Goal: Information Seeking & Learning: Learn about a topic

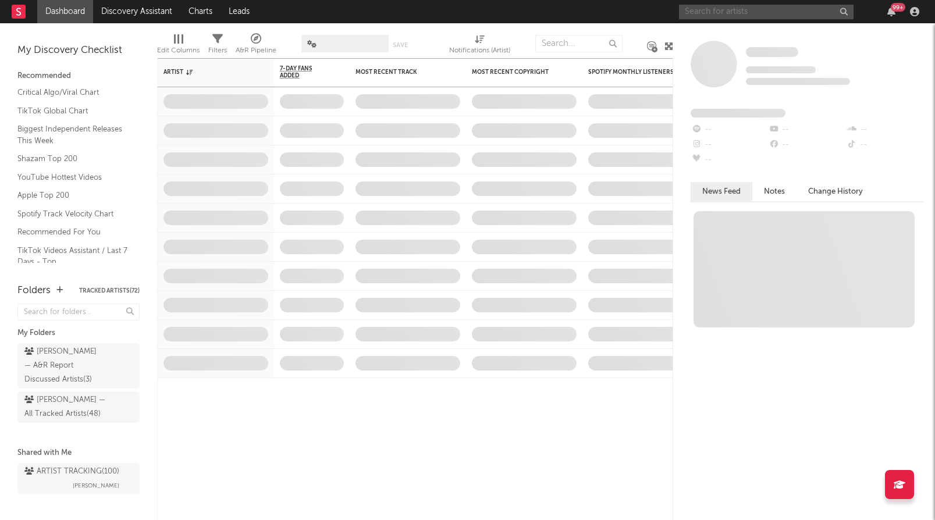
click at [731, 15] on input "text" at bounding box center [766, 12] width 174 height 15
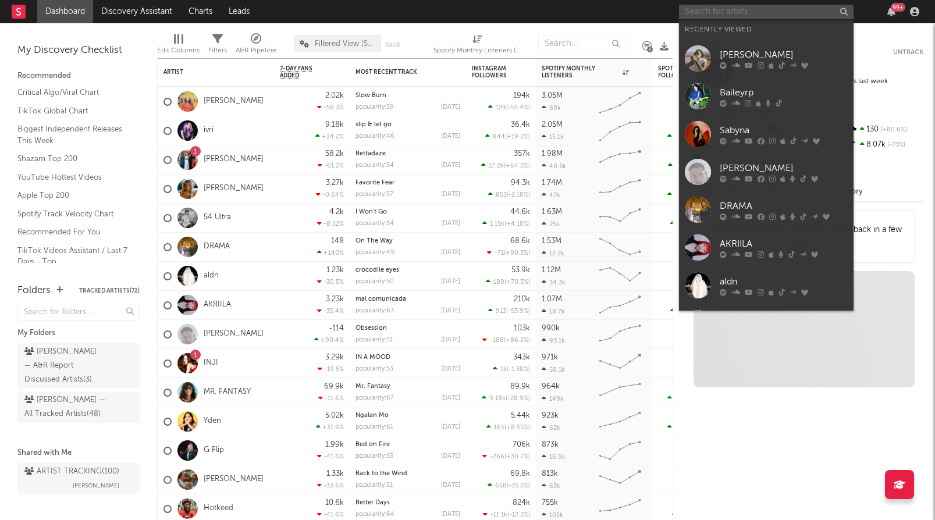
paste input "[PERSON_NAME]"
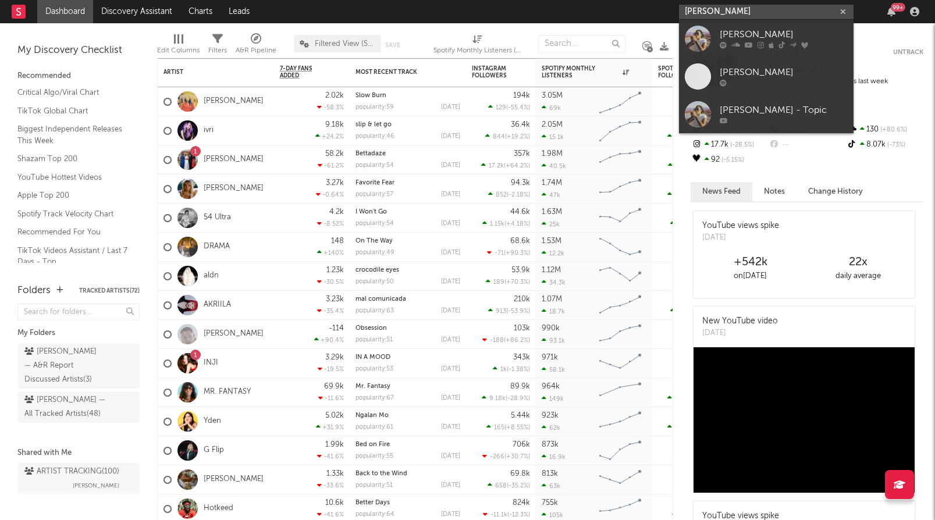
type input "[PERSON_NAME]"
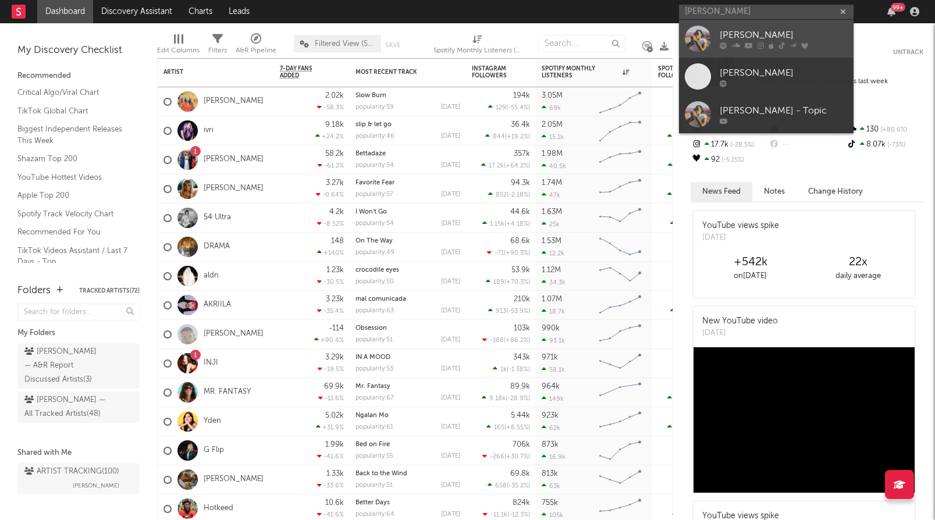
click at [754, 23] on link "[PERSON_NAME]" at bounding box center [766, 39] width 174 height 38
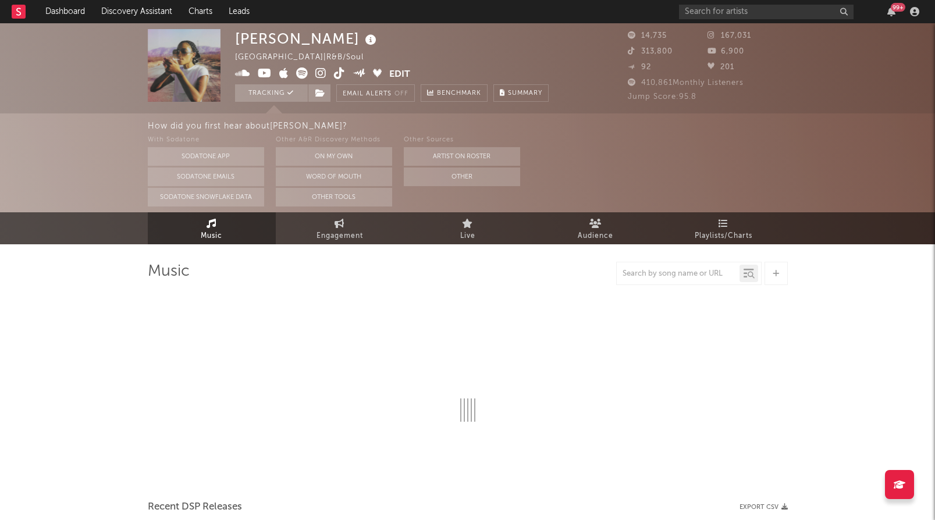
select select "6m"
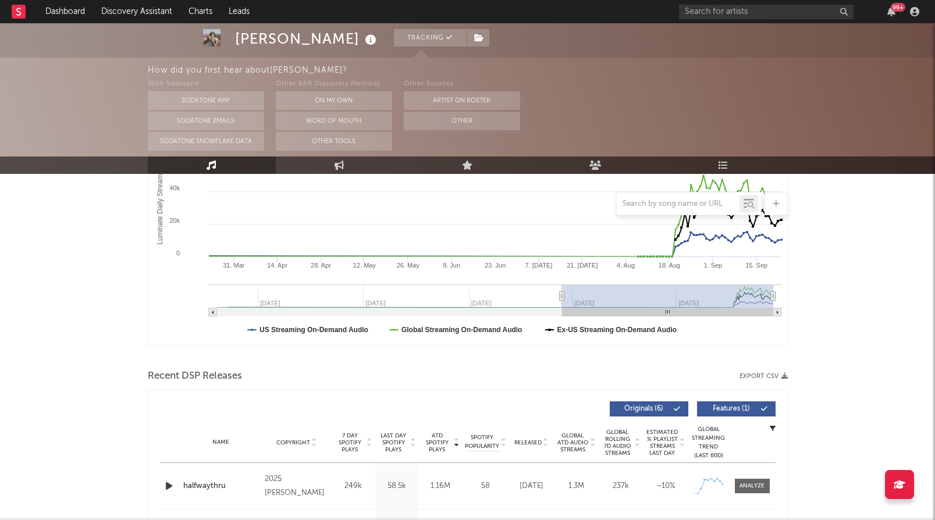
scroll to position [210, 0]
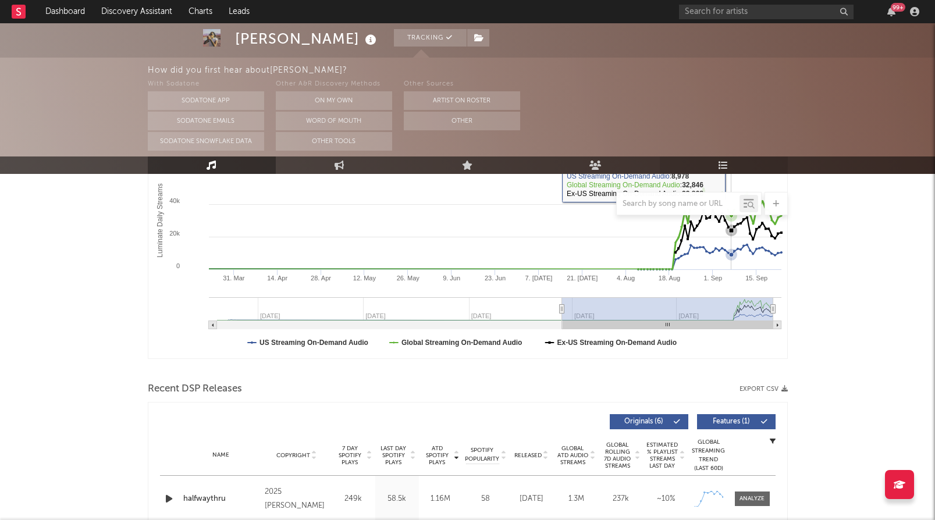
click at [726, 168] on icon at bounding box center [723, 165] width 10 height 9
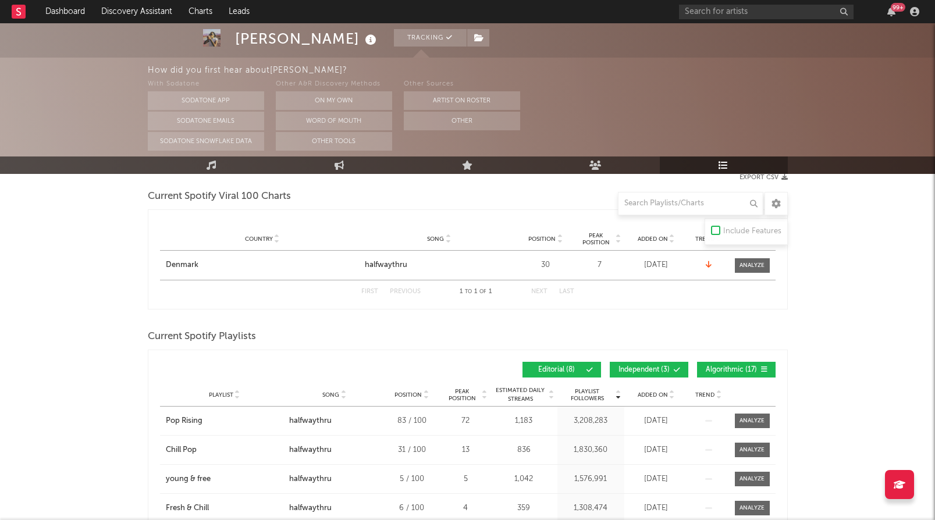
scroll to position [199, 0]
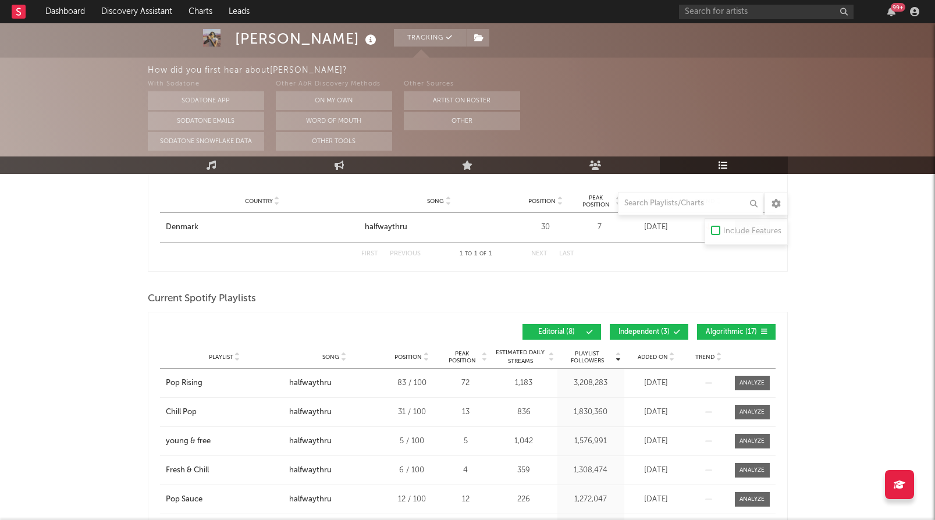
click at [639, 326] on button "Independent ( 3 )" at bounding box center [649, 332] width 79 height 16
click at [721, 326] on button "Algorithmic ( 17 )" at bounding box center [736, 332] width 79 height 16
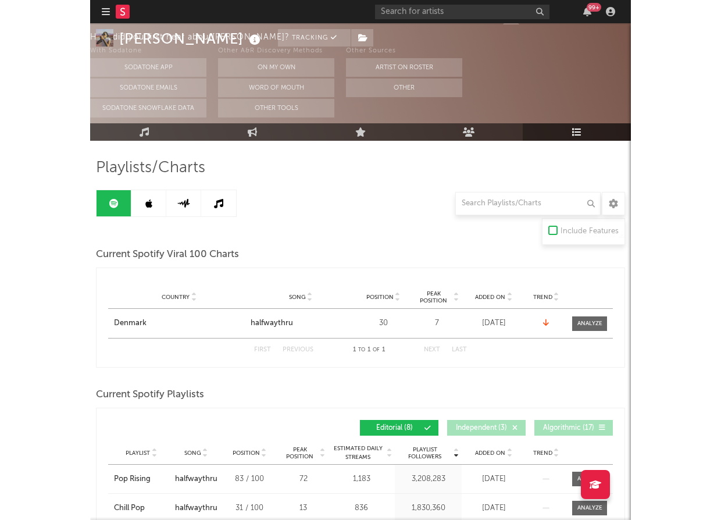
scroll to position [0, 0]
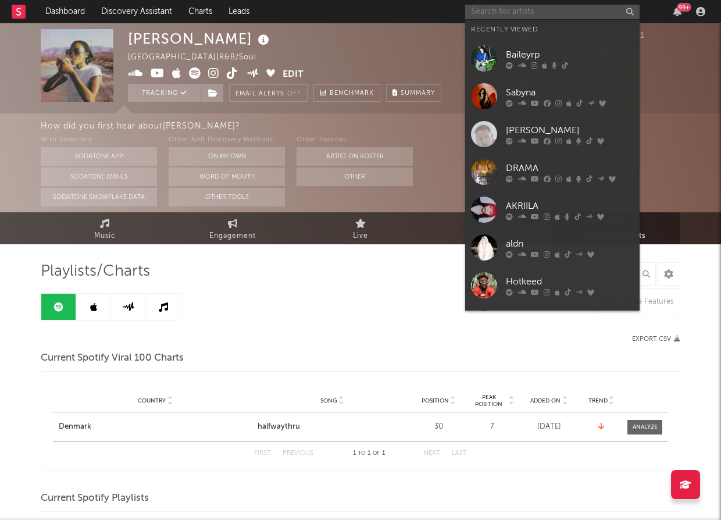
click at [558, 6] on input "text" at bounding box center [552, 12] width 174 height 15
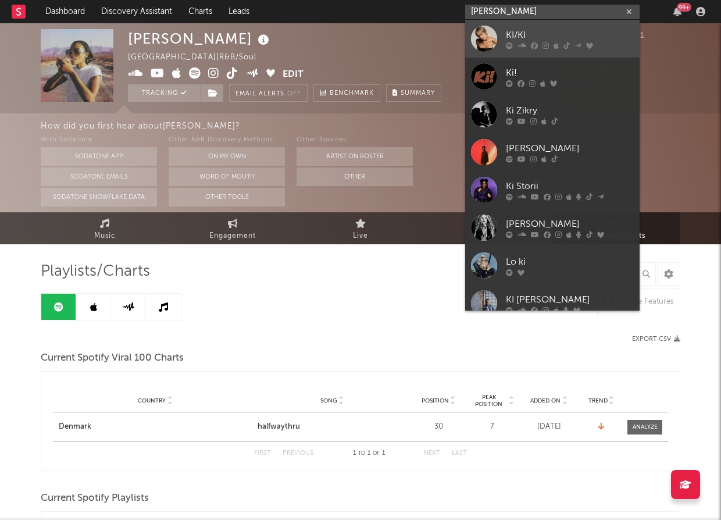
type input "kirby"
click at [568, 31] on div "KI/KI" at bounding box center [570, 35] width 128 height 14
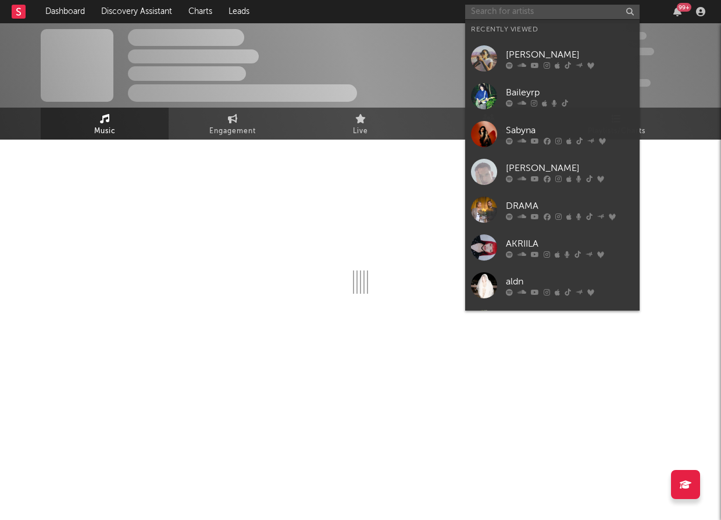
click at [537, 13] on input "text" at bounding box center [552, 12] width 174 height 15
type input "k"
select select "6m"
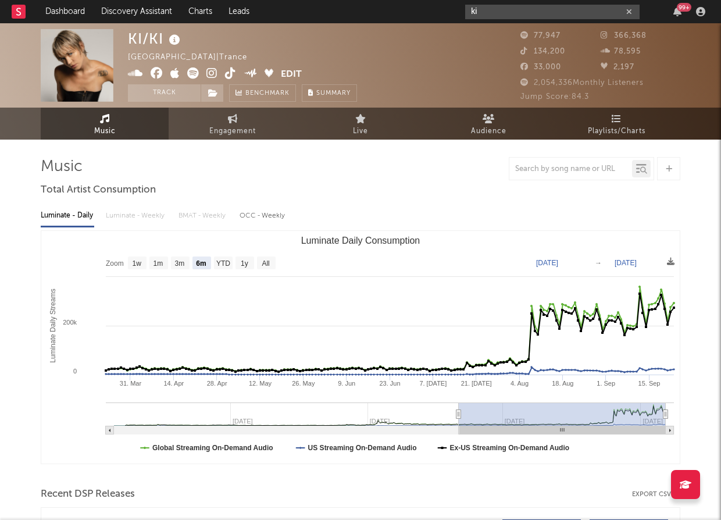
click at [523, 13] on input "ki" at bounding box center [552, 12] width 174 height 15
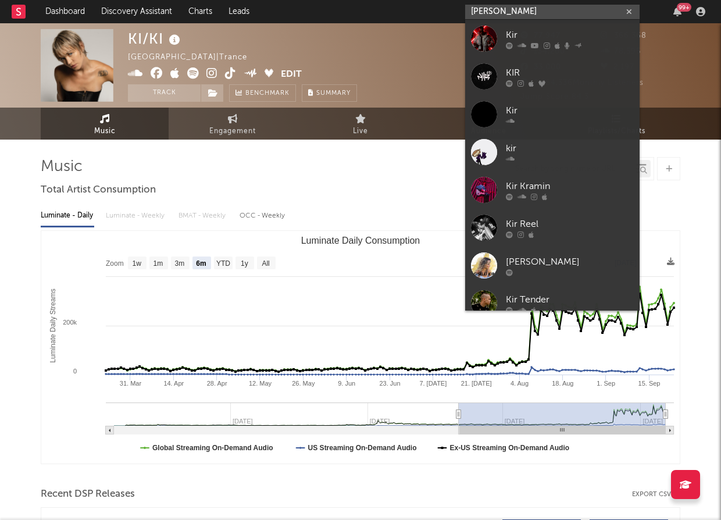
click at [526, 15] on input "kirby" at bounding box center [552, 12] width 174 height 15
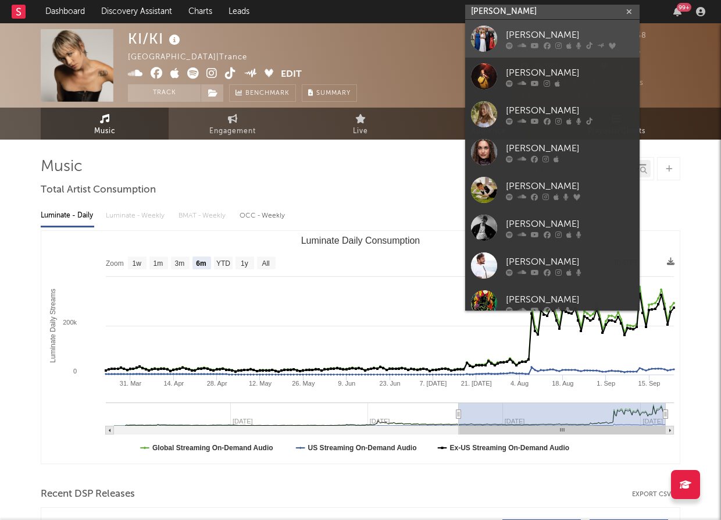
type input "kirby"
click at [522, 33] on div "KIRBY" at bounding box center [570, 35] width 128 height 14
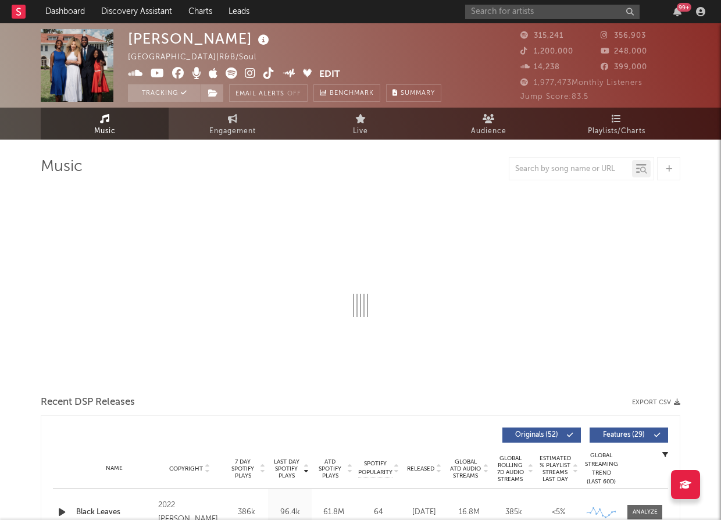
select select "6m"
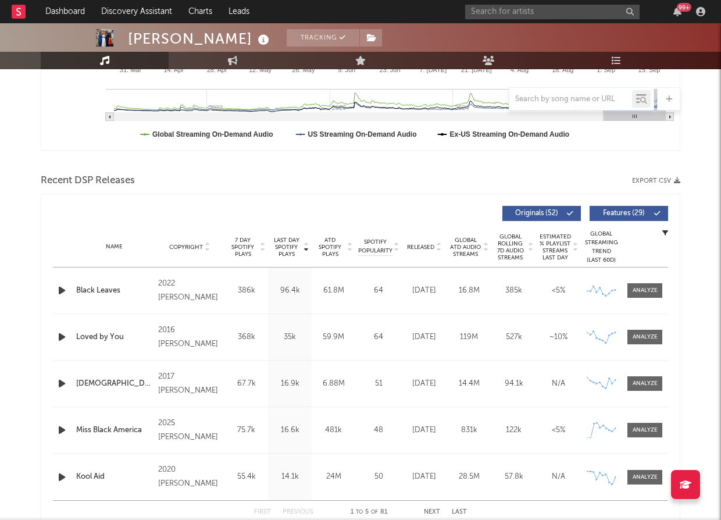
scroll to position [333, 0]
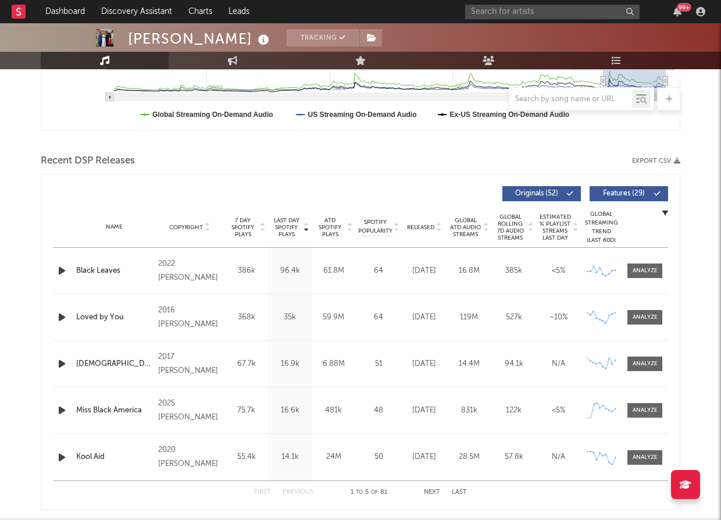
click at [421, 225] on span "Released" at bounding box center [420, 227] width 27 height 7
click at [430, 229] on span "Released" at bounding box center [420, 227] width 27 height 7
click at [577, 190] on button "Originals ( 52 )" at bounding box center [542, 193] width 79 height 15
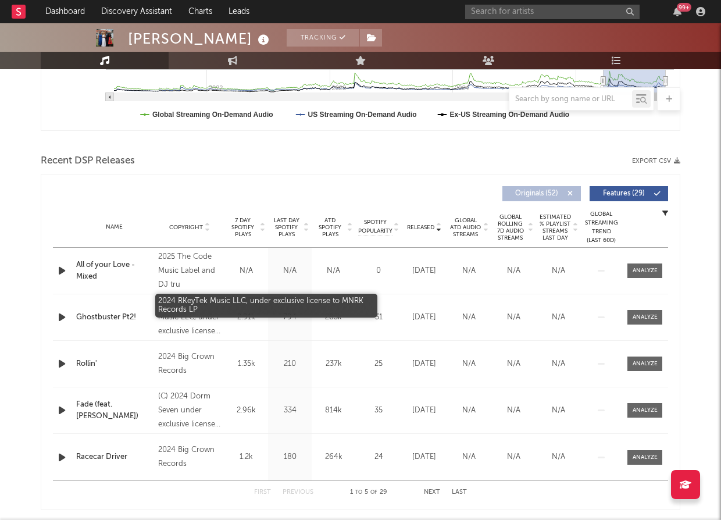
click at [198, 305] on div "2024 RKeyTek Music LLC, under exclusive license to MNRK Records LP" at bounding box center [189, 318] width 63 height 42
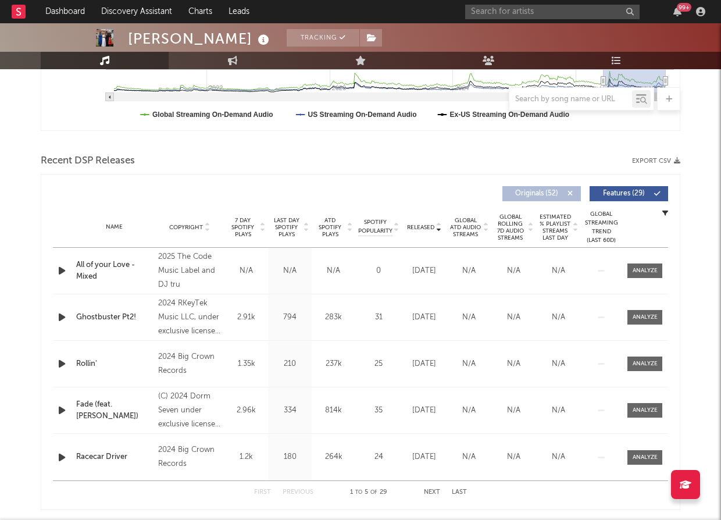
click at [570, 188] on button "Originals ( 52 )" at bounding box center [542, 193] width 79 height 15
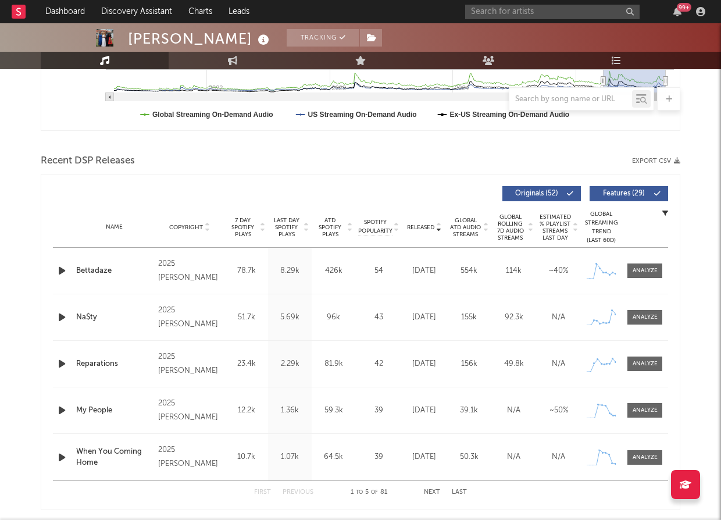
click at [402, 186] on div "Originals ( 52 ) Features ( 29 )" at bounding box center [515, 193] width 308 height 15
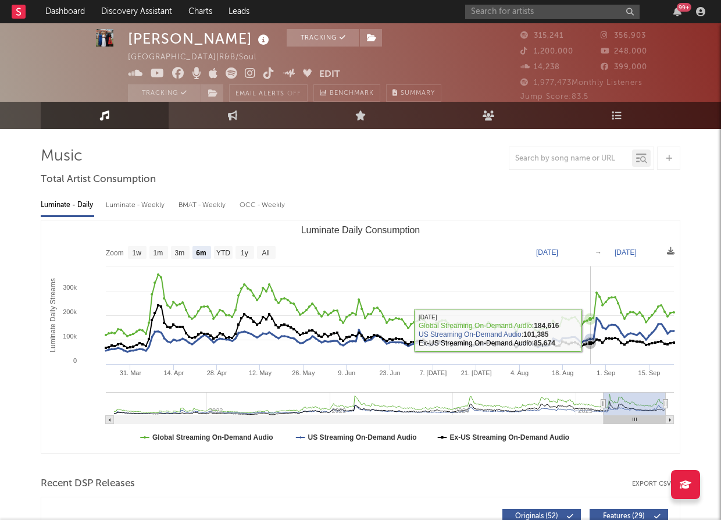
scroll to position [11, 0]
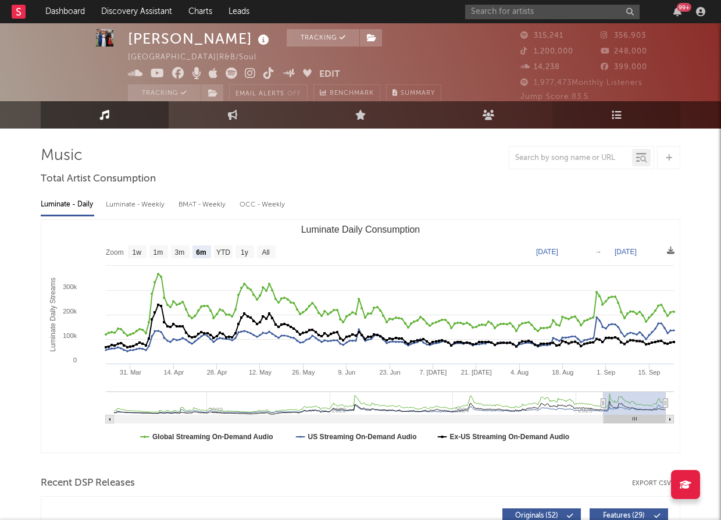
click at [607, 116] on link "Playlists/Charts" at bounding box center [617, 114] width 128 height 27
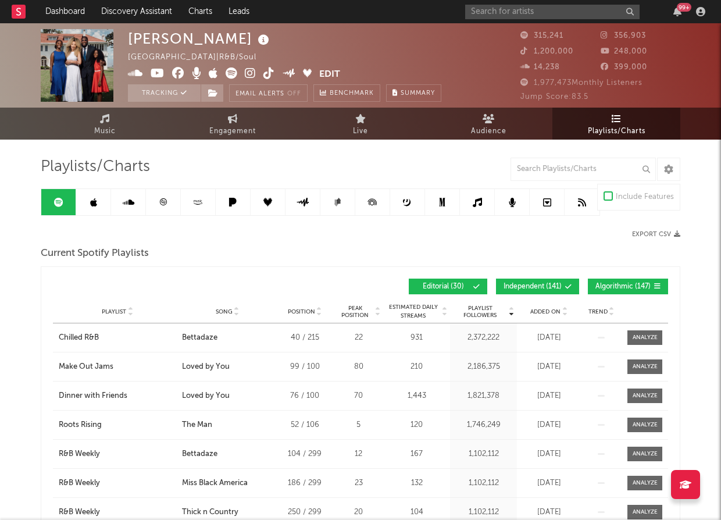
click at [563, 287] on button "Independent ( 141 )" at bounding box center [537, 287] width 83 height 16
click at [615, 287] on span "Algorithmic ( 147 )" at bounding box center [623, 286] width 55 height 7
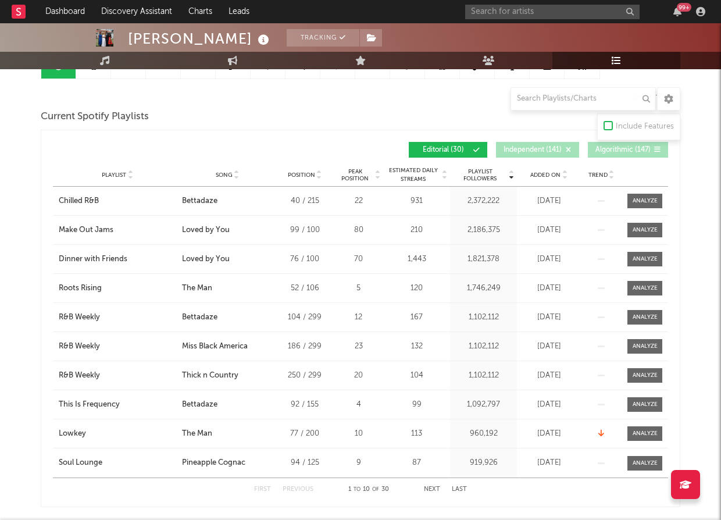
scroll to position [137, 0]
click at [508, 174] on icon at bounding box center [511, 176] width 6 height 5
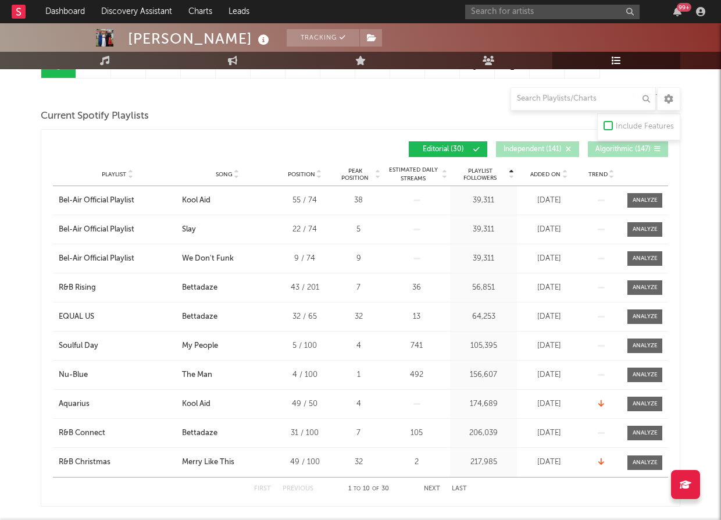
click at [508, 174] on icon at bounding box center [511, 176] width 6 height 5
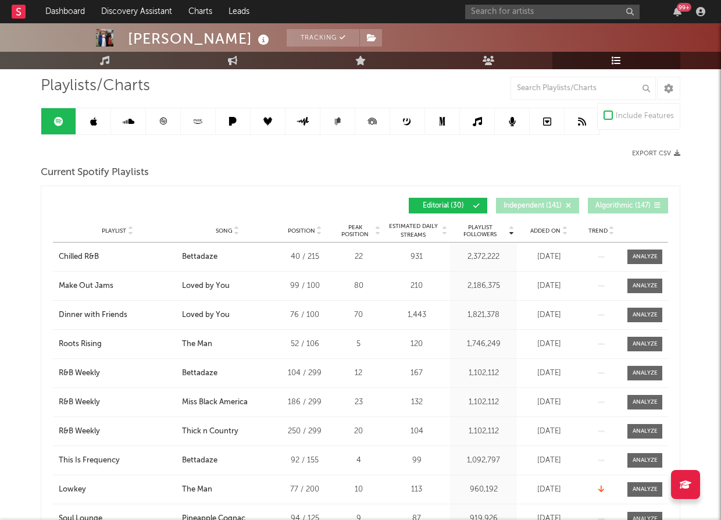
scroll to position [0, 0]
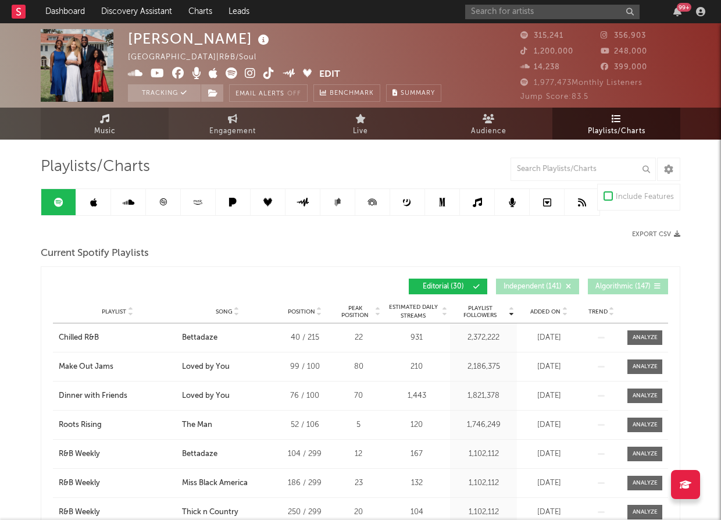
click at [122, 119] on link "Music" at bounding box center [105, 124] width 128 height 32
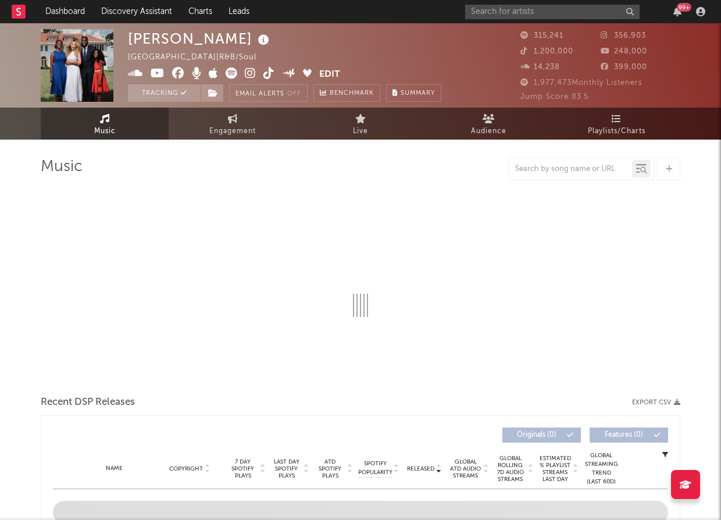
scroll to position [165, 0]
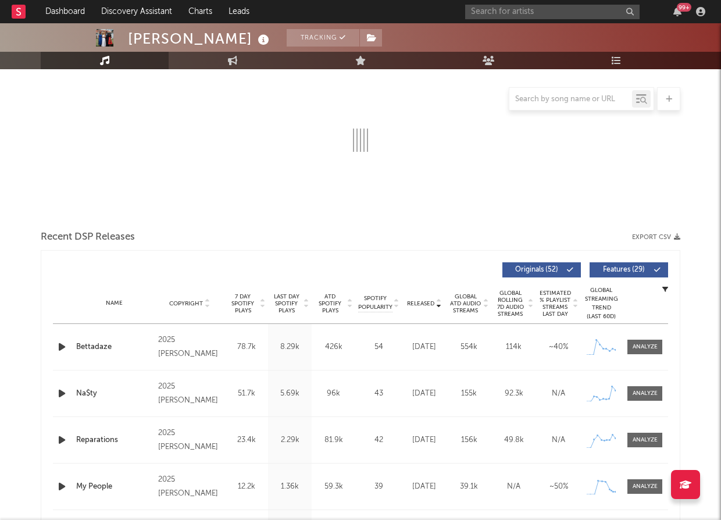
select select "6m"
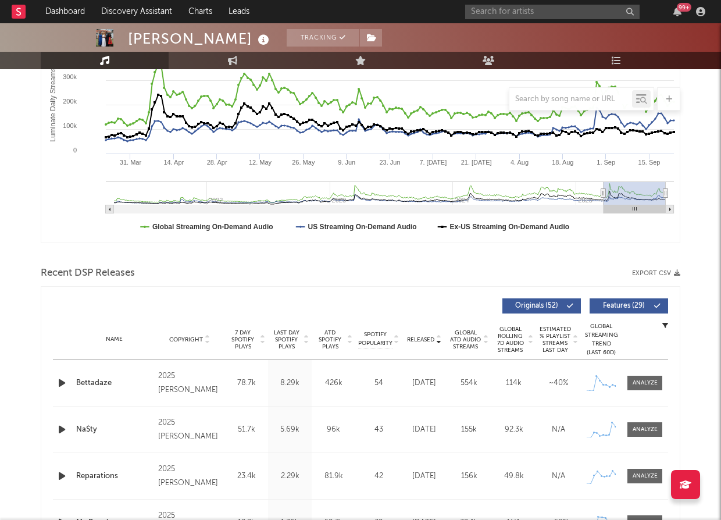
scroll to position [226, 0]
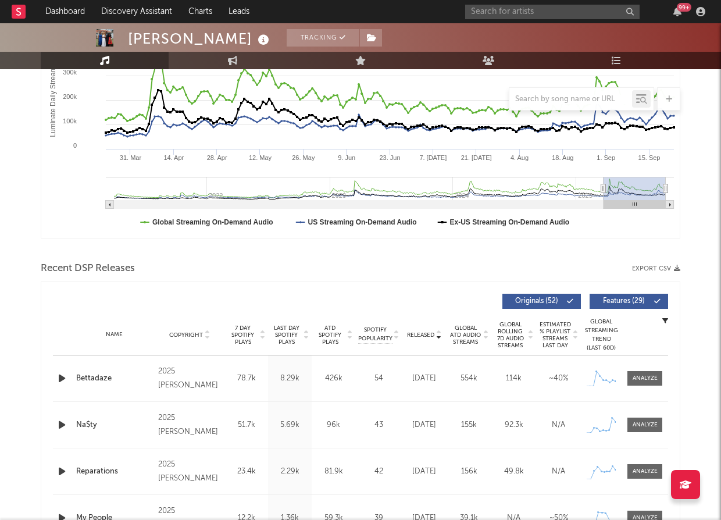
click at [326, 333] on span "ATD Spotify Plays" at bounding box center [330, 335] width 31 height 21
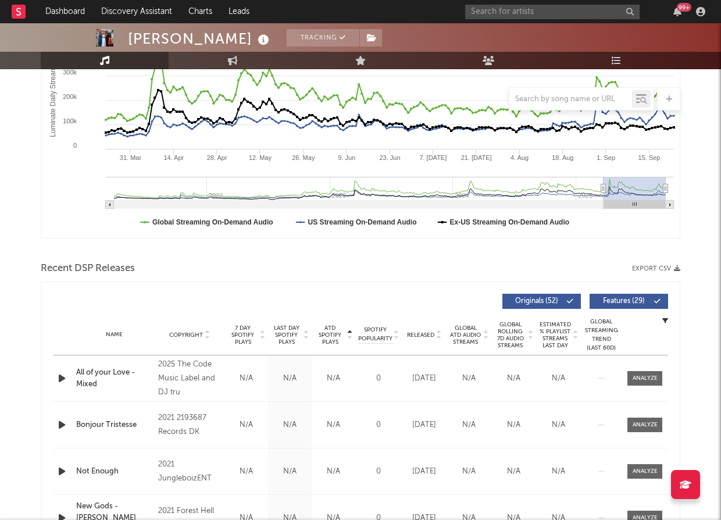
click at [326, 333] on span "ATD Spotify Plays" at bounding box center [330, 335] width 31 height 21
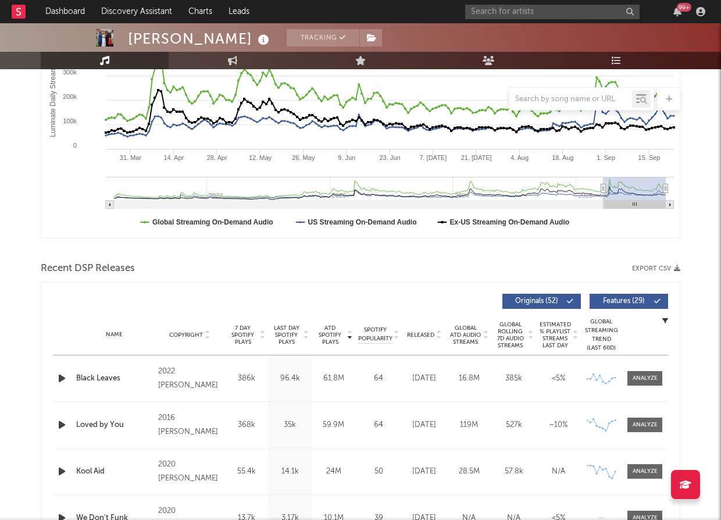
drag, startPoint x: 139, startPoint y: 378, endPoint x: 76, endPoint y: 377, distance: 62.8
click at [429, 332] on span "Released" at bounding box center [420, 335] width 27 height 7
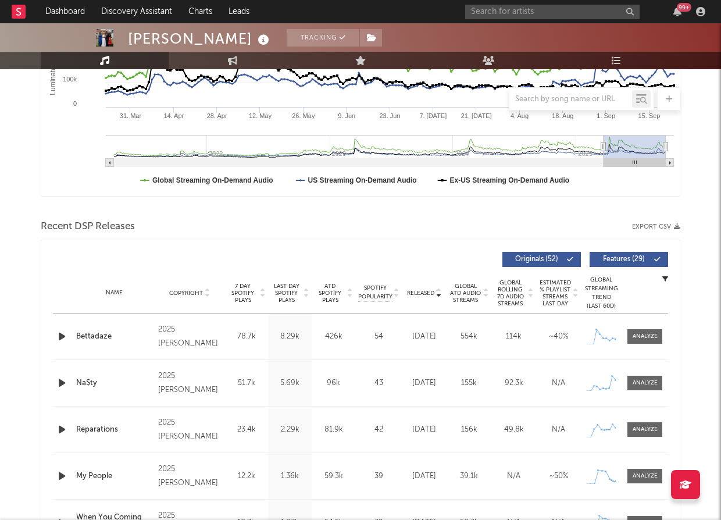
scroll to position [266, 0]
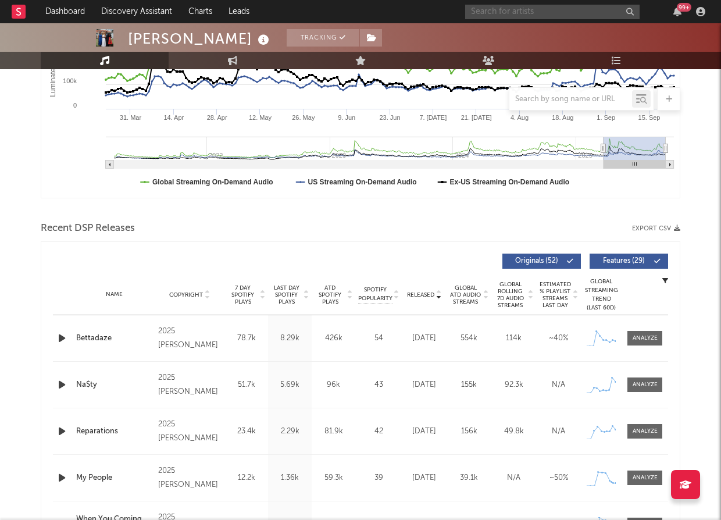
click at [550, 13] on input "text" at bounding box center [552, 12] width 174 height 15
type input "hotkeed"
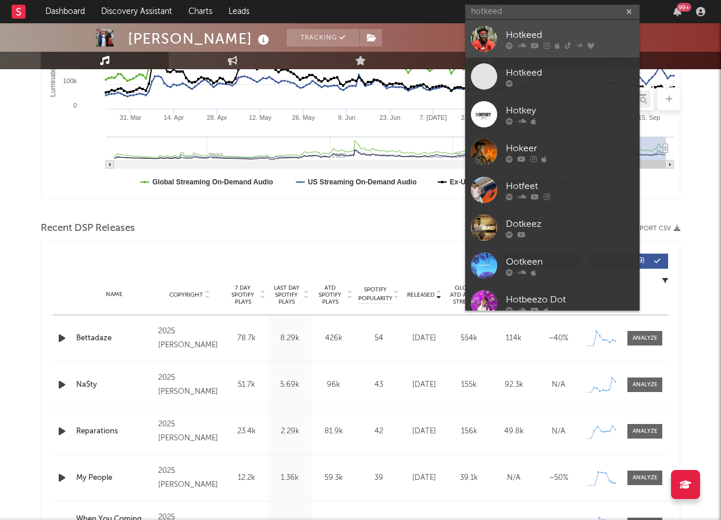
click at [533, 46] on icon at bounding box center [535, 45] width 8 height 7
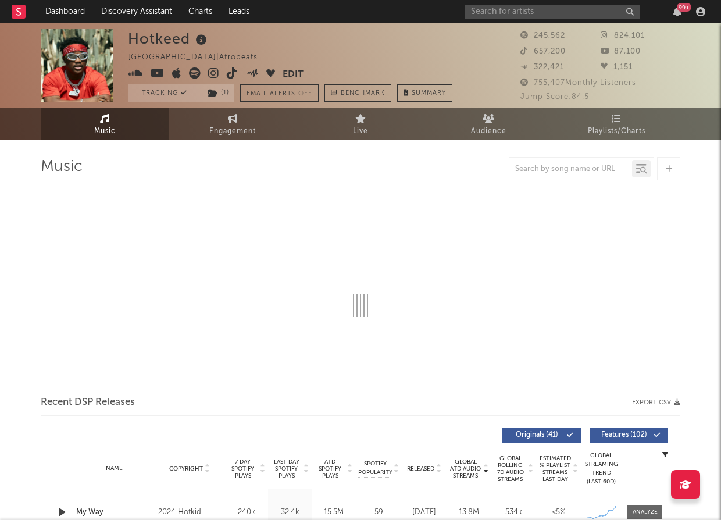
select select "6m"
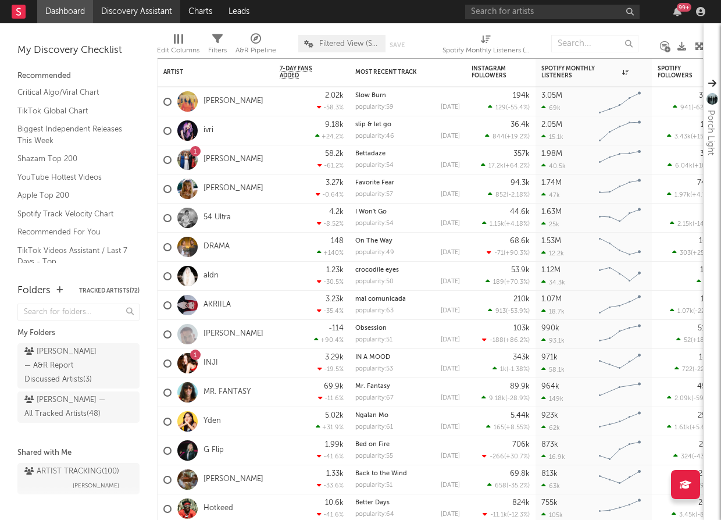
click at [148, 17] on link "Discovery Assistant" at bounding box center [136, 11] width 87 height 23
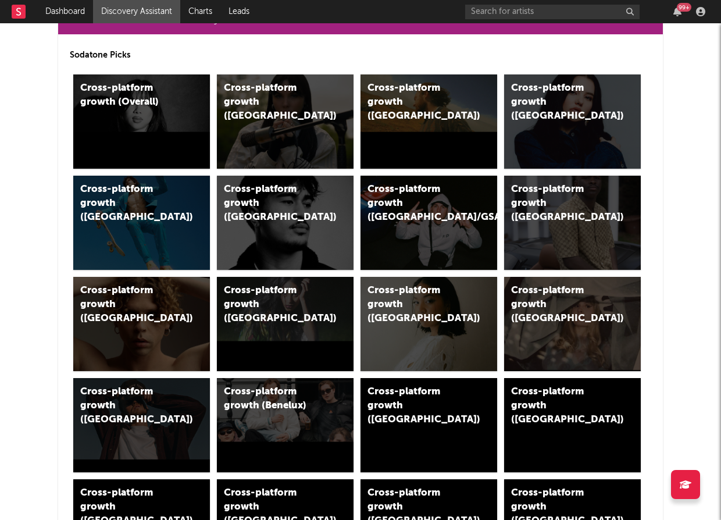
scroll to position [291, 0]
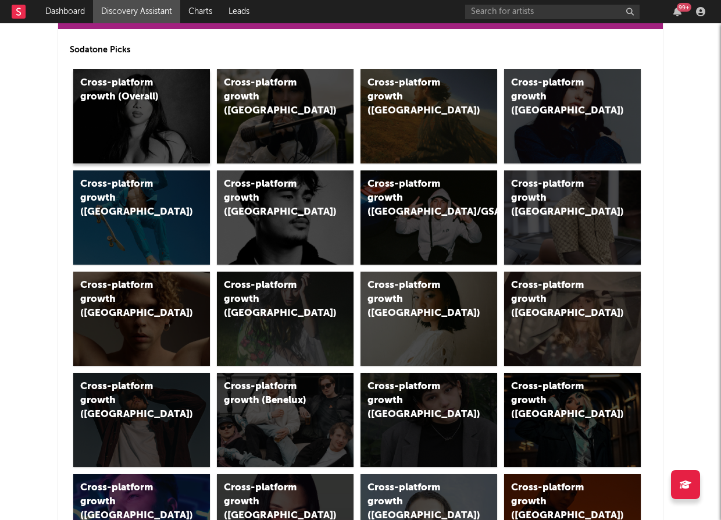
click at [178, 144] on div "Cross-platform growth (Overall)" at bounding box center [141, 116] width 137 height 94
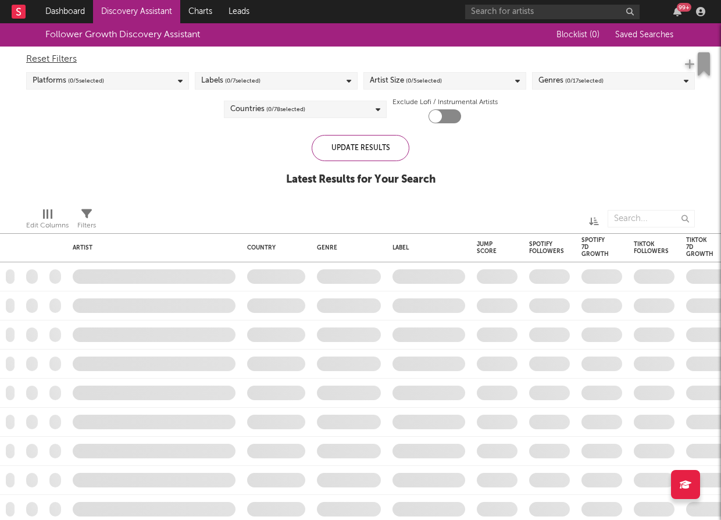
checkbox input "true"
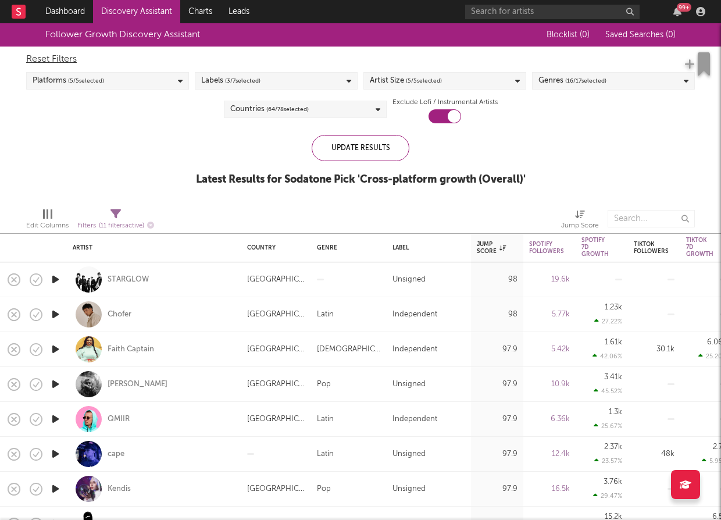
click at [561, 84] on div "Genres ( 16 / 17 selected)" at bounding box center [573, 81] width 68 height 14
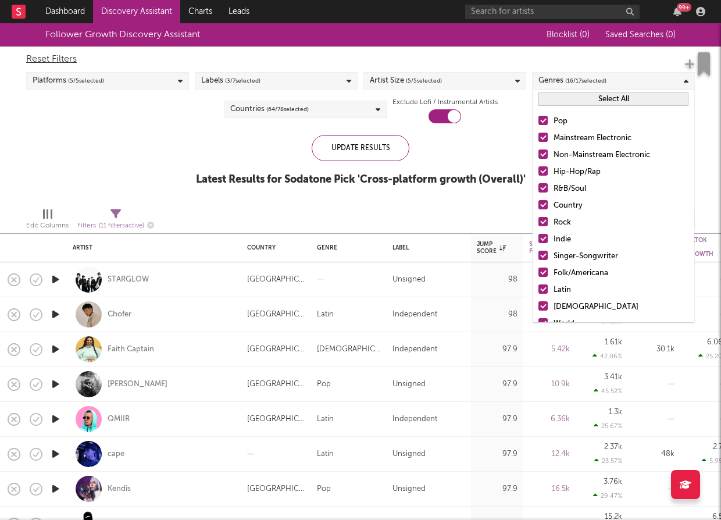
click at [606, 101] on button "Select All" at bounding box center [614, 98] width 150 height 13
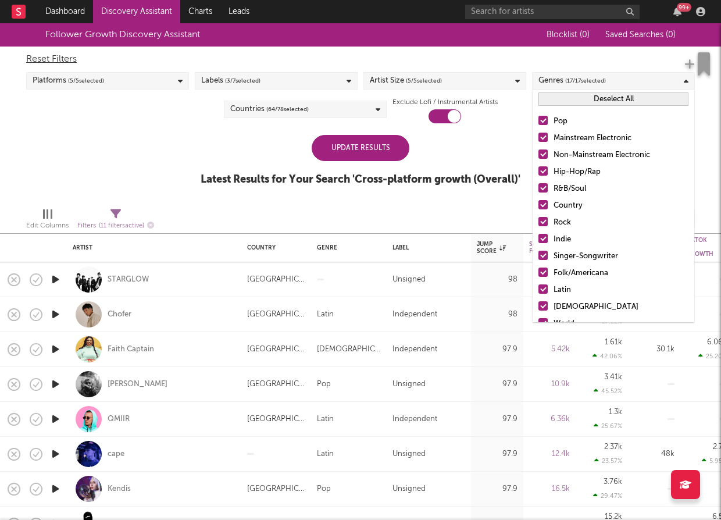
click at [606, 101] on button "Deselect All" at bounding box center [614, 98] width 150 height 13
click at [549, 119] on label "Pop" at bounding box center [614, 122] width 150 height 14
click at [539, 119] on input "Pop" at bounding box center [539, 122] width 0 height 14
click at [547, 187] on div at bounding box center [543, 187] width 9 height 9
click at [539, 187] on input "R&B/Soul" at bounding box center [539, 189] width 0 height 14
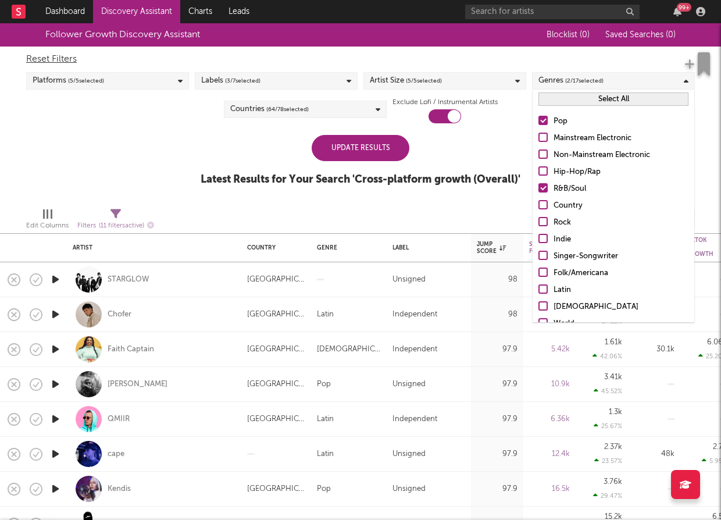
click at [545, 171] on div at bounding box center [543, 170] width 9 height 9
click at [539, 171] on input "Hip-Hop/Rap" at bounding box center [539, 172] width 0 height 14
click at [384, 154] on div "Update Results" at bounding box center [361, 148] width 98 height 26
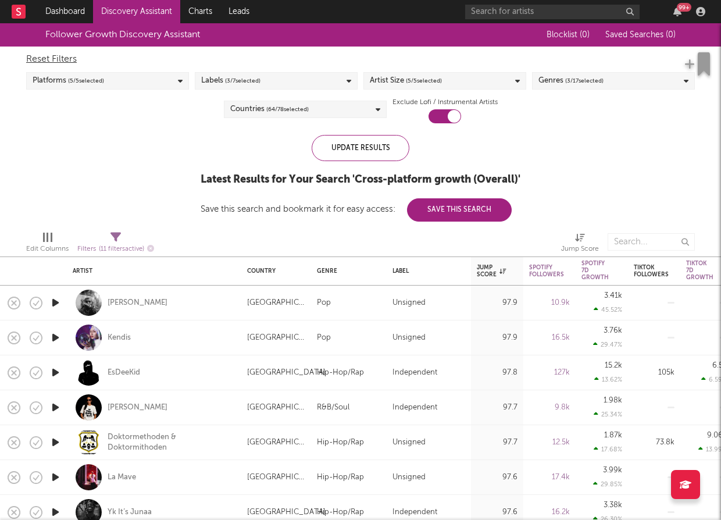
click at [319, 83] on div "Labels ( 3 / 7 selected)" at bounding box center [276, 80] width 163 height 17
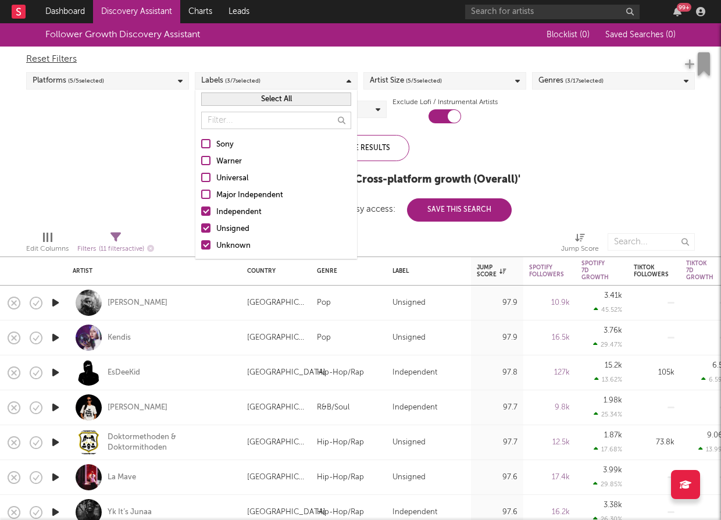
click at [204, 210] on div at bounding box center [205, 210] width 9 height 9
click at [201, 210] on input "Independent" at bounding box center [201, 212] width 0 height 14
click at [203, 242] on div at bounding box center [205, 244] width 9 height 9
click at [201, 242] on input "Unknown" at bounding box center [201, 246] width 0 height 14
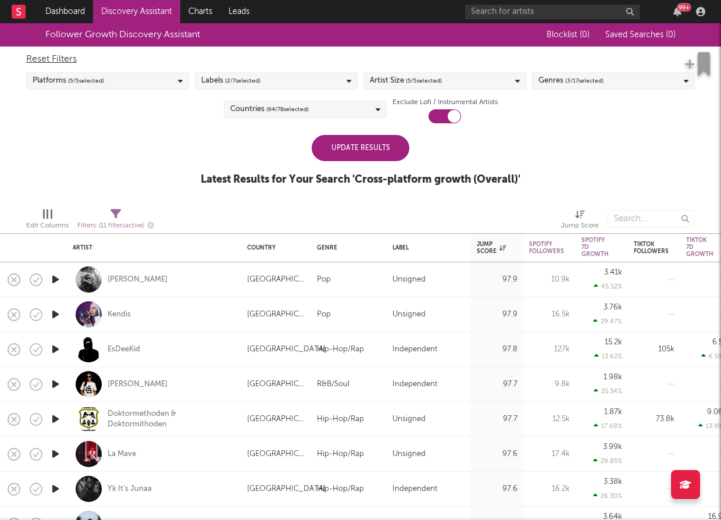
click at [155, 195] on div "Follower Growth Discovery Assistant Blocklist ( 0 ) Saved Searches ( 0 ) Reset …" at bounding box center [360, 110] width 721 height 175
click at [347, 108] on div "Countries ( 64 / 78 selected)" at bounding box center [305, 109] width 163 height 17
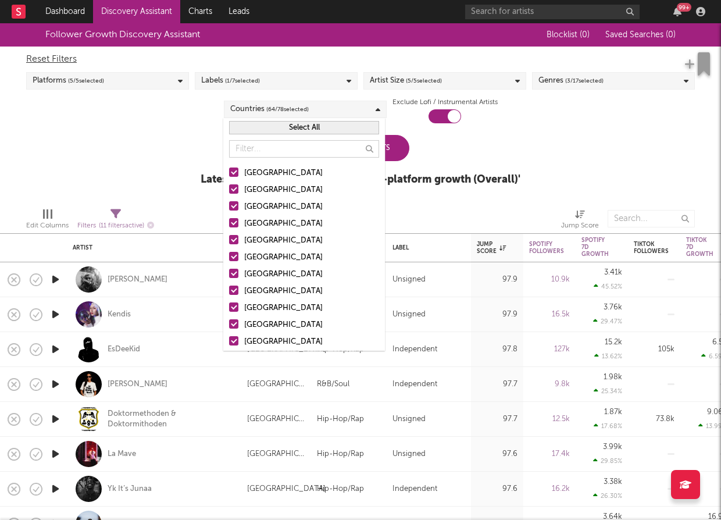
click at [328, 135] on div "Select All" at bounding box center [304, 127] width 162 height 19
click at [328, 129] on button "Select All" at bounding box center [304, 127] width 150 height 13
click at [328, 129] on button "Deselect All" at bounding box center [304, 127] width 150 height 13
click at [234, 170] on div at bounding box center [233, 172] width 9 height 9
click at [229, 170] on input "[GEOGRAPHIC_DATA]" at bounding box center [229, 173] width 0 height 14
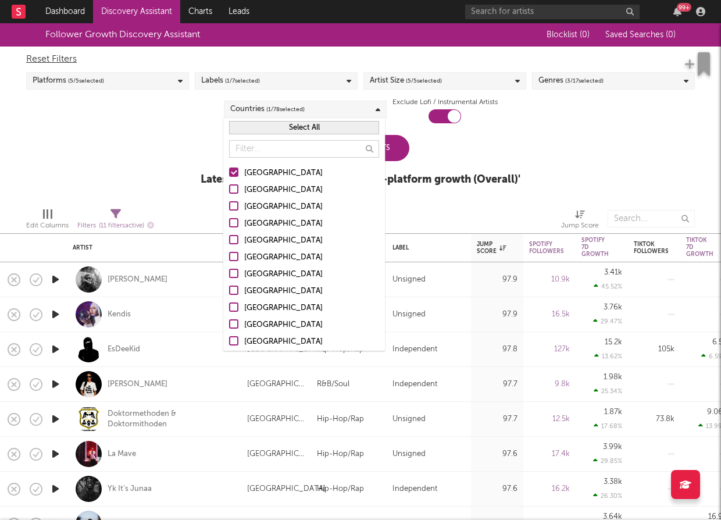
click at [443, 149] on div "Update Results Latest Results for Your Search ' Cross-platform growth (Overall)…" at bounding box center [361, 166] width 320 height 63
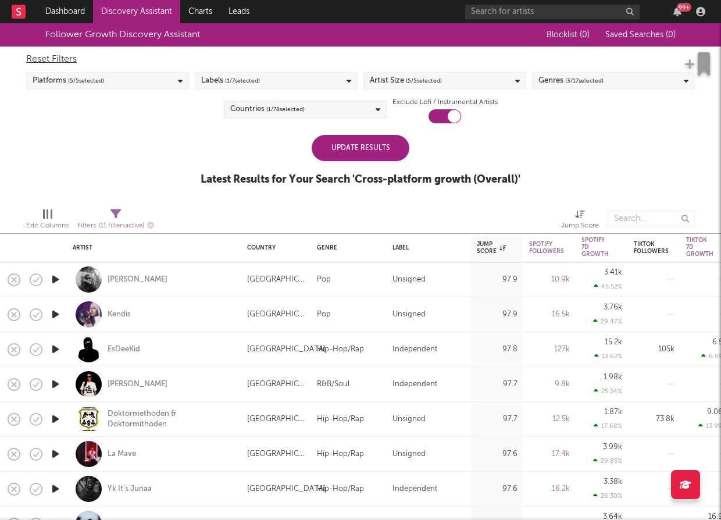
click at [571, 79] on span "( 3 / 17 selected)" at bounding box center [584, 81] width 38 height 14
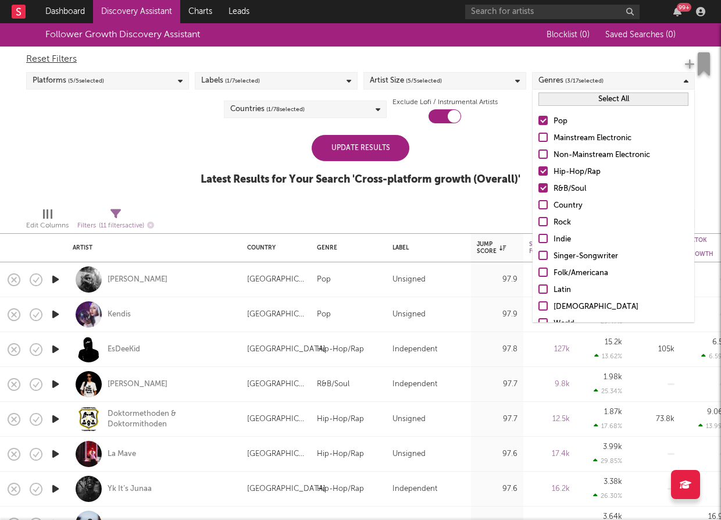
click at [538, 171] on div "Pop Mainstream Electronic Non-Mainstream Electronic Hip-Hop/Rap R&B/Soul Countr…" at bounding box center [614, 256] width 162 height 295
click at [543, 172] on div at bounding box center [543, 170] width 9 height 9
click at [539, 172] on input "Hip-Hop/Rap" at bounding box center [539, 172] width 0 height 14
click at [513, 166] on div "Update Results Latest Results for Your Search ' Cross-platform growth (Overall)…" at bounding box center [361, 166] width 320 height 63
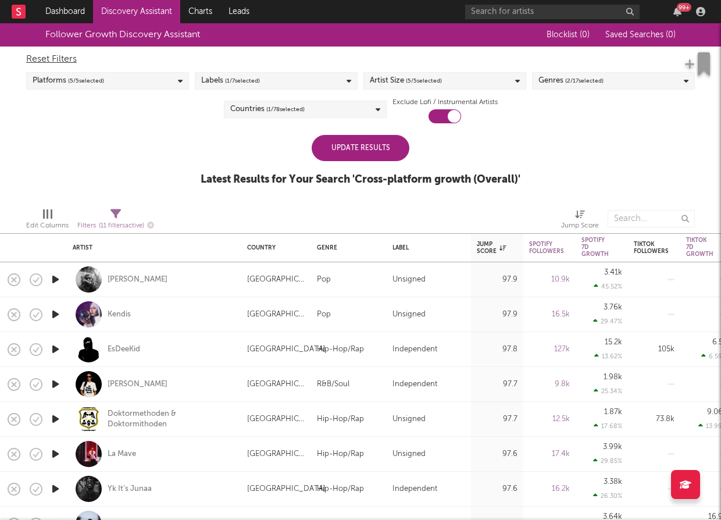
click at [387, 141] on div "Update Results" at bounding box center [361, 148] width 98 height 26
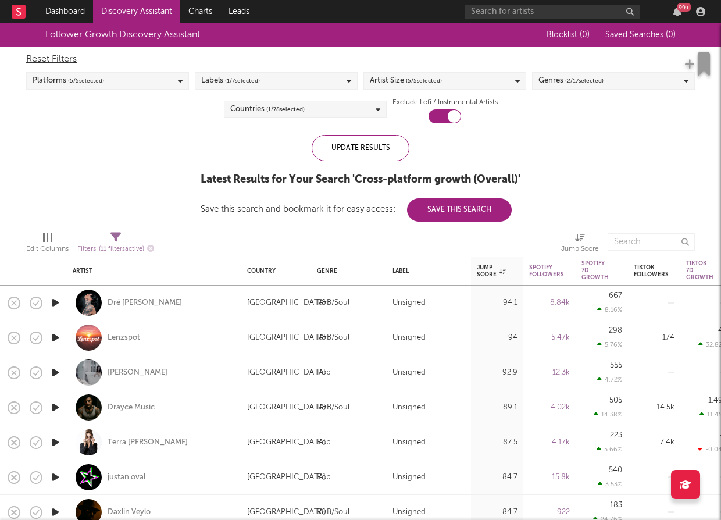
click at [120, 82] on div "Platforms ( 5 / 5 selected)" at bounding box center [107, 80] width 163 height 17
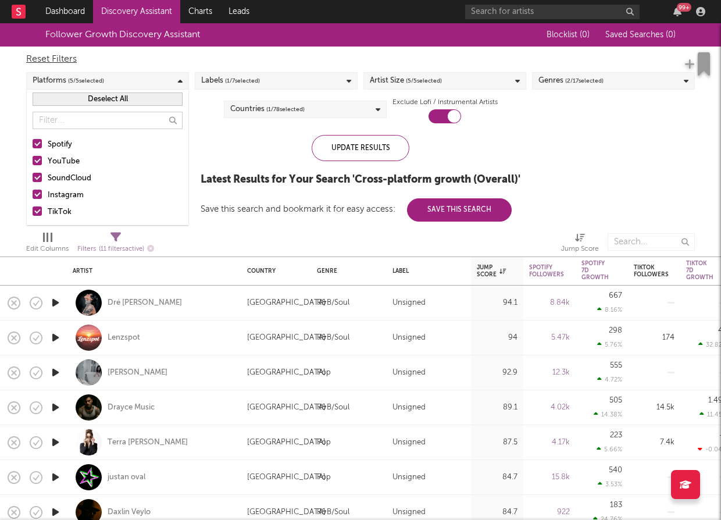
click at [40, 147] on div at bounding box center [37, 143] width 9 height 9
click at [33, 147] on input "Spotify" at bounding box center [33, 145] width 0 height 14
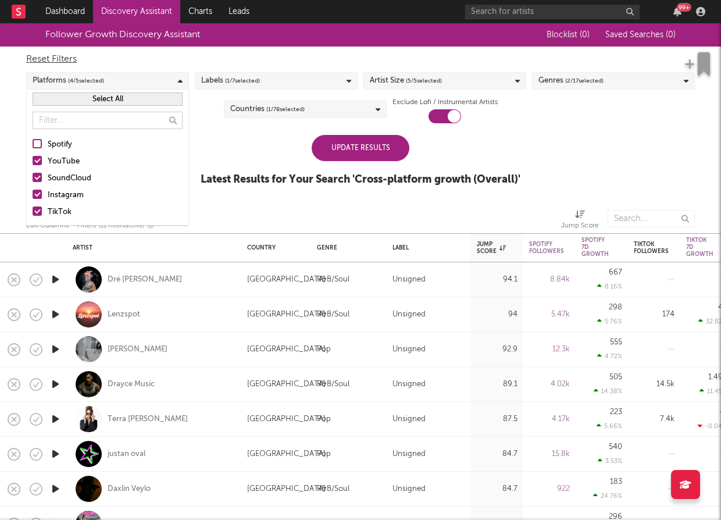
click at [40, 162] on div at bounding box center [37, 160] width 9 height 9
click at [33, 162] on input "YouTube" at bounding box center [33, 162] width 0 height 14
click at [40, 174] on div at bounding box center [37, 177] width 9 height 9
click at [33, 174] on input "SoundCloud" at bounding box center [33, 179] width 0 height 14
click at [40, 194] on div at bounding box center [37, 194] width 9 height 9
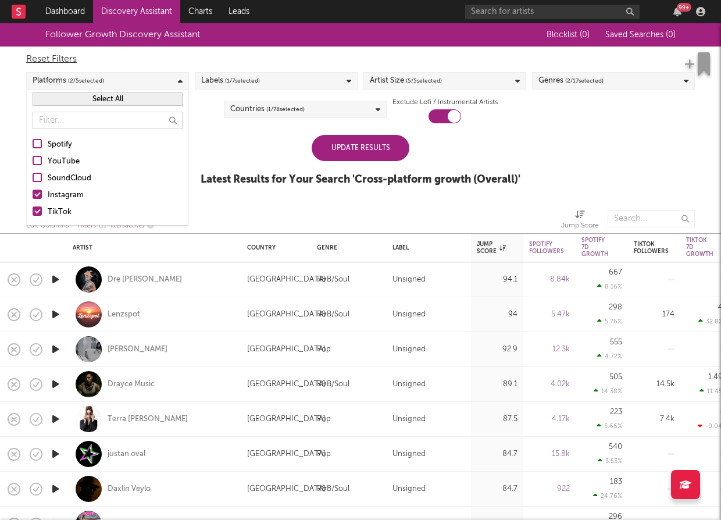
click at [33, 194] on input "Instagram" at bounding box center [33, 195] width 0 height 14
click at [342, 151] on div "Update Results" at bounding box center [361, 148] width 98 height 26
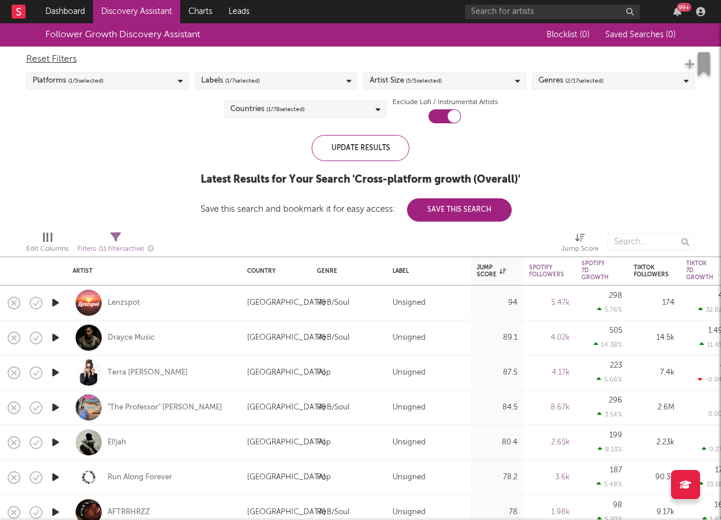
click at [643, 86] on div "Genres ( 2 / 17 selected)" at bounding box center [613, 80] width 163 height 17
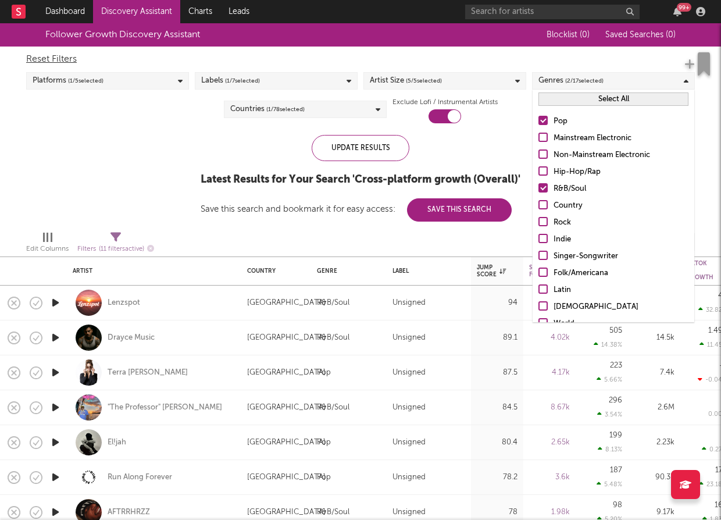
click at [540, 236] on div at bounding box center [543, 238] width 9 height 9
click at [539, 236] on input "Indie" at bounding box center [539, 240] width 0 height 14
click at [543, 253] on div at bounding box center [543, 255] width 9 height 9
click at [539, 253] on input "Singer-Songwriter" at bounding box center [539, 257] width 0 height 14
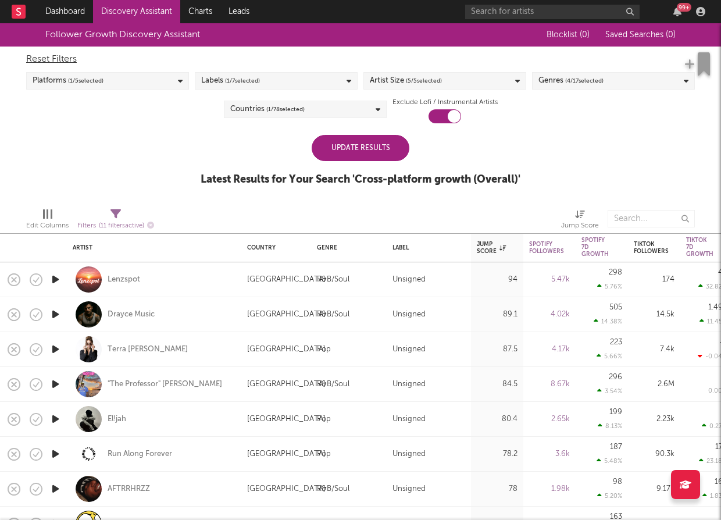
click at [376, 137] on div "Update Results" at bounding box center [361, 148] width 98 height 26
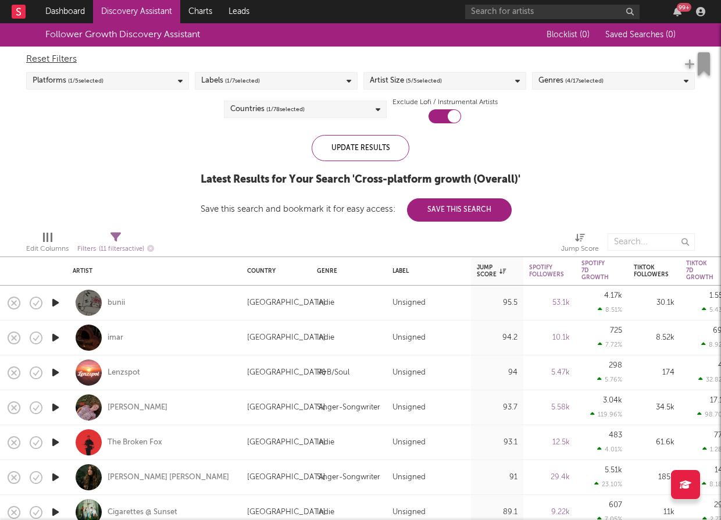
click at [294, 73] on div "Labels ( 1 / 7 selected)" at bounding box center [276, 80] width 163 height 17
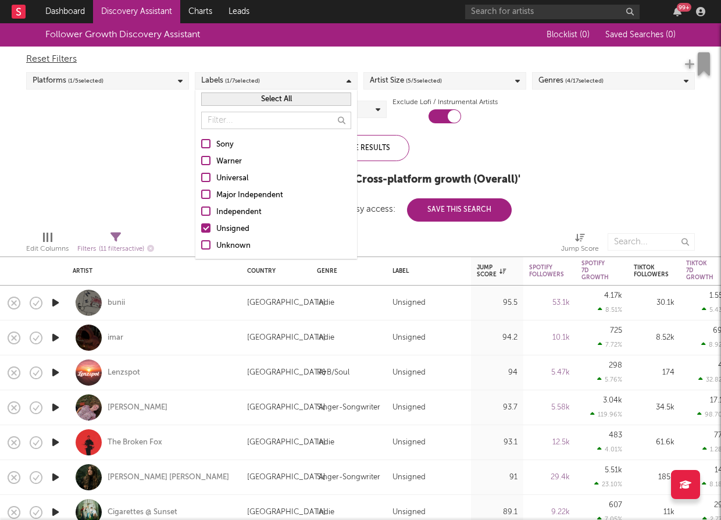
click at [208, 210] on div at bounding box center [205, 210] width 9 height 9
click at [201, 210] on input "Independent" at bounding box center [201, 212] width 0 height 14
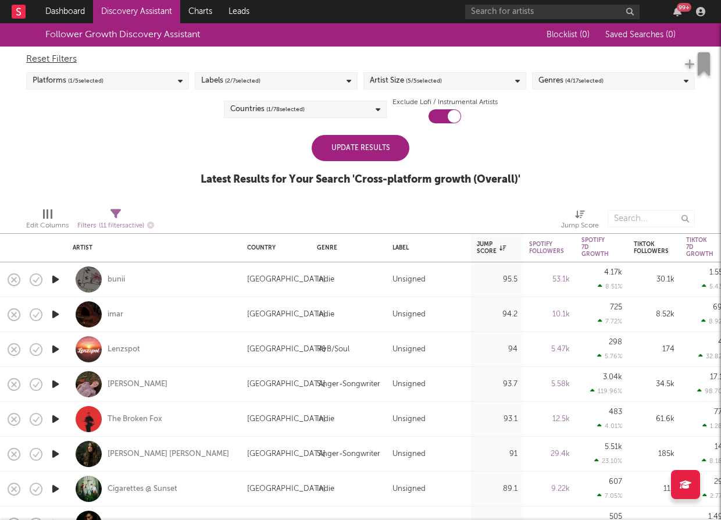
click at [462, 213] on div at bounding box center [459, 218] width 186 height 29
click at [375, 141] on div "Update Results" at bounding box center [361, 148] width 98 height 26
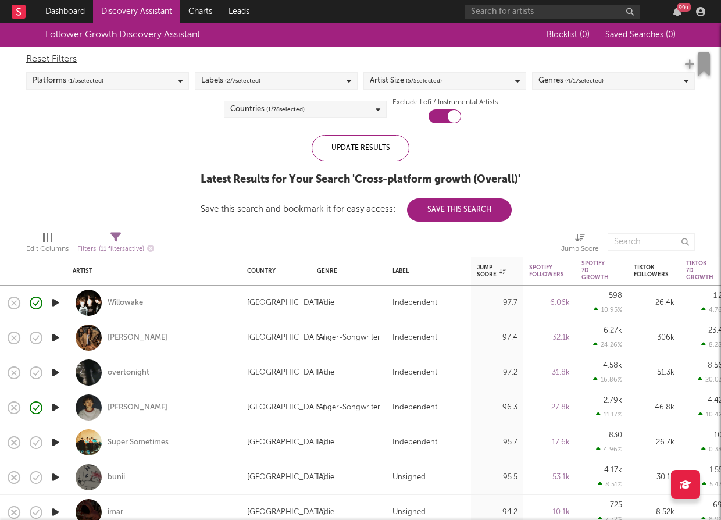
click at [656, 163] on div "Follower Growth Discovery Assistant Blocklist ( 0 ) Saved Searches ( 0 ) Reset …" at bounding box center [360, 122] width 721 height 198
click at [137, 15] on link "Discovery Assistant" at bounding box center [136, 11] width 87 height 23
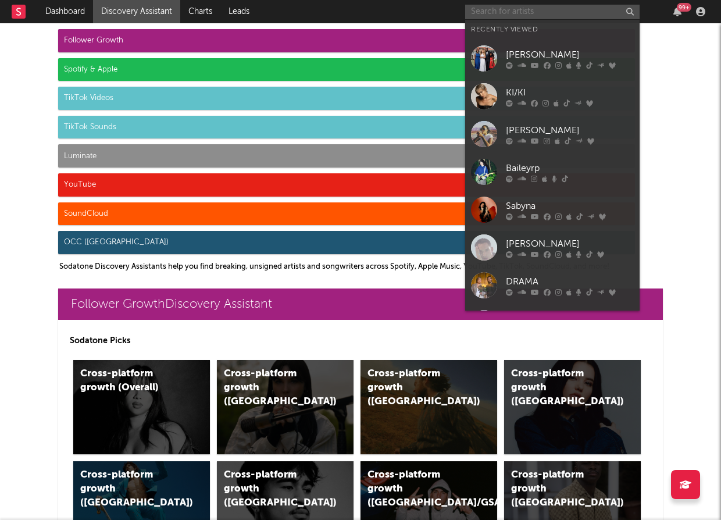
click at [516, 12] on input "text" at bounding box center [552, 12] width 174 height 15
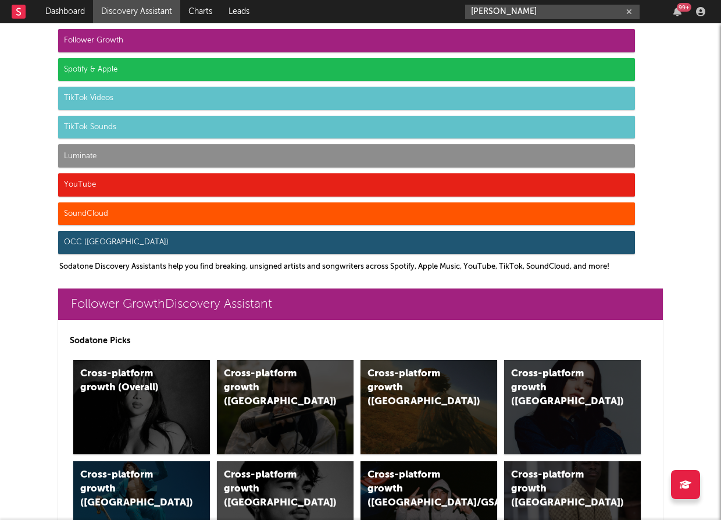
click at [554, 15] on input "[PERSON_NAME]" at bounding box center [552, 12] width 174 height 15
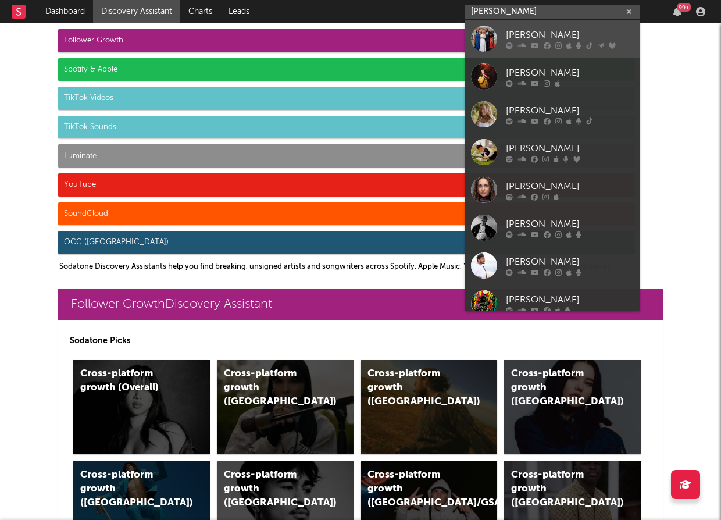
type input "[PERSON_NAME]"
click at [512, 42] on icon at bounding box center [509, 45] width 7 height 7
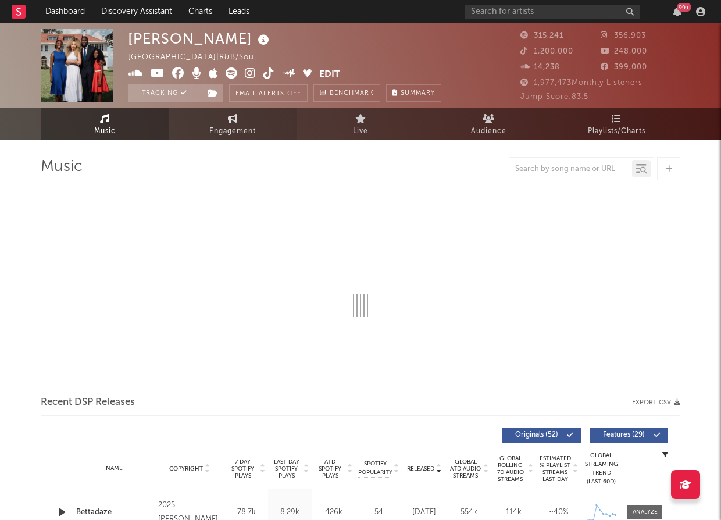
click at [237, 131] on span "Engagement" at bounding box center [232, 131] width 47 height 14
select select "1w"
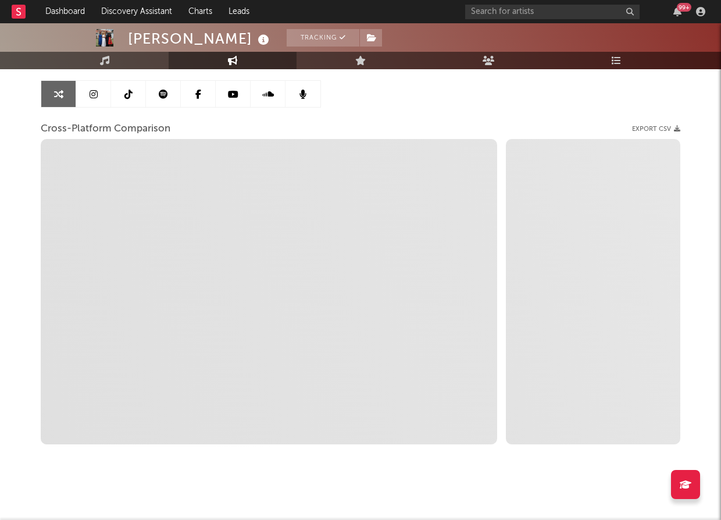
scroll to position [114, 0]
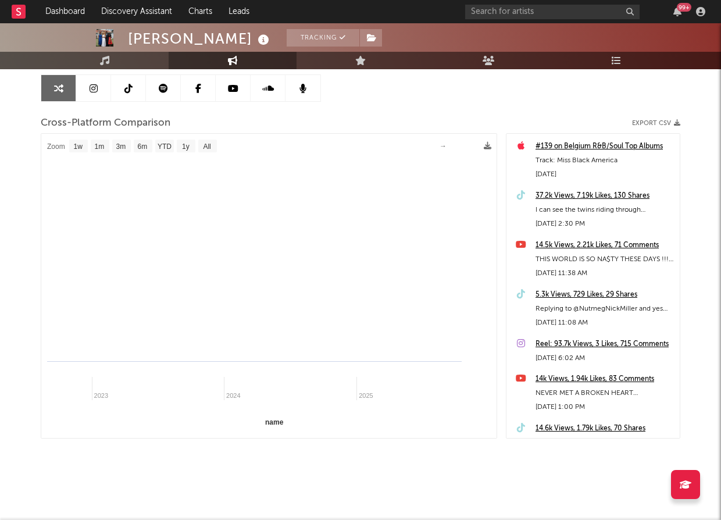
select select "1m"
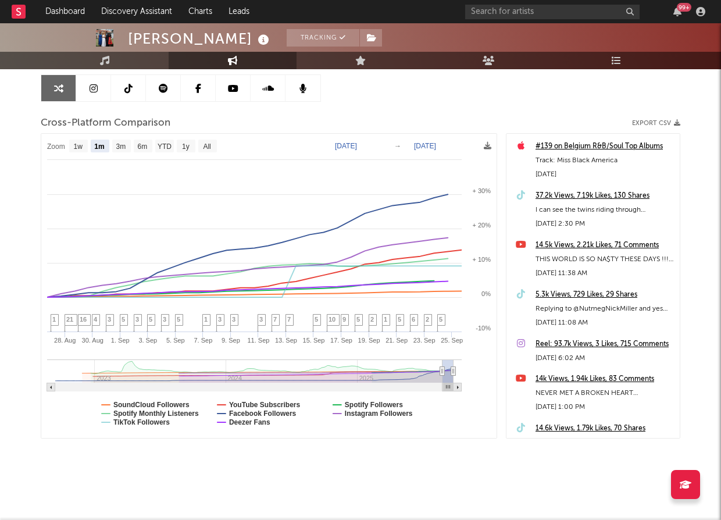
click at [84, 88] on link at bounding box center [93, 88] width 35 height 26
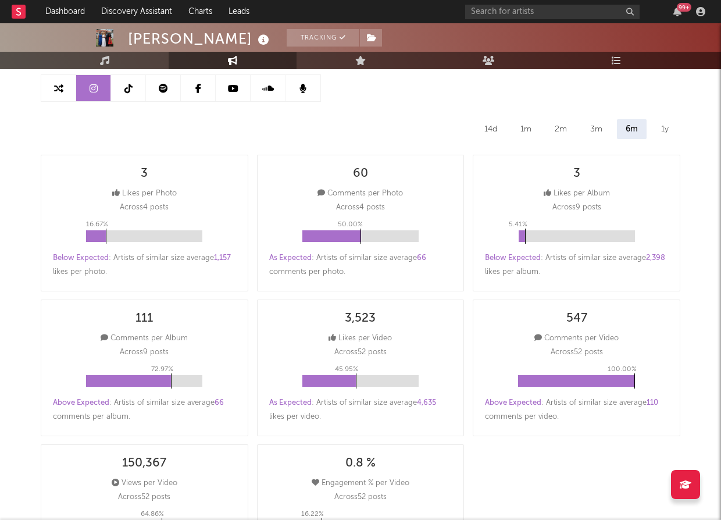
select select "6m"
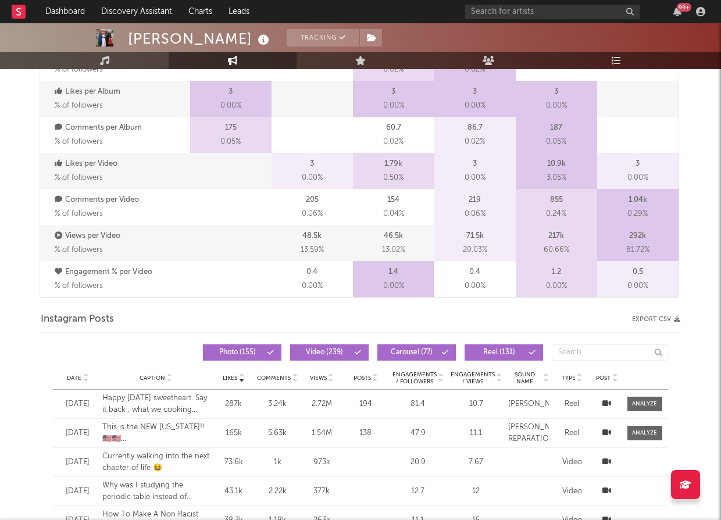
scroll to position [732, 0]
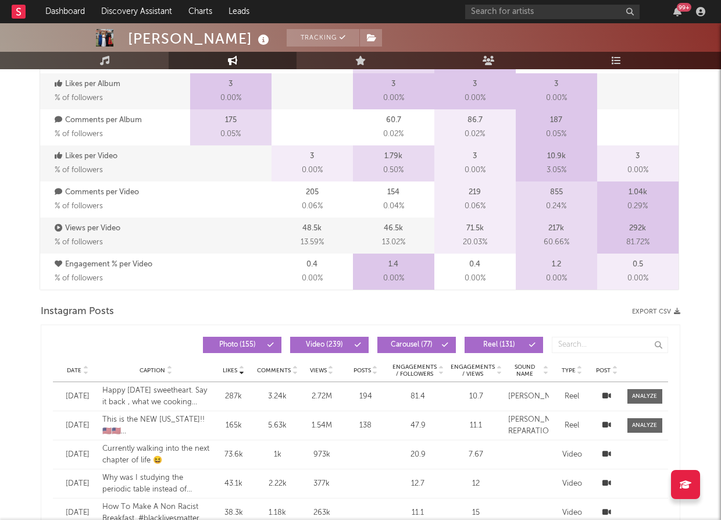
click at [258, 341] on button "Photo ( 155 )" at bounding box center [242, 345] width 79 height 16
click at [436, 346] on span "Carousel ( 77 )" at bounding box center [412, 344] width 54 height 7
click at [502, 342] on span "Reel ( 131 )" at bounding box center [499, 344] width 54 height 7
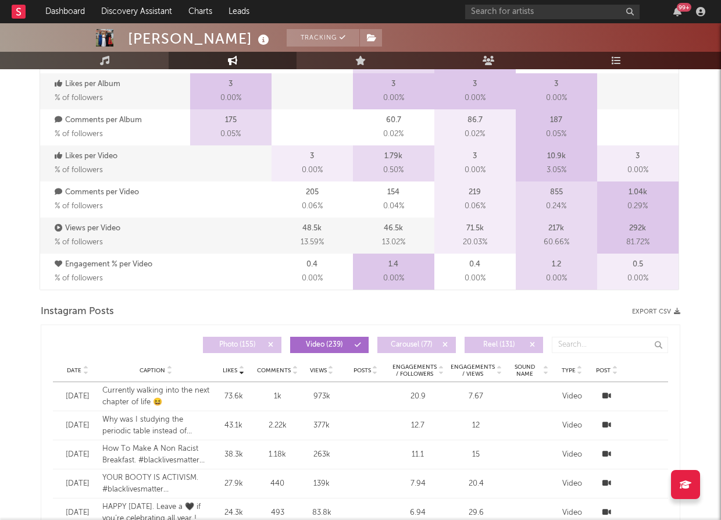
click at [334, 345] on span "Video ( 239 )" at bounding box center [325, 344] width 54 height 7
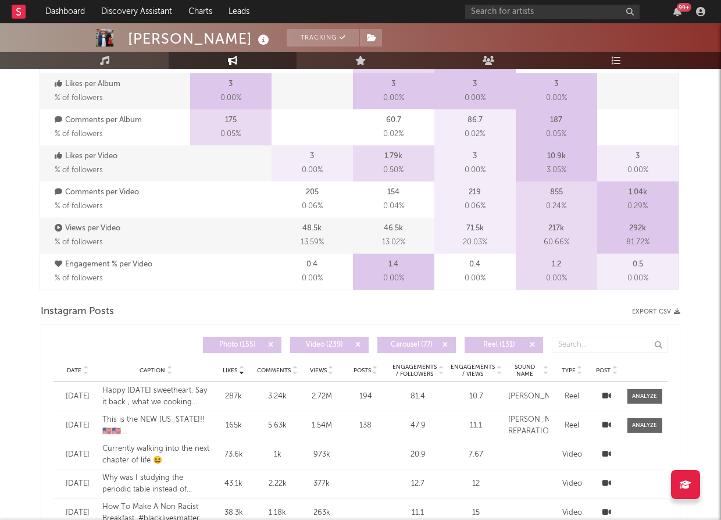
click at [485, 340] on button "Reel ( 131 )" at bounding box center [504, 345] width 79 height 16
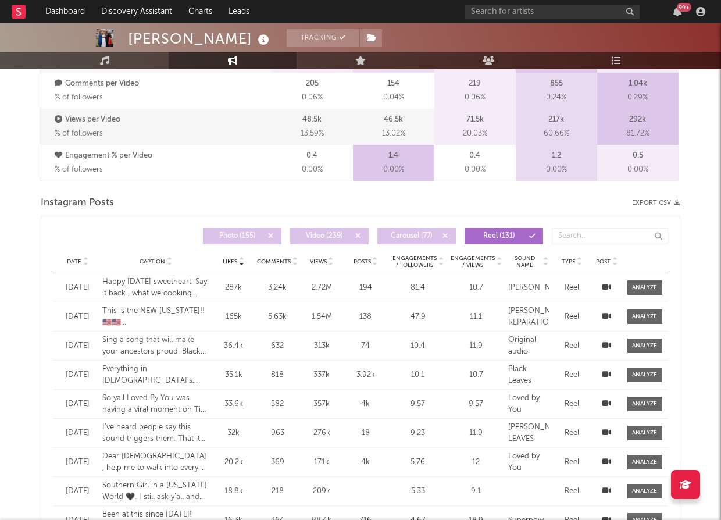
scroll to position [858, 0]
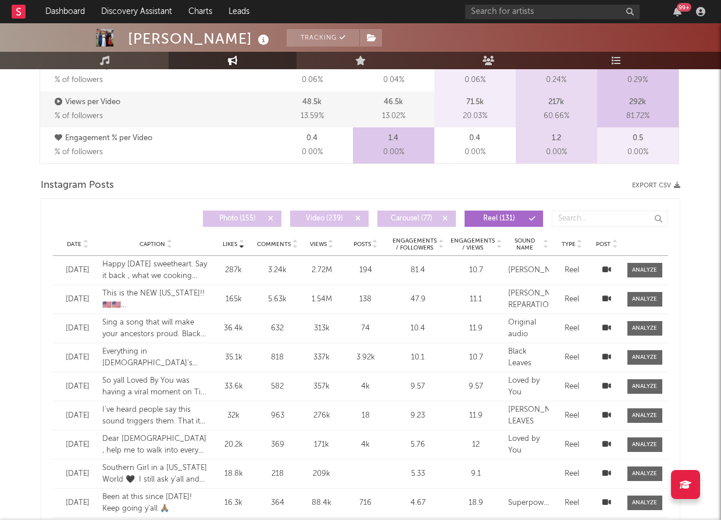
click at [78, 244] on span "Date" at bounding box center [74, 244] width 15 height 7
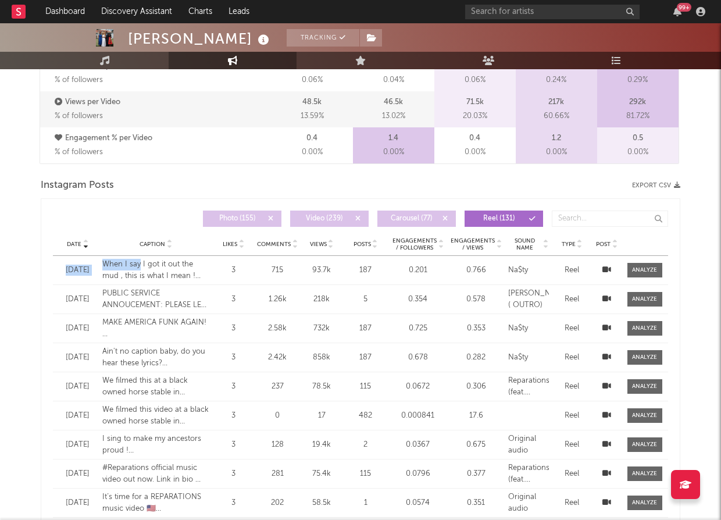
drag, startPoint x: 138, startPoint y: 268, endPoint x: 128, endPoint y: 243, distance: 26.9
click at [128, 243] on div "Date Date Caption Likes Comments Views Posts Engagements / Followers Engagement…" at bounding box center [360, 387] width 615 height 365
click at [127, 227] on div "Date Date Caption Likes Comments Views Posts Engagements / Followers Engagement…" at bounding box center [360, 219] width 615 height 28
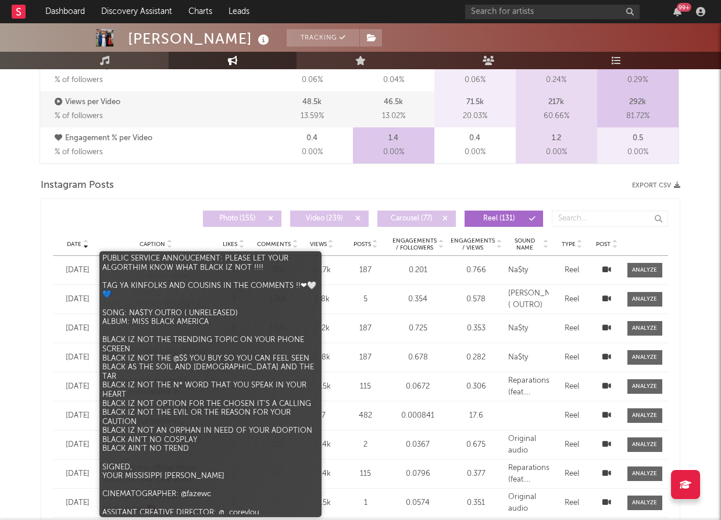
click at [158, 300] on div "PUBLIC SERVICE ANNOUCEMENT: PLEASE LET YOUR ALGORTHIM KNOW WHAT BLACK IZ NOT !!…" at bounding box center [156, 299] width 108 height 23
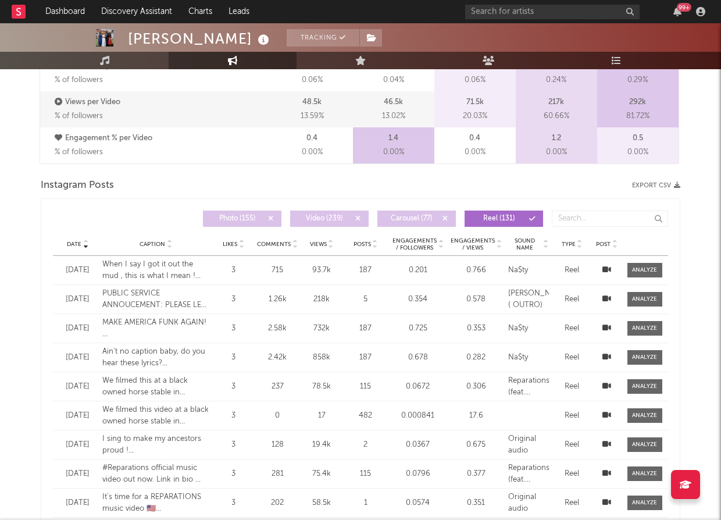
click at [156, 258] on div "Date Sep 24 '25 Caption When I say I got it out the mud , this is what I mean !…" at bounding box center [360, 270] width 615 height 28
click at [607, 266] on icon at bounding box center [607, 270] width 9 height 8
click at [244, 186] on div "Instagram Posts Export CSV" at bounding box center [361, 186] width 640 height 20
click at [606, 296] on icon at bounding box center [607, 299] width 9 height 8
click at [687, 237] on div "KIRBY Tracking United States | R&B/Soul Edit Tracking Email Alerts Off Benchmar…" at bounding box center [360, 257] width 721 height 2185
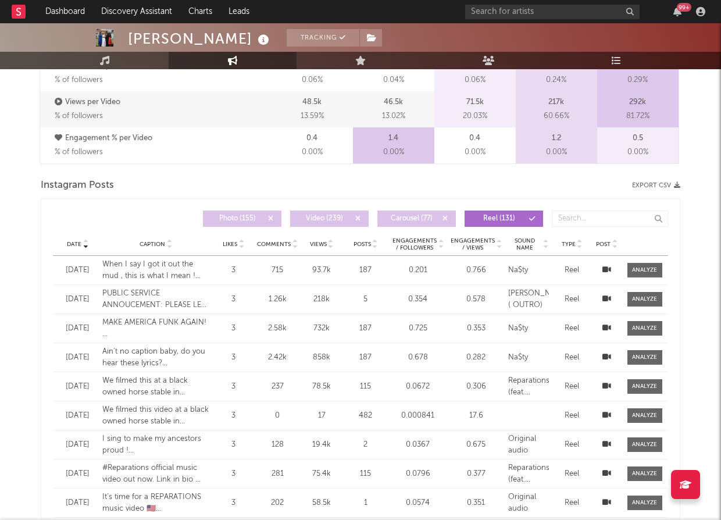
click at [608, 351] on div "Date Sep 15 '25 Caption Ain't no caption baby, do you hear these lyrics? Tag ya…" at bounding box center [360, 357] width 615 height 28
click at [608, 354] on icon at bounding box center [607, 357] width 9 height 8
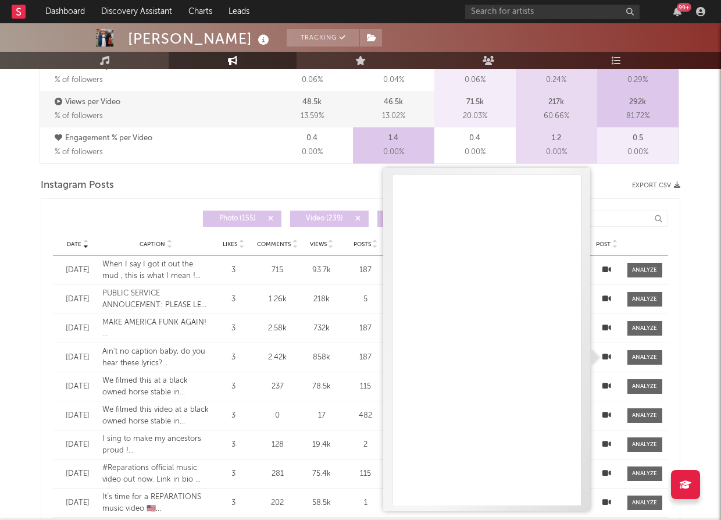
click at [693, 174] on div "KIRBY Tracking United States | R&B/Soul Edit Tracking Email Alerts Off Benchmar…" at bounding box center [360, 257] width 721 height 2185
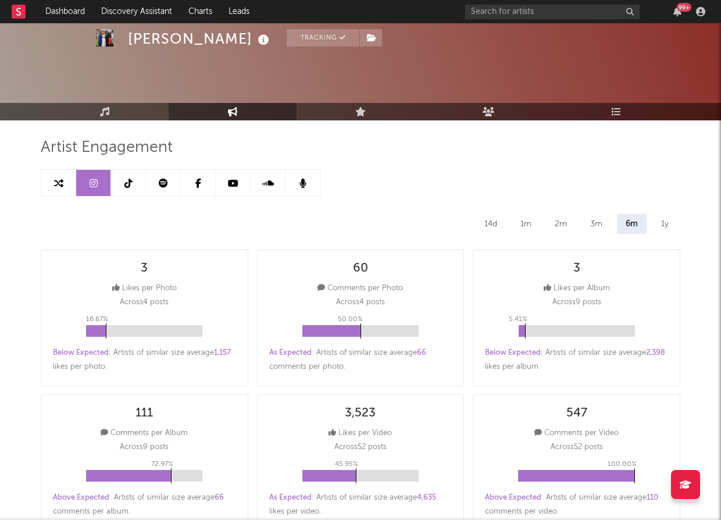
scroll to position [0, 0]
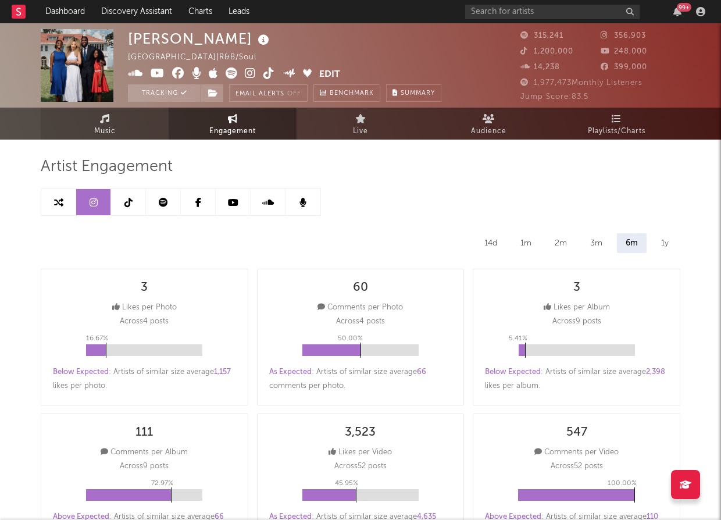
click at [117, 119] on link "Music" at bounding box center [105, 124] width 128 height 32
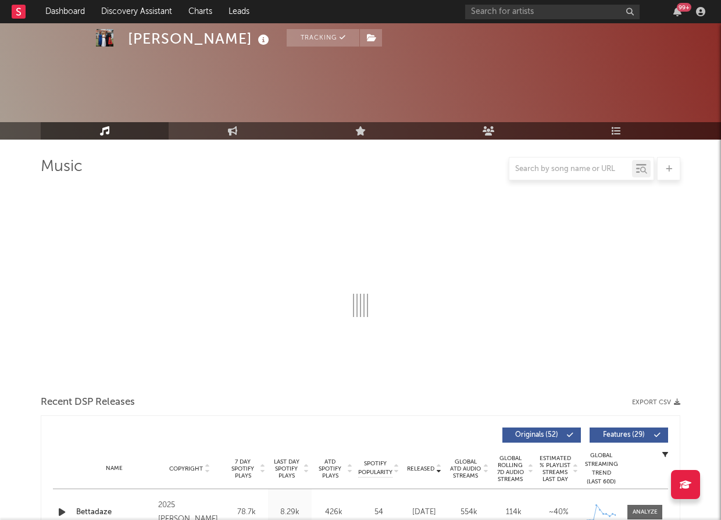
select select "6m"
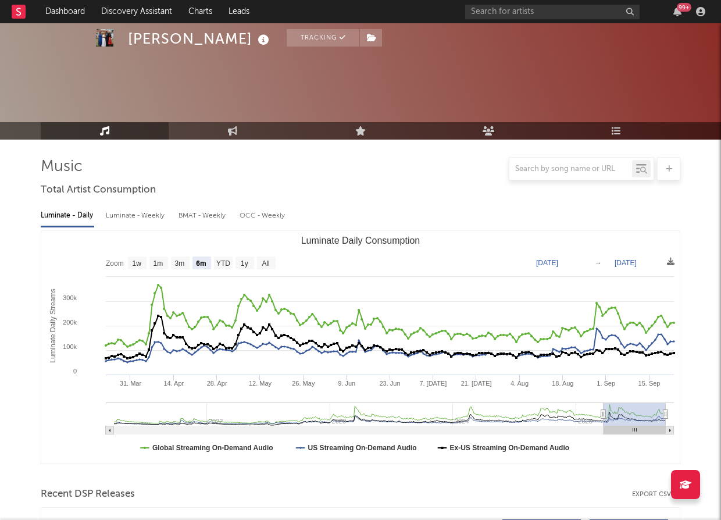
scroll to position [379, 0]
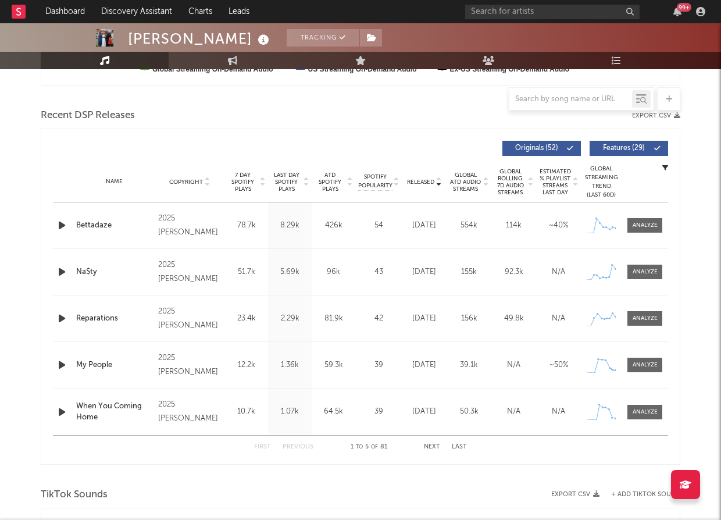
click at [105, 220] on div "Bettadaze" at bounding box center [114, 226] width 76 height 12
click at [212, 222] on div "2025 [PERSON_NAME]" at bounding box center [189, 226] width 63 height 28
click at [664, 222] on div at bounding box center [645, 225] width 47 height 15
drag, startPoint x: 655, startPoint y: 224, endPoint x: 329, endPoint y: 224, distance: 326.9
click at [655, 224] on div at bounding box center [645, 225] width 25 height 9
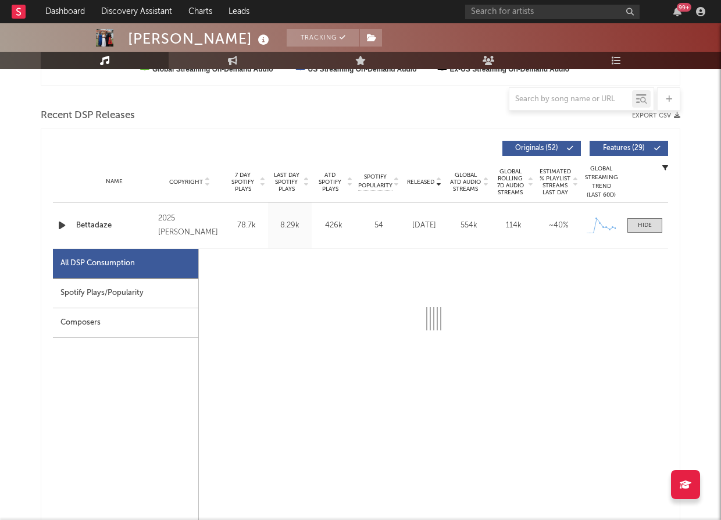
select select "1w"
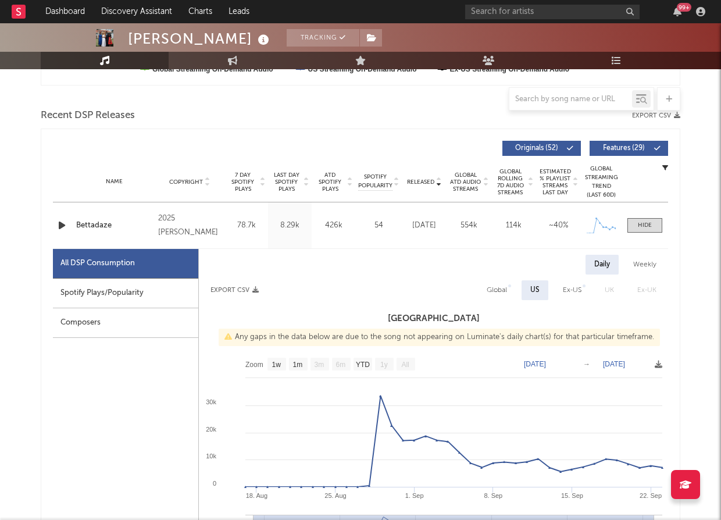
click at [100, 316] on div "Composers" at bounding box center [125, 323] width 145 height 30
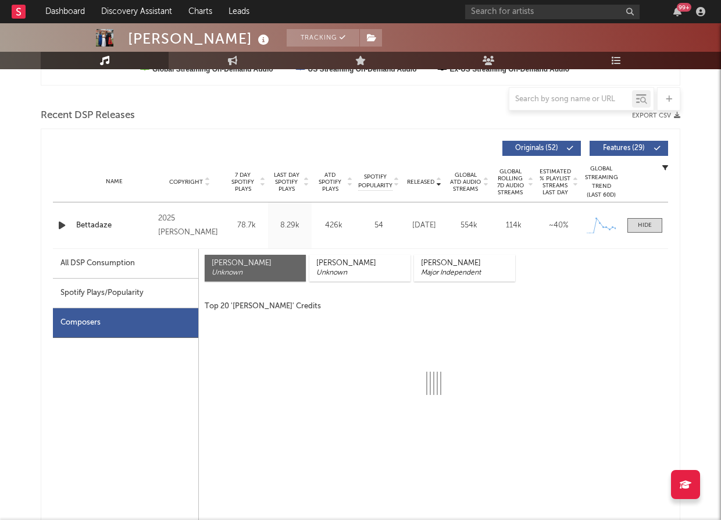
click at [259, 267] on div "Kirby Dockery" at bounding box center [255, 263] width 87 height 9
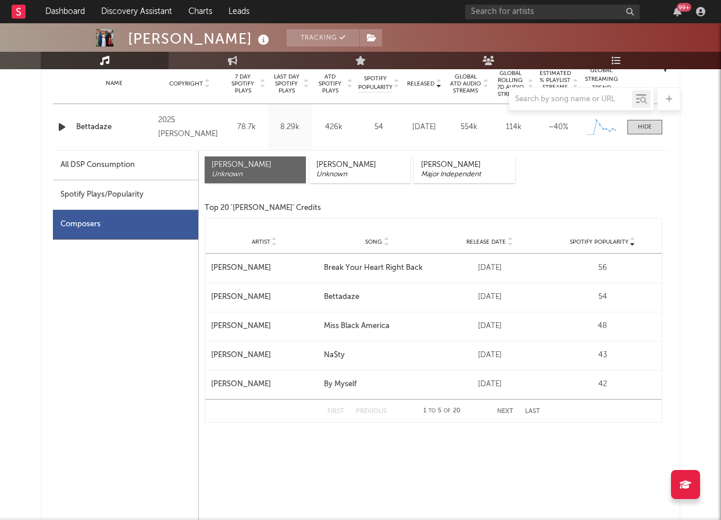
scroll to position [479, 0]
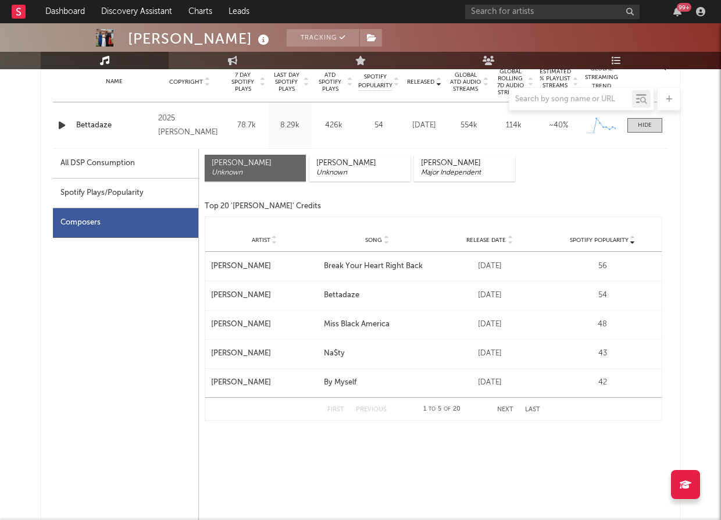
click at [488, 240] on span "Release Date" at bounding box center [486, 240] width 40 height 7
click at [502, 407] on button "Next" at bounding box center [505, 410] width 16 height 6
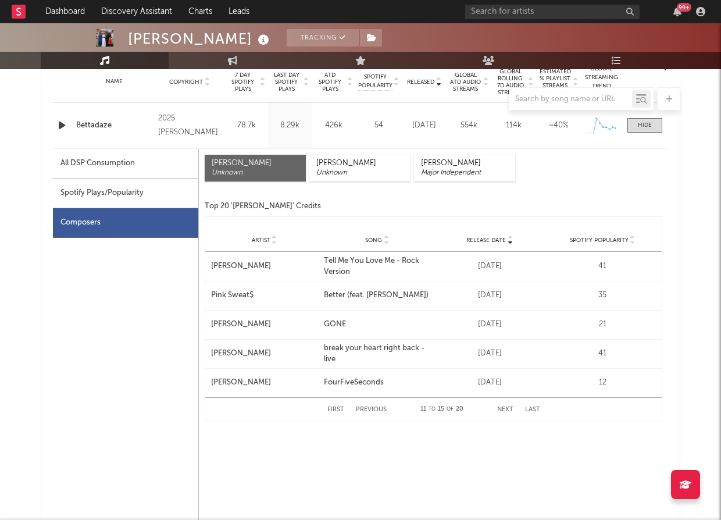
click at [502, 407] on button "Next" at bounding box center [505, 410] width 16 height 6
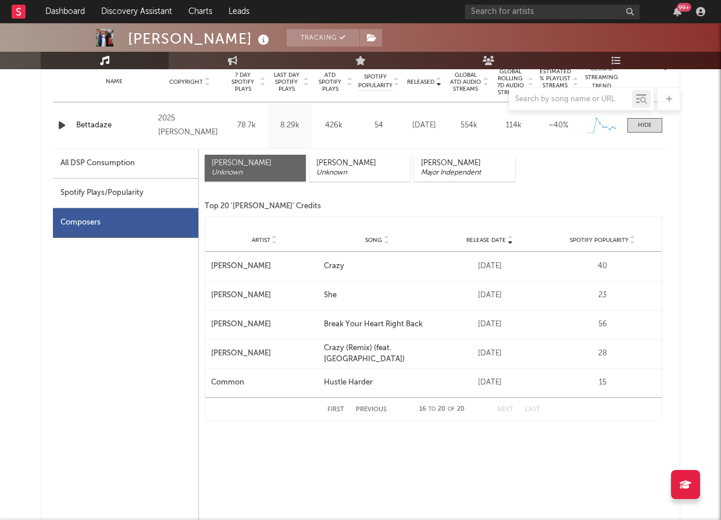
click at [502, 407] on button "Next" at bounding box center [505, 410] width 16 height 6
click at [334, 405] on div "First Previous 16 to 20 of 20 Next Last" at bounding box center [433, 409] width 213 height 23
click at [335, 407] on button "First" at bounding box center [335, 410] width 17 height 6
click at [503, 412] on button "Next" at bounding box center [505, 410] width 16 height 6
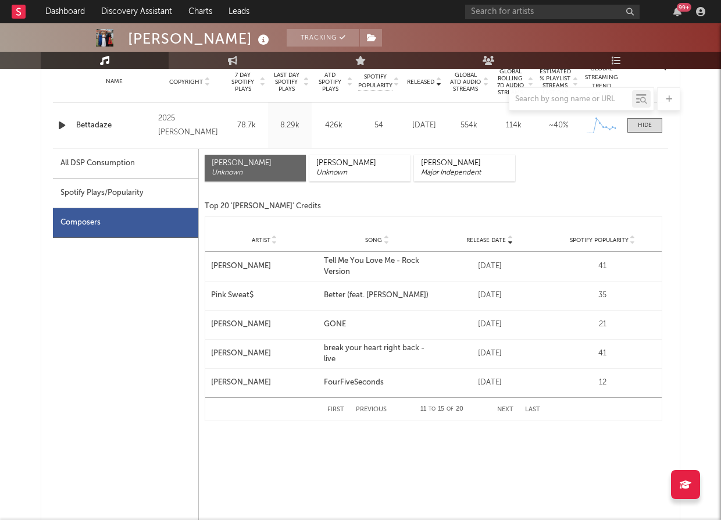
click at [263, 177] on div "Unknown" at bounding box center [255, 172] width 87 height 9
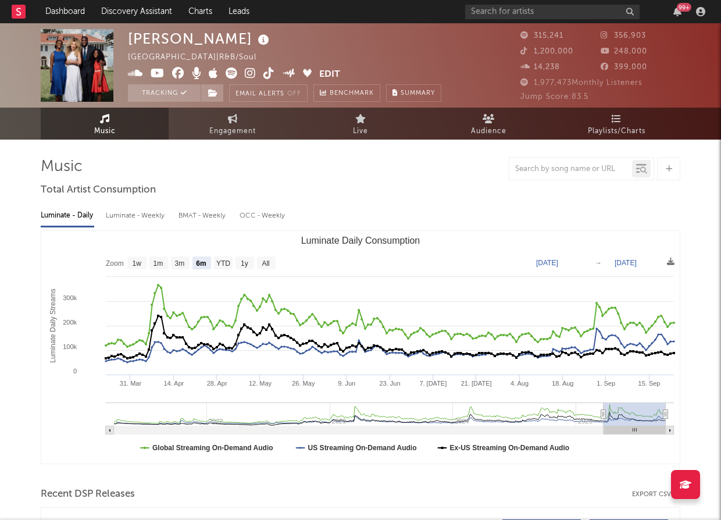
click at [269, 72] on icon at bounding box center [268, 73] width 11 height 12
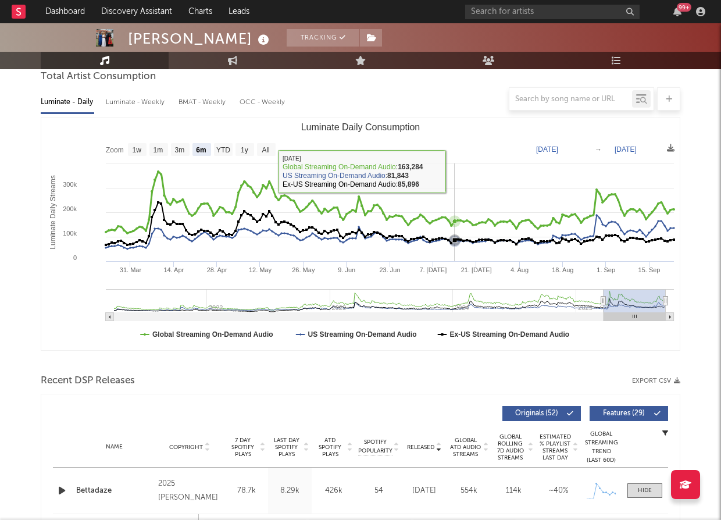
scroll to position [112, 0]
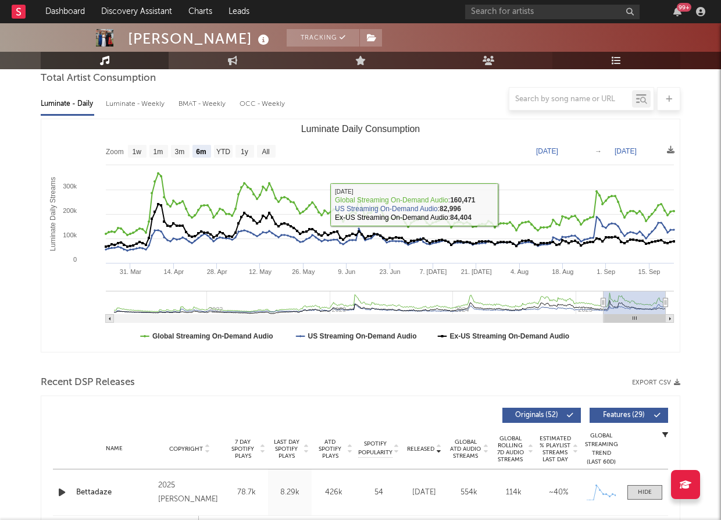
click at [635, 67] on link "Playlists/Charts" at bounding box center [617, 60] width 128 height 17
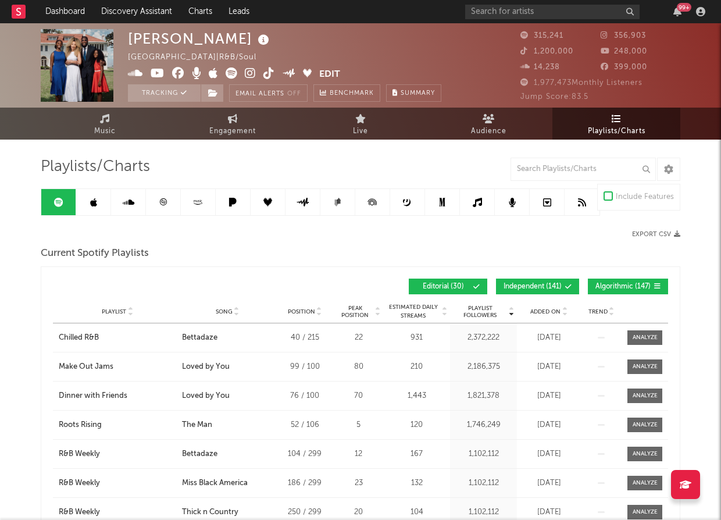
click at [561, 282] on button "Independent ( 141 )" at bounding box center [537, 287] width 83 height 16
click at [604, 282] on button "Algorithmic ( 147 )" at bounding box center [628, 287] width 80 height 16
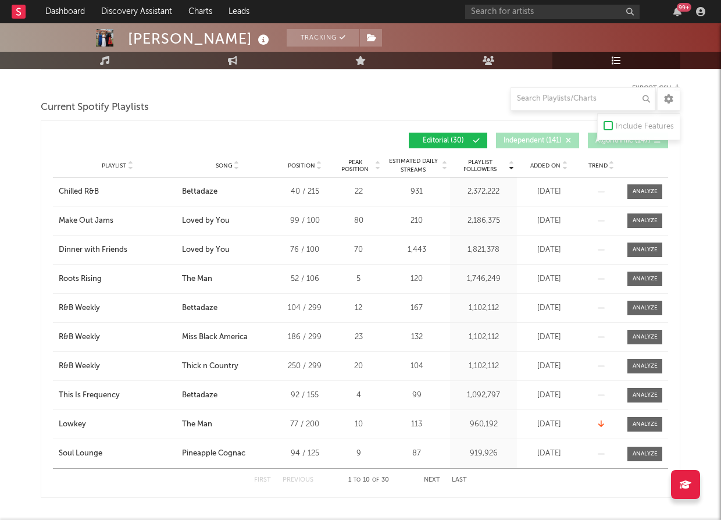
scroll to position [154, 0]
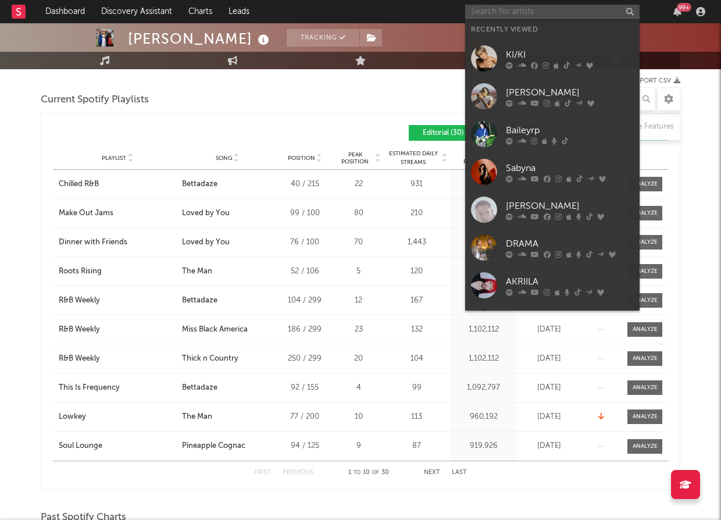
click at [528, 12] on input "text" at bounding box center [552, 12] width 174 height 15
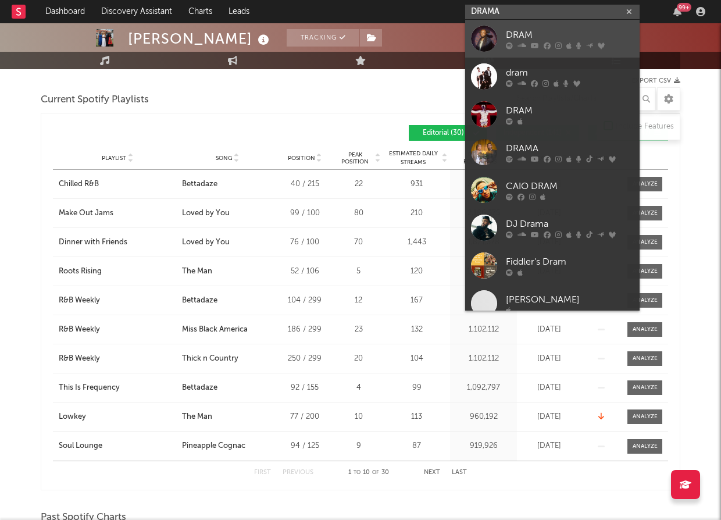
type input "DRAMA"
click at [525, 23] on link "DRAM" at bounding box center [552, 39] width 174 height 38
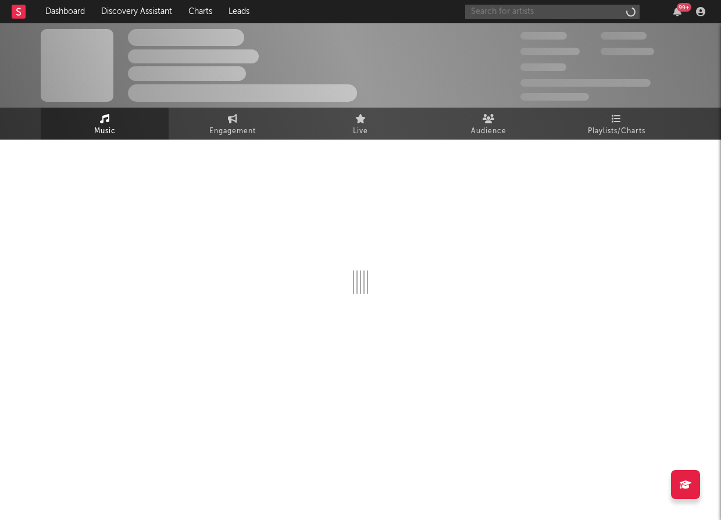
click at [509, 6] on input "text" at bounding box center [552, 12] width 174 height 15
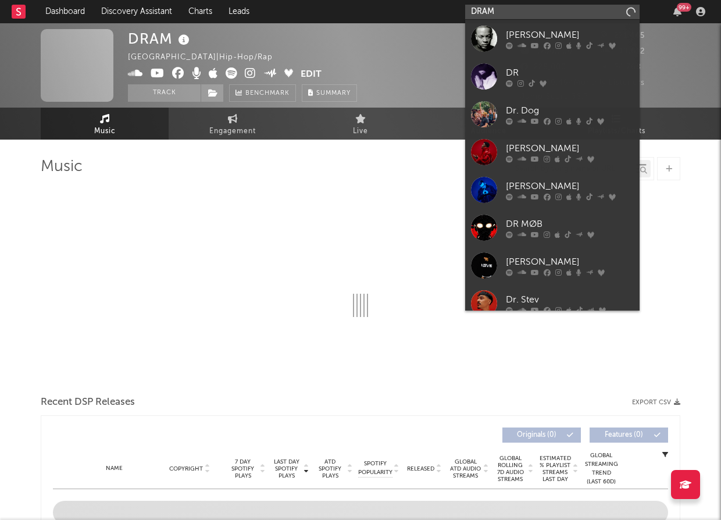
type input "DRAMA"
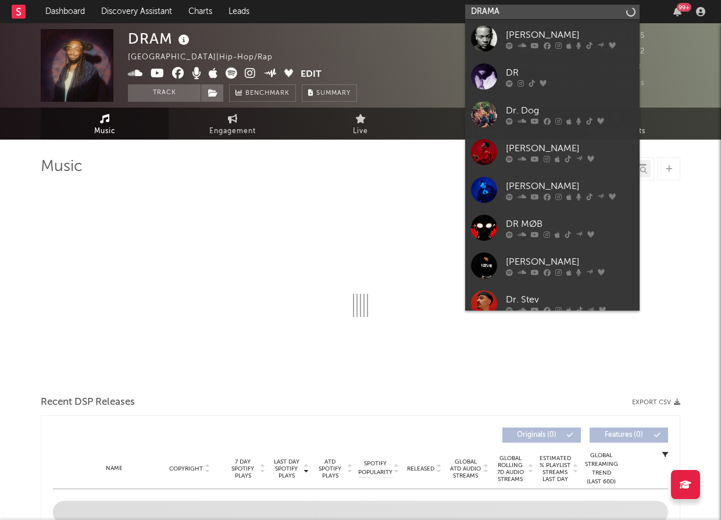
select select "6m"
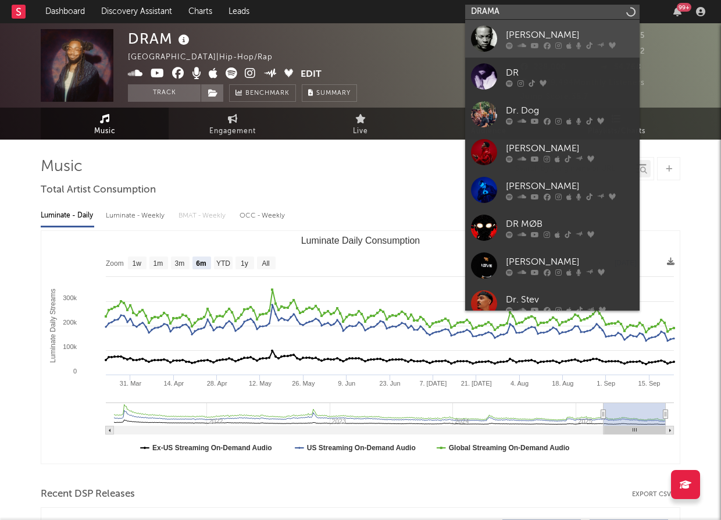
select select "6m"
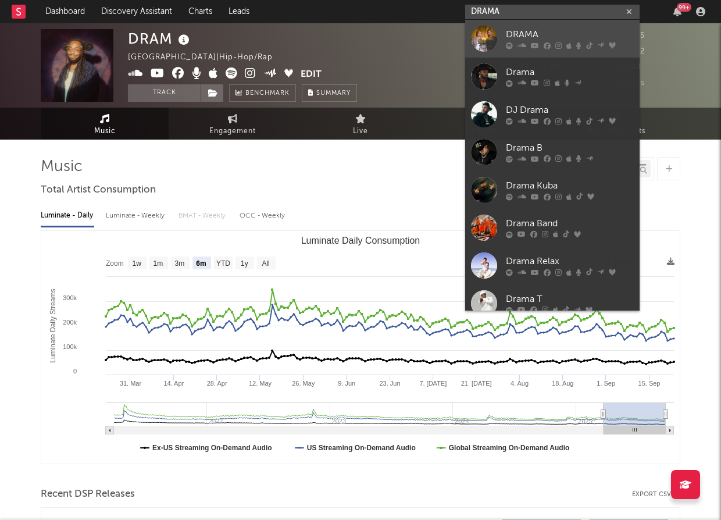
type input "DRAMA"
click at [514, 31] on div "DRAMA" at bounding box center [570, 35] width 128 height 14
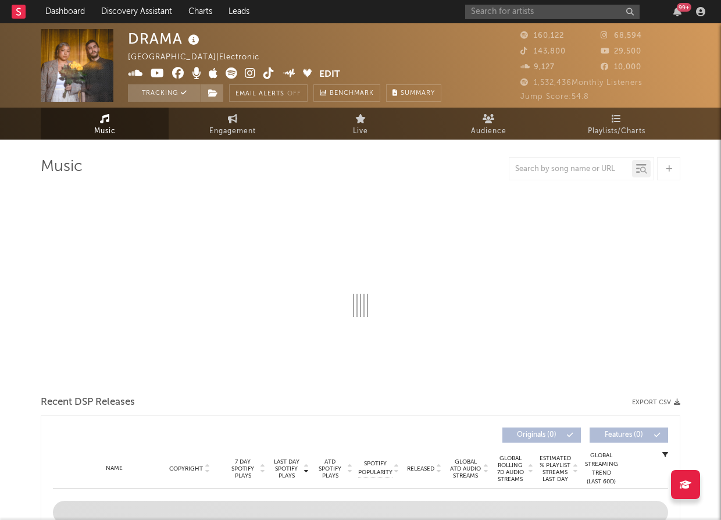
select select "6m"
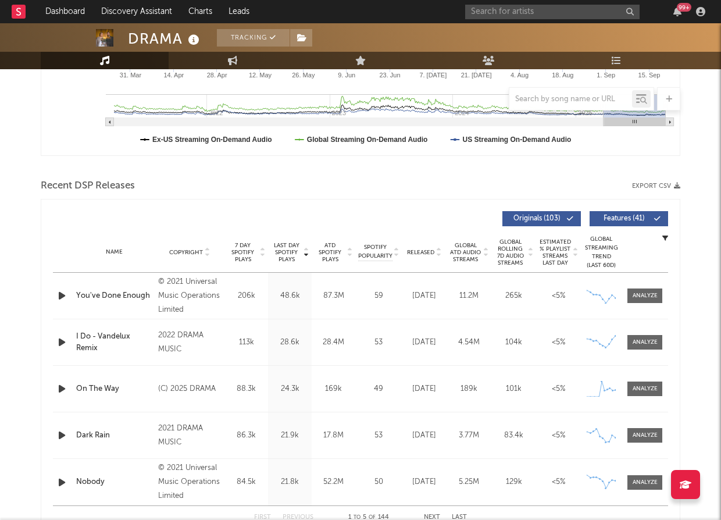
scroll to position [332, 0]
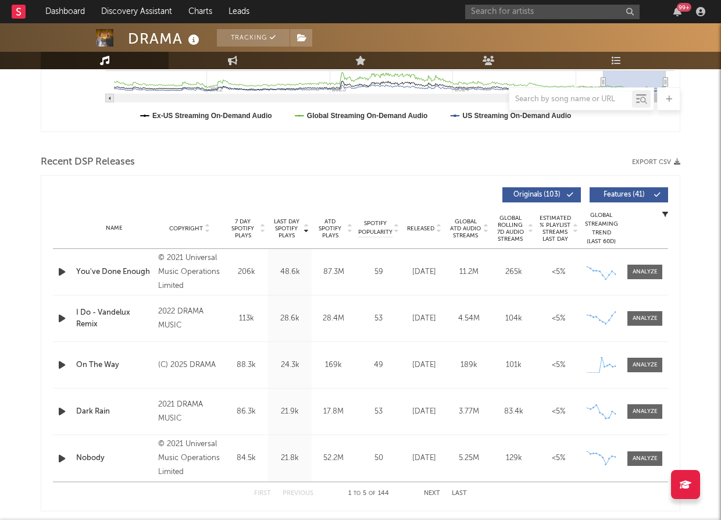
click at [638, 193] on span "Features ( 41 )" at bounding box center [624, 194] width 54 height 7
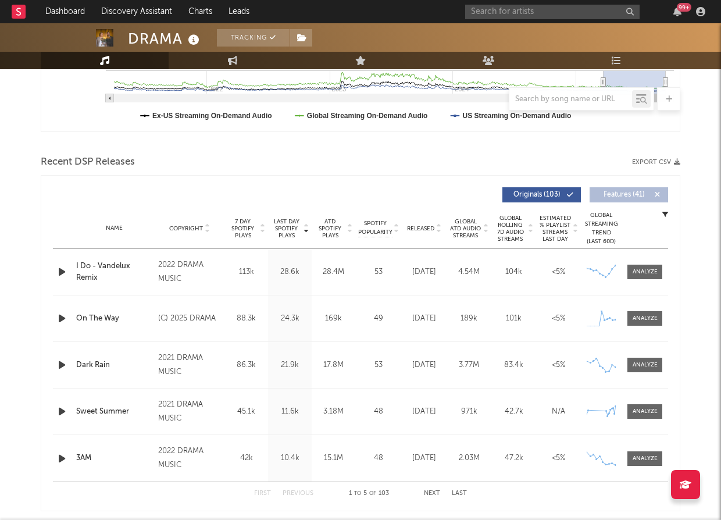
click at [591, 143] on div at bounding box center [361, 143] width 640 height 17
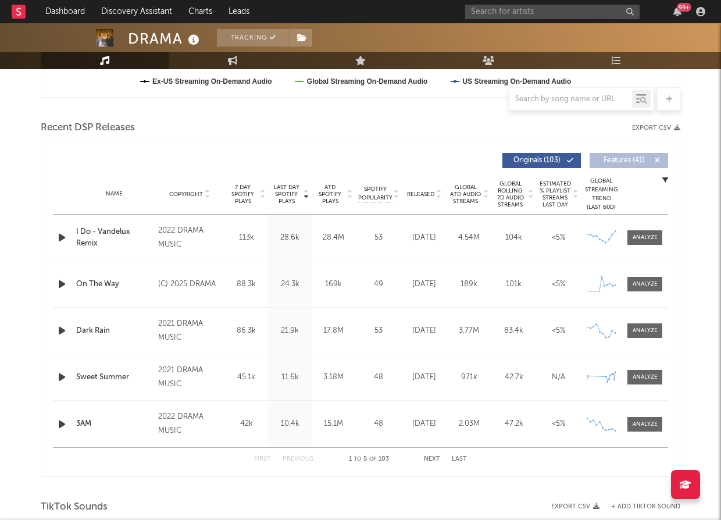
scroll to position [329, 0]
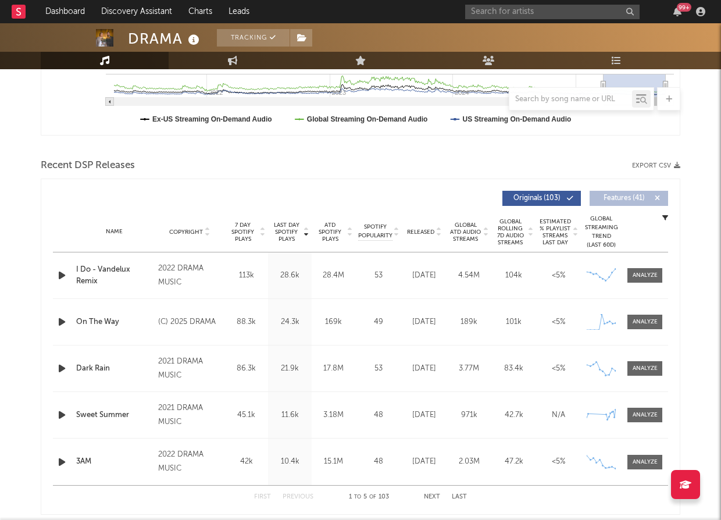
click at [251, 228] on span "7 Day Spotify Plays" at bounding box center [242, 232] width 31 height 21
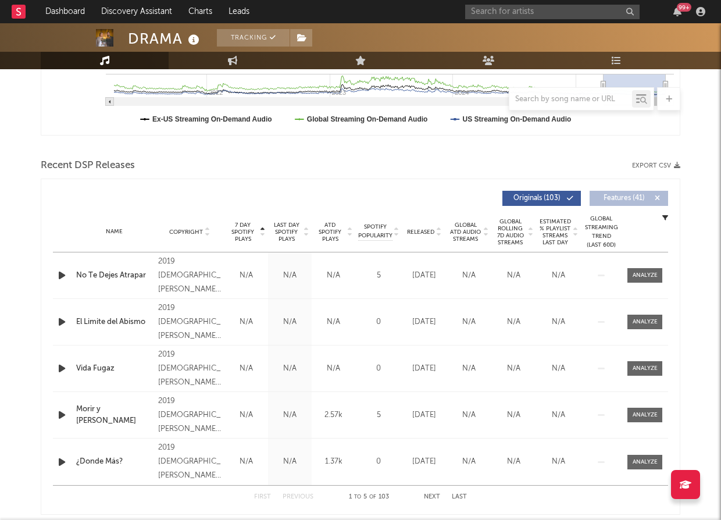
click at [251, 228] on span "7 Day Spotify Plays" at bounding box center [242, 232] width 31 height 21
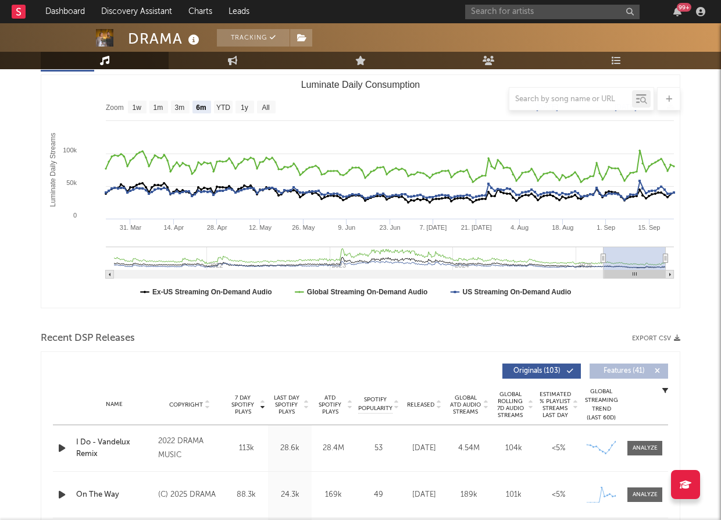
scroll to position [131, 0]
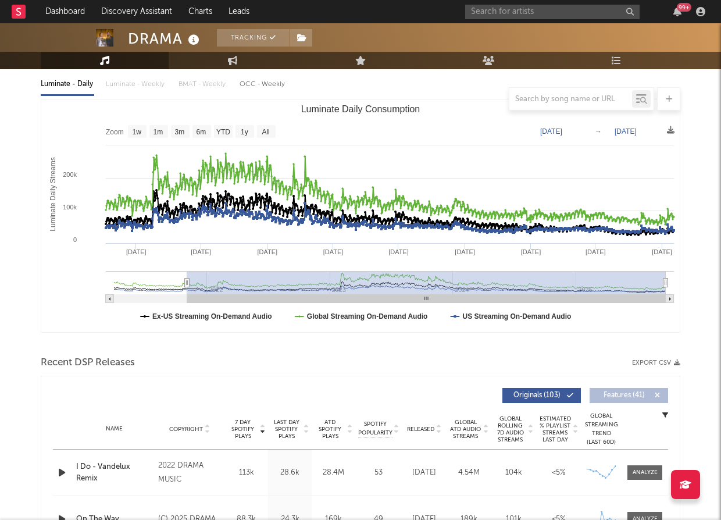
type input "2021-07-24"
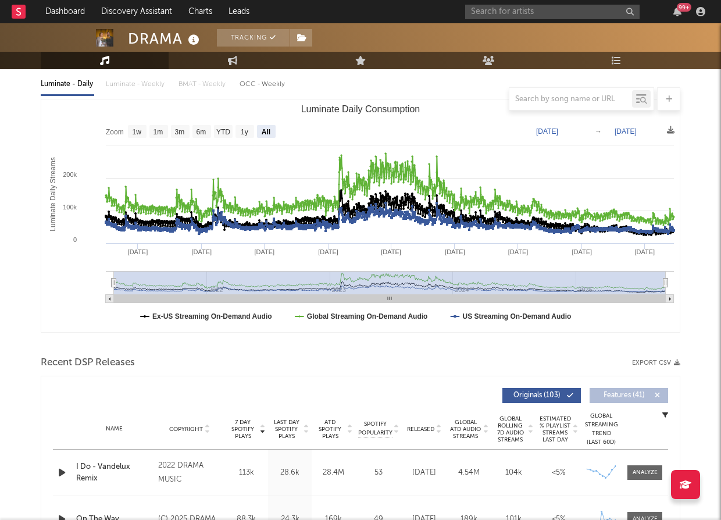
select select "All"
type input "2021-03-31"
drag, startPoint x: 603, startPoint y: 284, endPoint x: 83, endPoint y: 269, distance: 519.6
click at [83, 269] on icon "Created with Highcharts 10.3.3 Luminate Daily Streams Luminate Daily Consumptio…" at bounding box center [360, 215] width 639 height 233
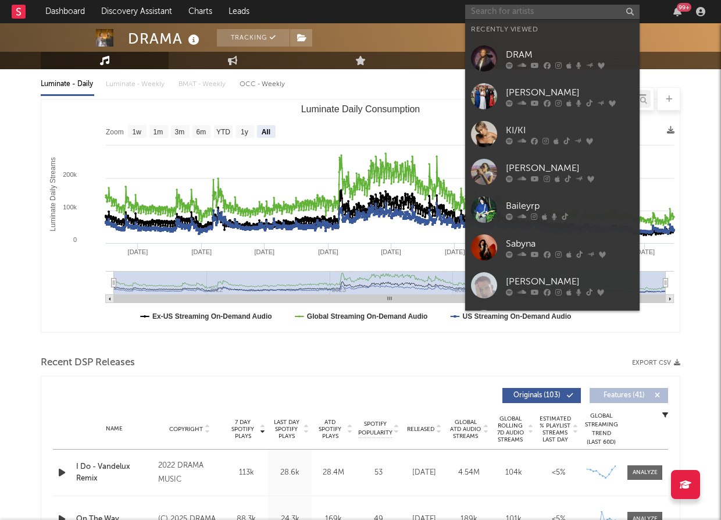
click at [547, 13] on input "text" at bounding box center [552, 12] width 174 height 15
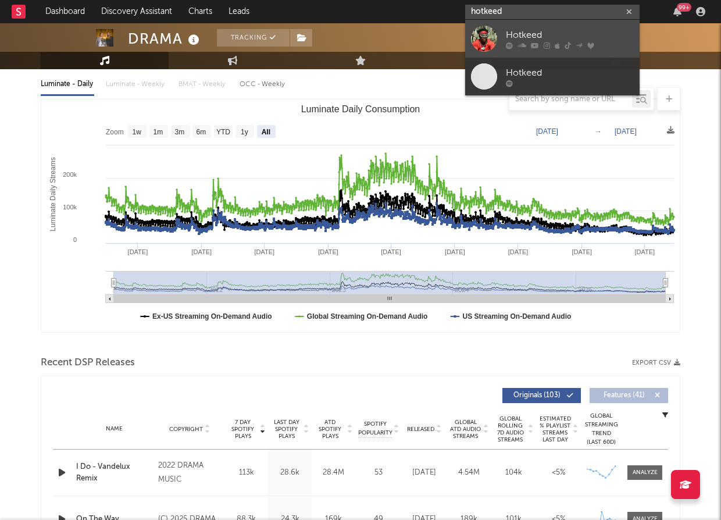
type input "hotkeed"
click at [523, 30] on div "Hotkeed" at bounding box center [570, 35] width 128 height 14
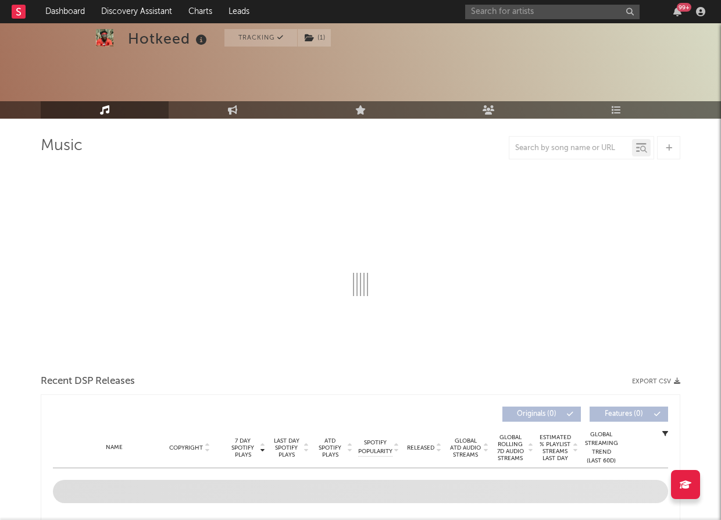
scroll to position [70, 0]
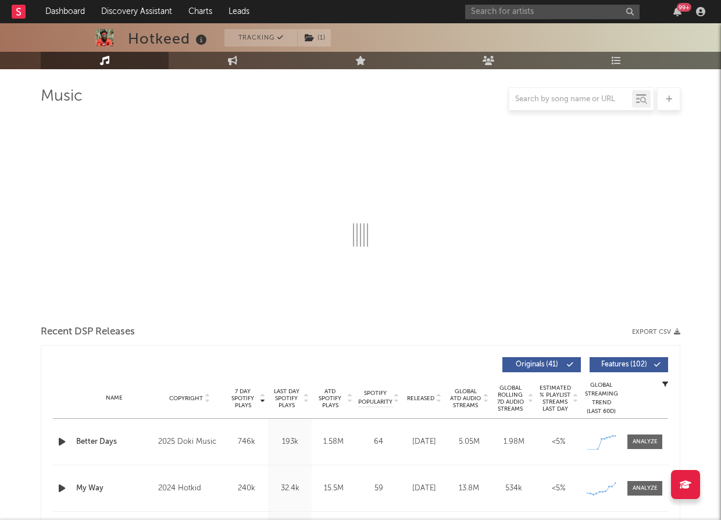
select select "6m"
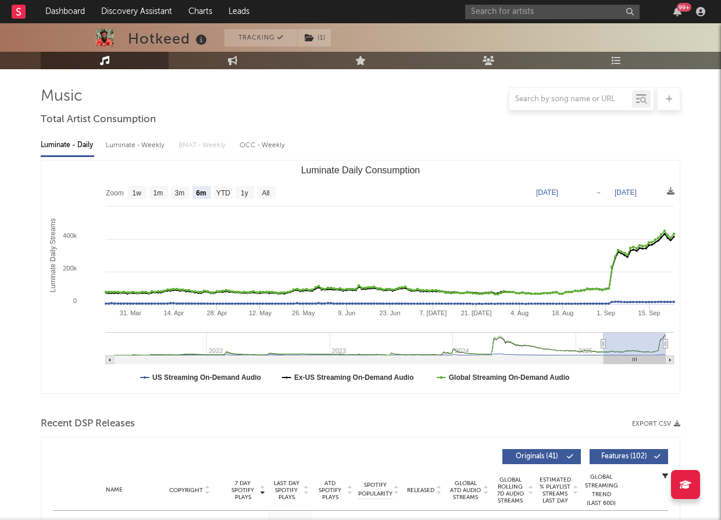
type input "2025-02-21"
select select "1y"
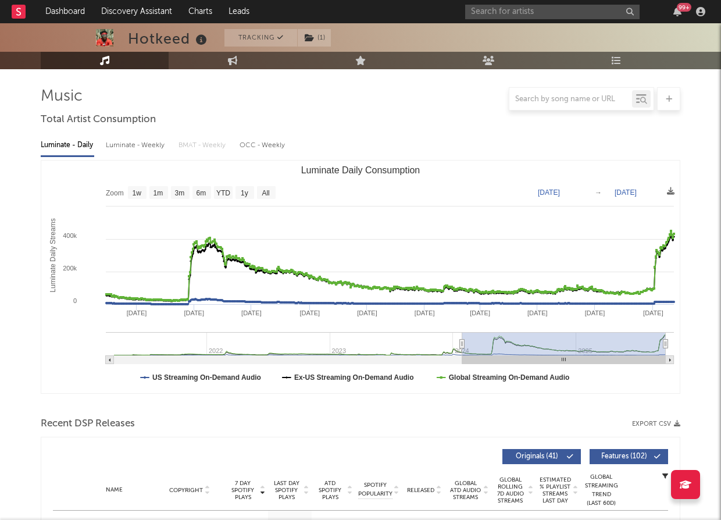
drag, startPoint x: 603, startPoint y: 341, endPoint x: 462, endPoint y: 341, distance: 140.8
click at [462, 341] on icon "Luminate Daily Consumption" at bounding box center [462, 344] width 5 height 9
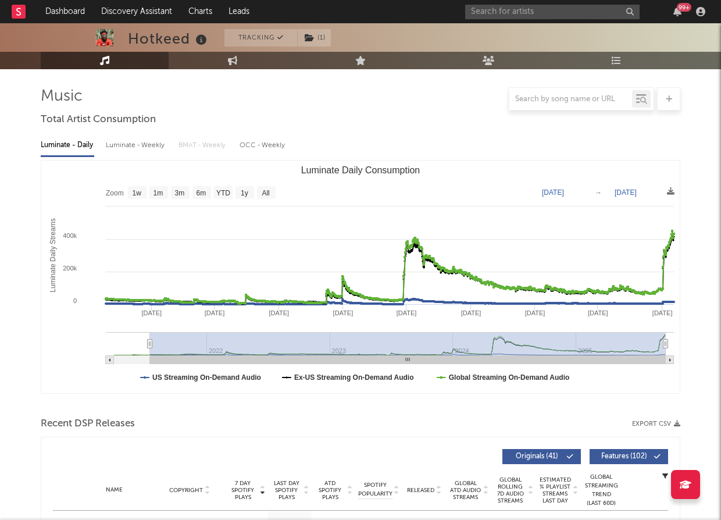
type input "2021-07-15"
drag, startPoint x: 462, startPoint y: 340, endPoint x: 84, endPoint y: 332, distance: 378.1
click at [84, 332] on icon "Created with Highcharts 10.3.3 Luminate Daily Streams Luminate Daily Consumptio…" at bounding box center [360, 277] width 639 height 233
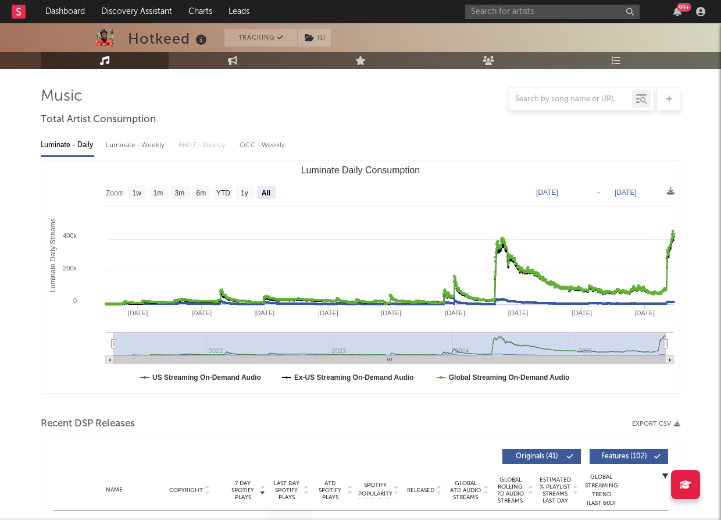
select select "All"
type input "2021-03-31"
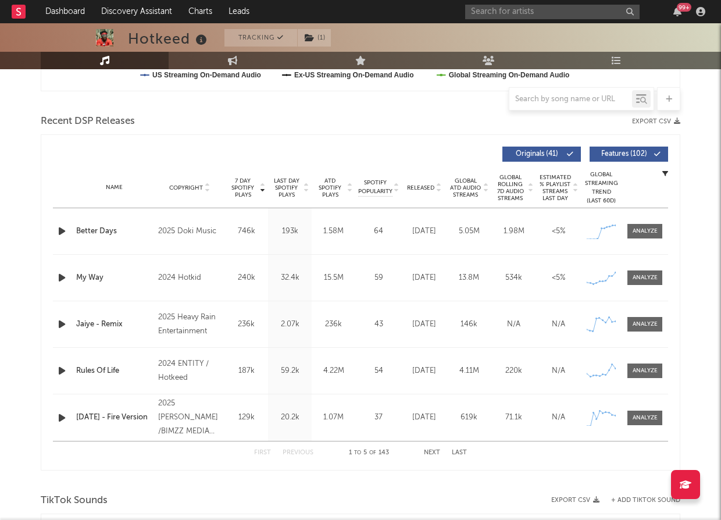
scroll to position [375, 0]
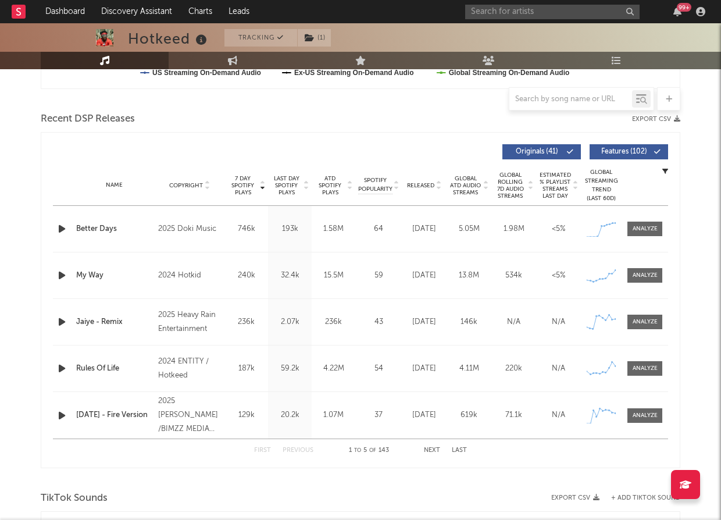
click at [245, 179] on span "7 Day Spotify Plays" at bounding box center [242, 185] width 31 height 21
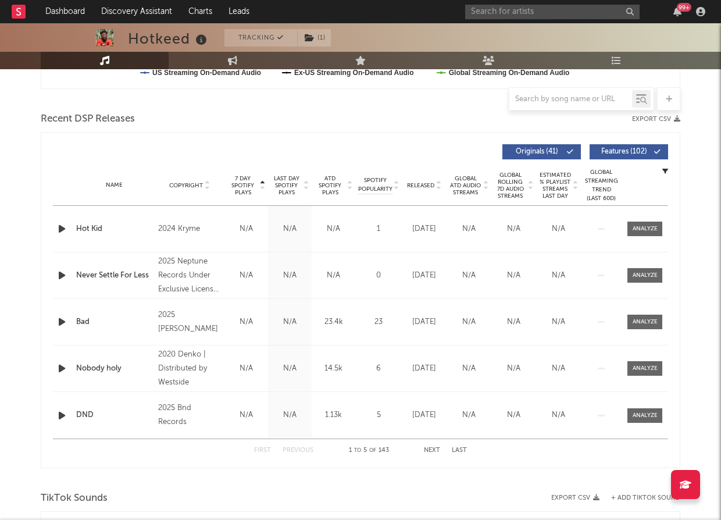
click at [245, 179] on span "7 Day Spotify Plays" at bounding box center [242, 185] width 31 height 21
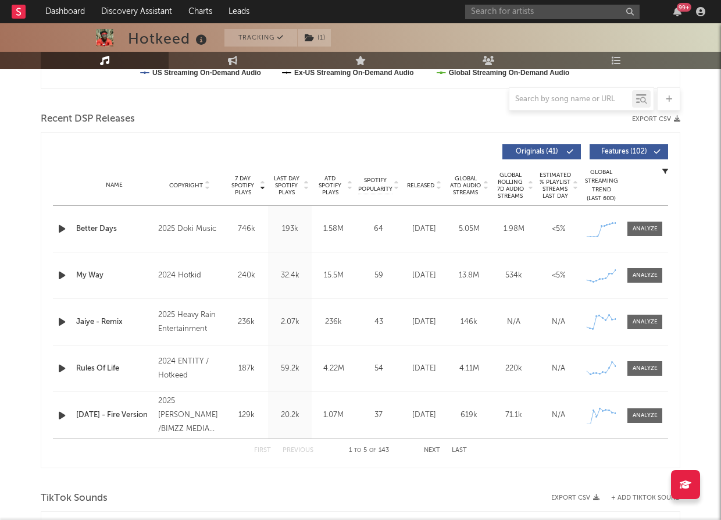
click at [65, 272] on icon "button" at bounding box center [62, 275] width 12 height 15
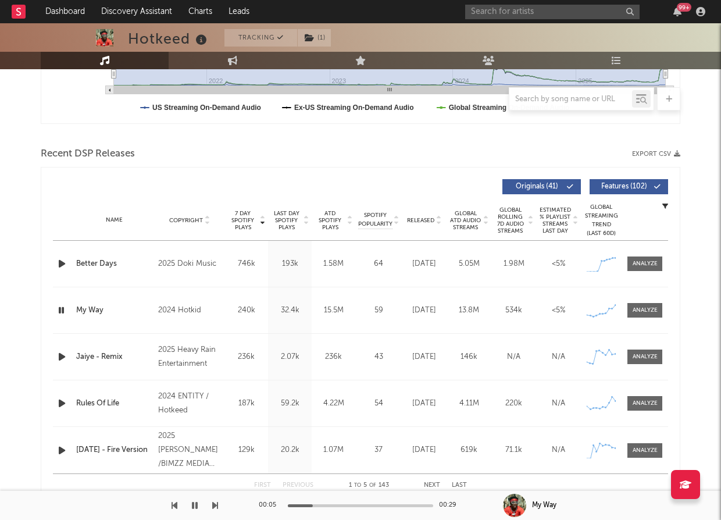
scroll to position [355, 0]
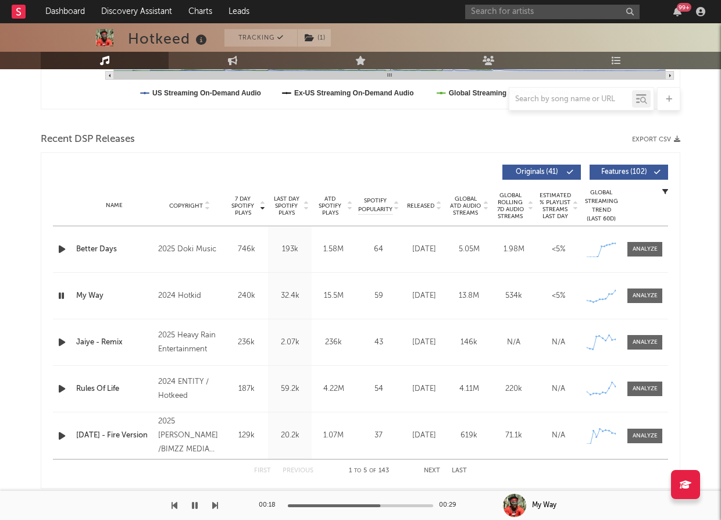
click at [468, 202] on span "Global ATD Audio Streams" at bounding box center [466, 205] width 32 height 21
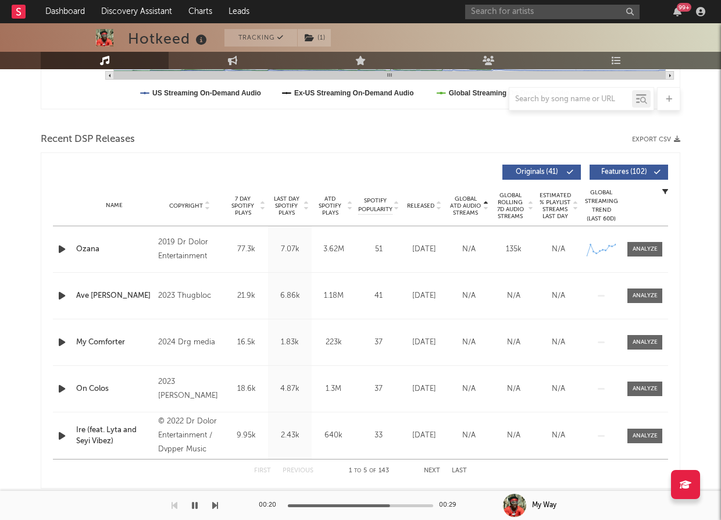
click at [468, 202] on span "Global ATD Audio Streams" at bounding box center [466, 205] width 32 height 21
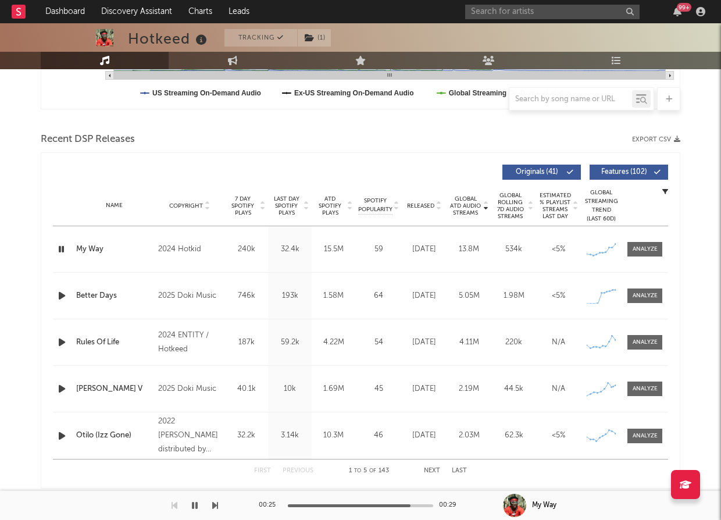
click at [58, 295] on icon "button" at bounding box center [62, 295] width 12 height 15
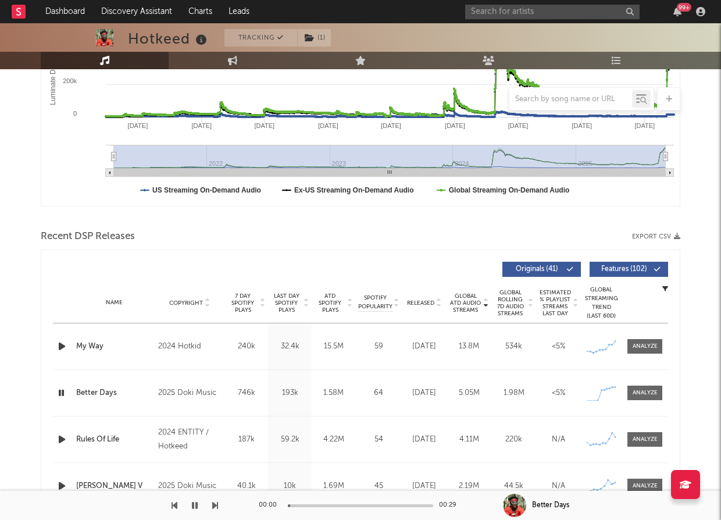
scroll to position [250, 0]
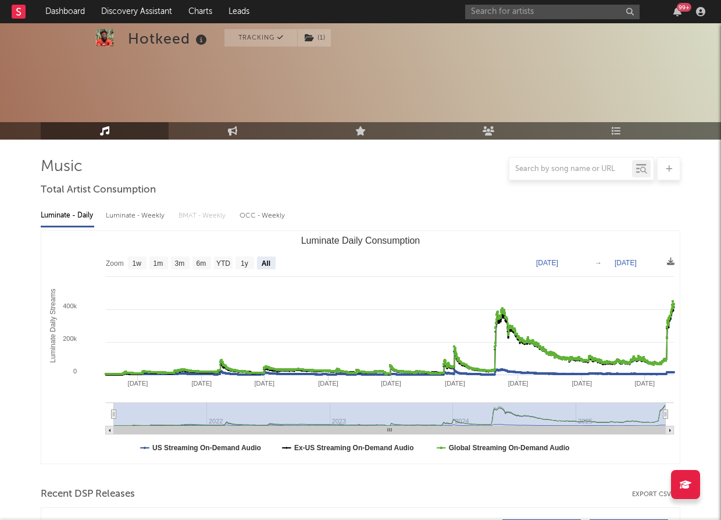
select select "All"
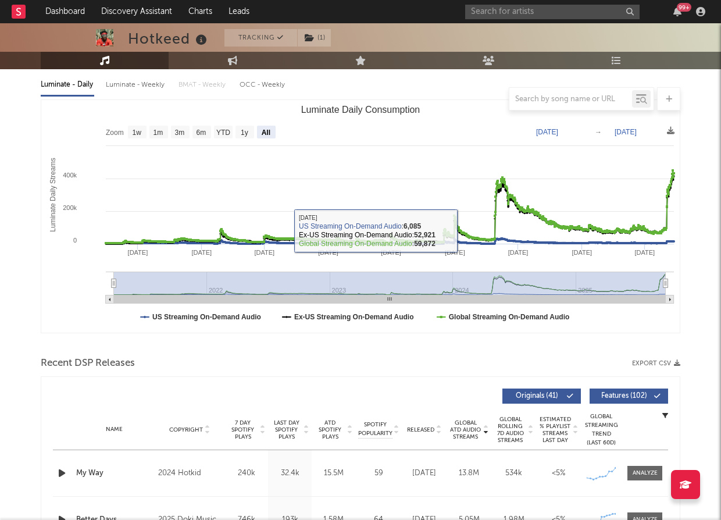
scroll to position [129, 0]
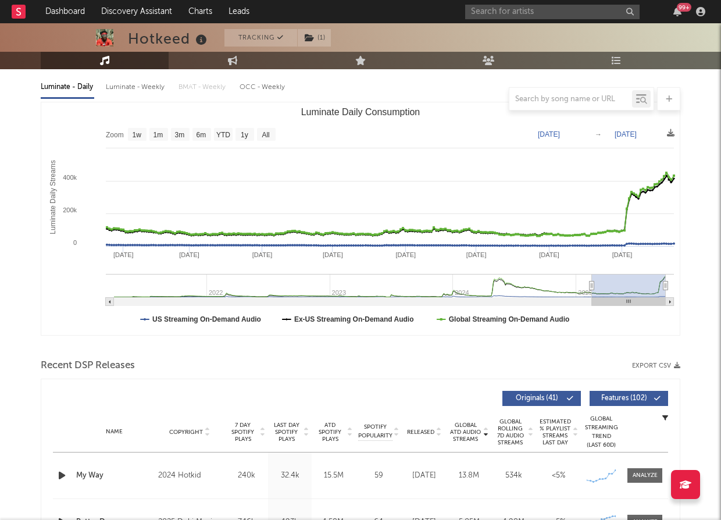
type input "2025-03-13"
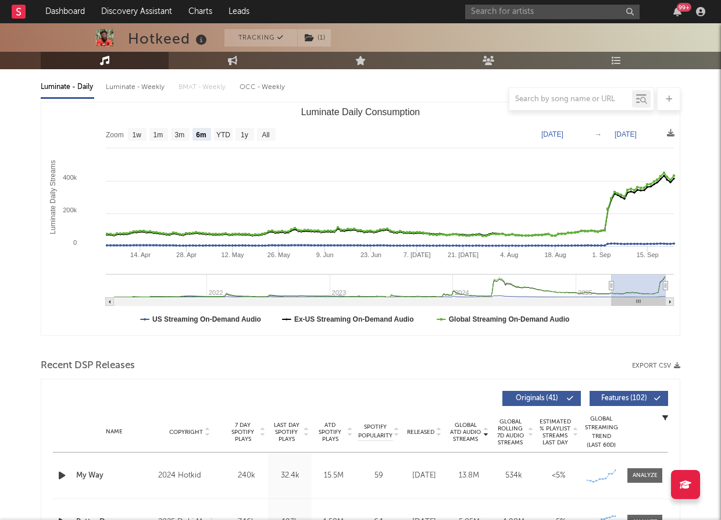
select select "6m"
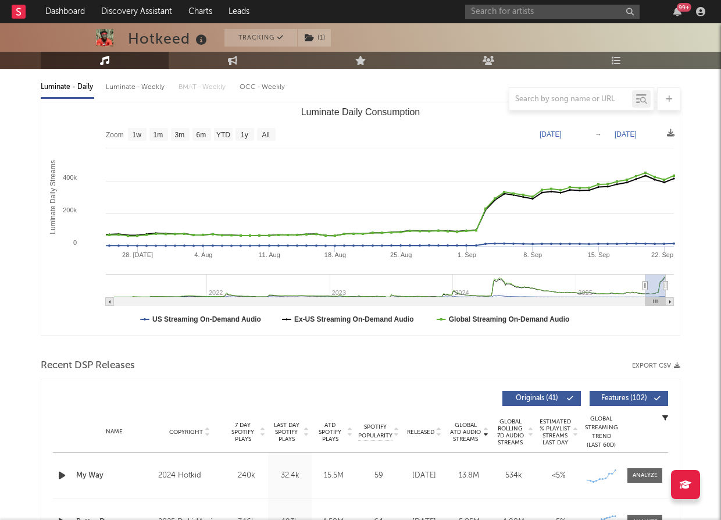
type input "2025-07-16"
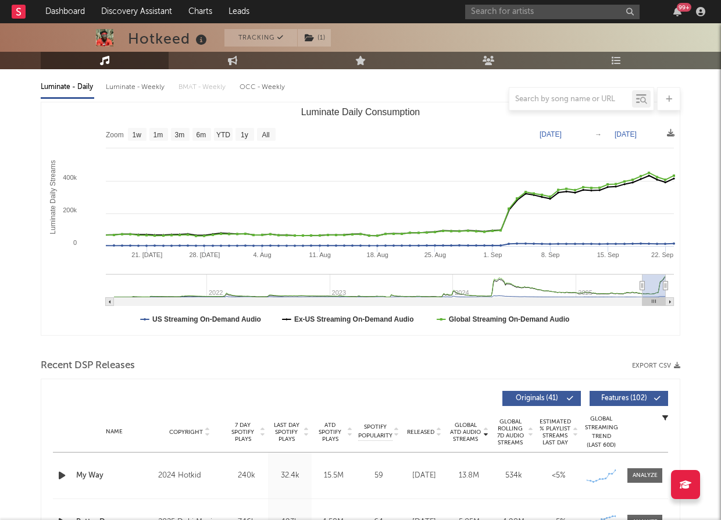
drag, startPoint x: 114, startPoint y: 282, endPoint x: 643, endPoint y: 283, distance: 528.7
click at [643, 283] on icon "Luminate Daily Consumption" at bounding box center [642, 286] width 5 height 9
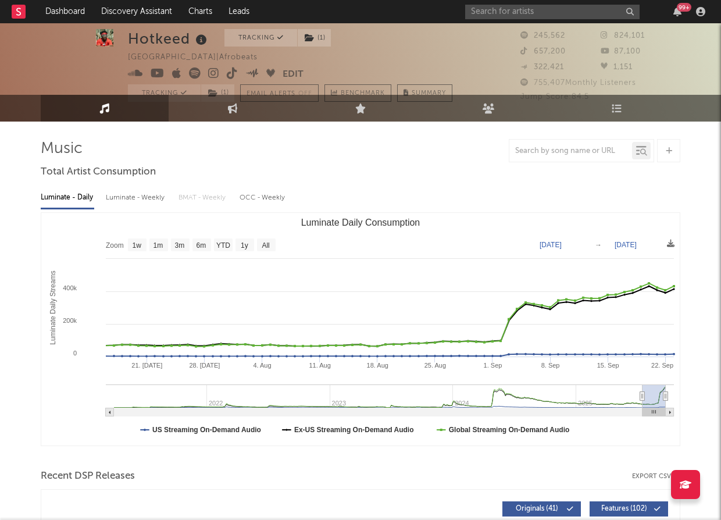
scroll to position [0, 0]
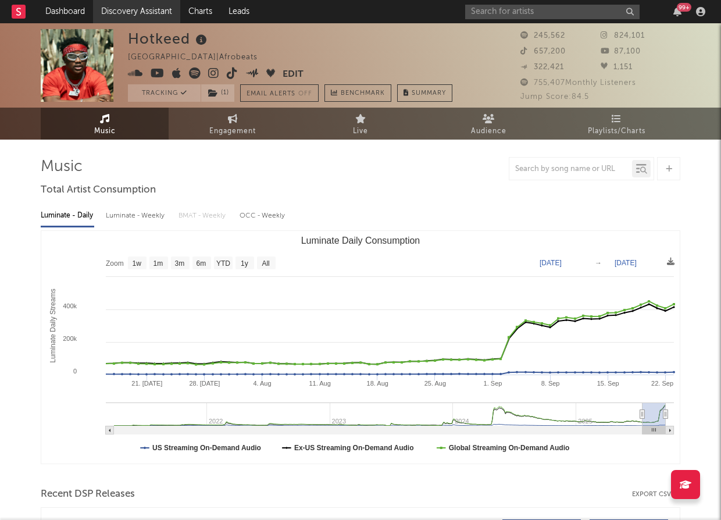
click at [148, 11] on link "Discovery Assistant" at bounding box center [136, 11] width 87 height 23
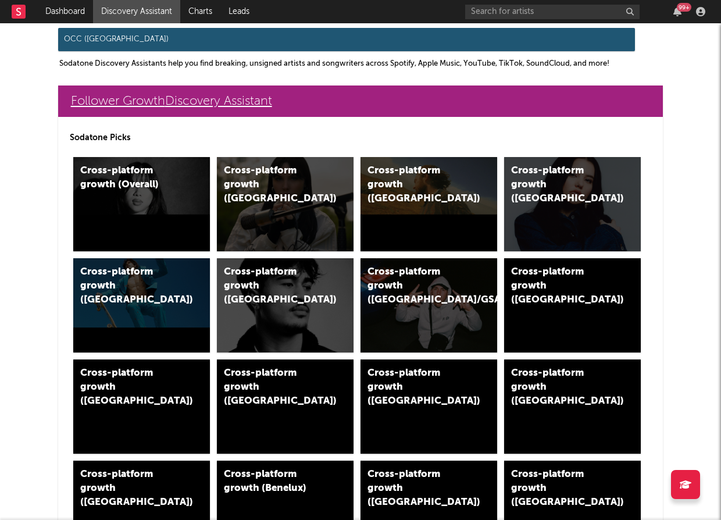
scroll to position [213, 0]
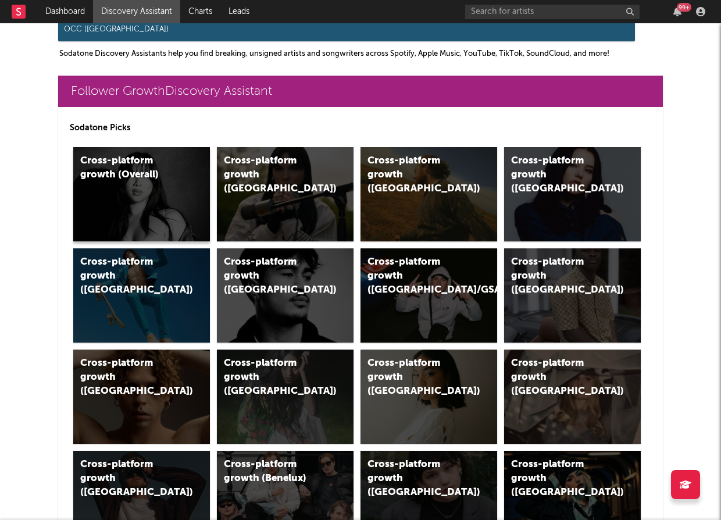
click at [156, 206] on div "Cross-platform growth (Overall)" at bounding box center [141, 194] width 137 height 94
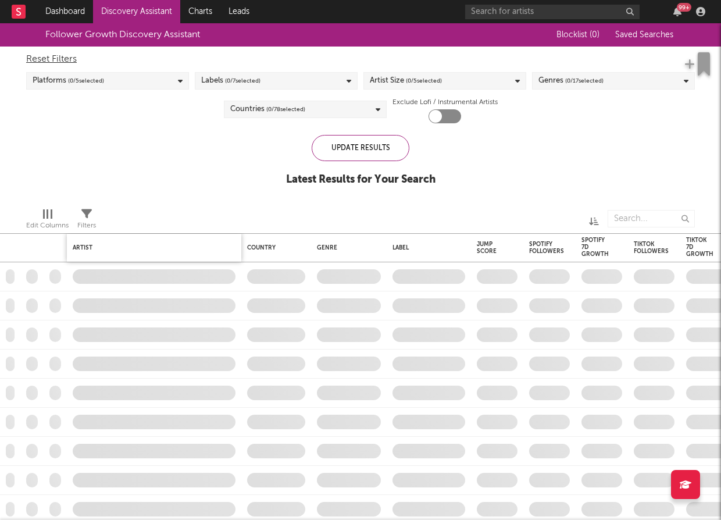
checkbox input "true"
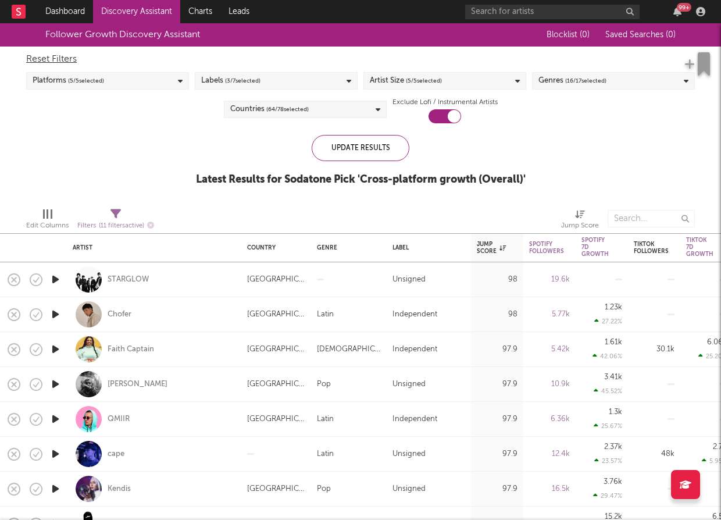
click at [102, 79] on span "( 5 / 5 selected)" at bounding box center [86, 81] width 36 height 14
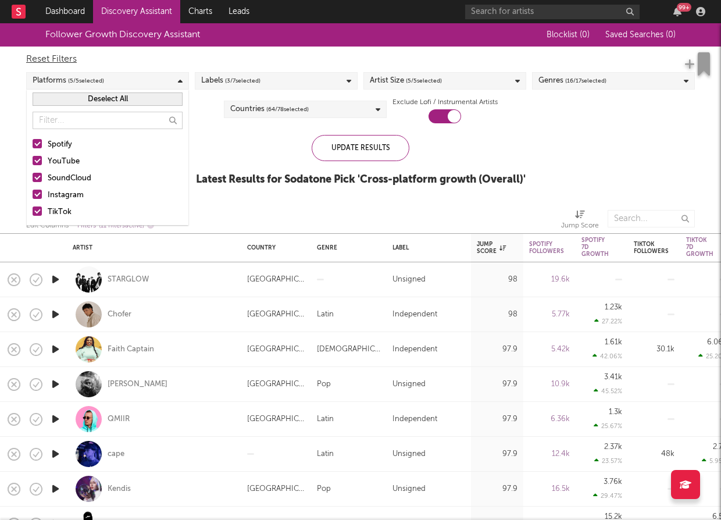
click at [240, 83] on span "( 3 / 7 selected)" at bounding box center [242, 81] width 35 height 14
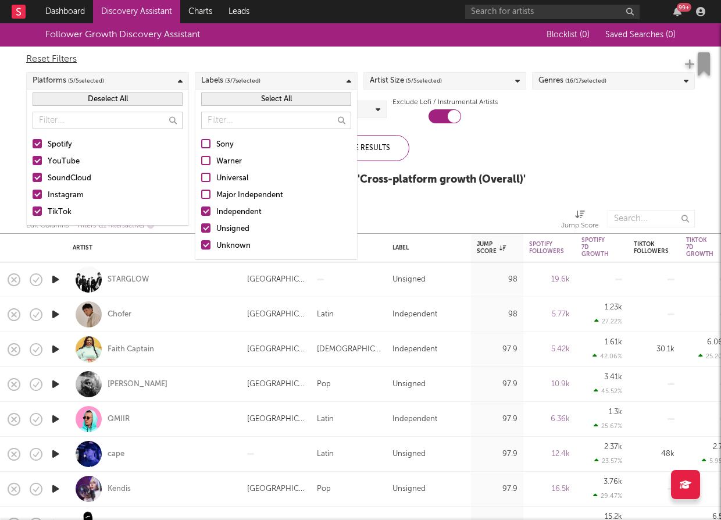
click at [208, 209] on div at bounding box center [205, 210] width 9 height 9
click at [201, 209] on input "Independent" at bounding box center [201, 212] width 0 height 14
click at [210, 246] on div at bounding box center [205, 244] width 9 height 9
click at [201, 246] on input "Unknown" at bounding box center [201, 246] width 0 height 14
click at [207, 211] on div at bounding box center [205, 210] width 9 height 9
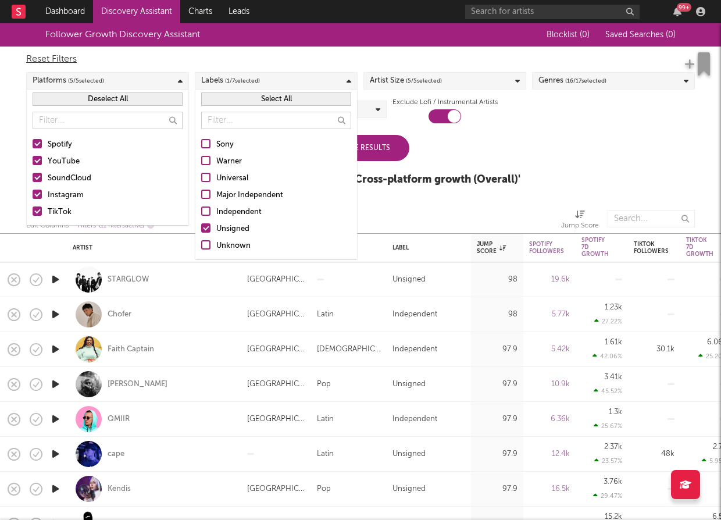
click at [201, 211] on input "Independent" at bounding box center [201, 212] width 0 height 14
click at [569, 78] on span "( 16 / 17 selected)" at bounding box center [585, 81] width 41 height 14
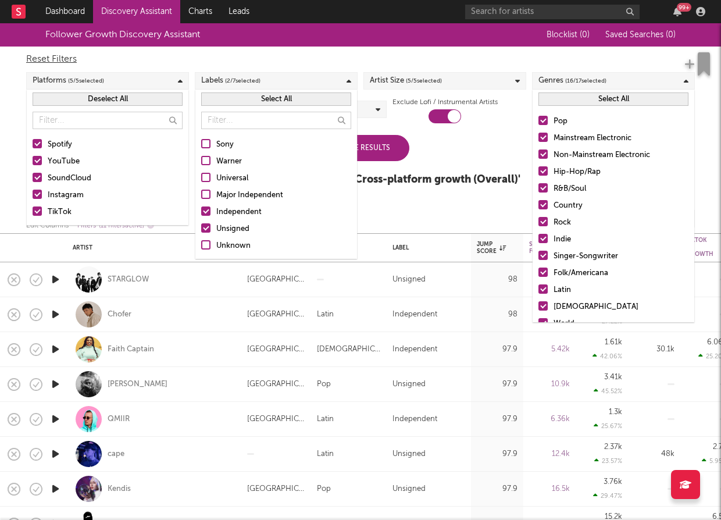
click at [578, 94] on button "Select All" at bounding box center [614, 98] width 150 height 13
click at [578, 94] on button "Deselect All" at bounding box center [614, 98] width 150 height 13
click at [542, 187] on div at bounding box center [543, 187] width 9 height 9
click at [539, 187] on input "R&B/Soul" at bounding box center [539, 189] width 0 height 14
click at [542, 169] on div at bounding box center [543, 170] width 9 height 9
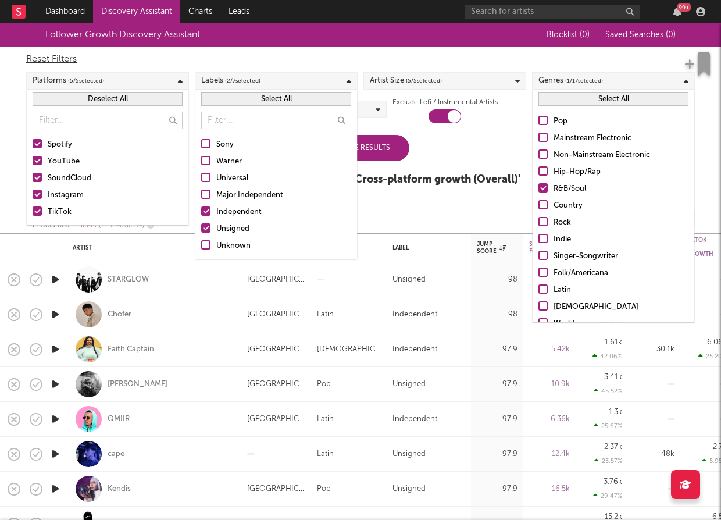
click at [539, 169] on input "Hip-Hop/Rap" at bounding box center [539, 172] width 0 height 14
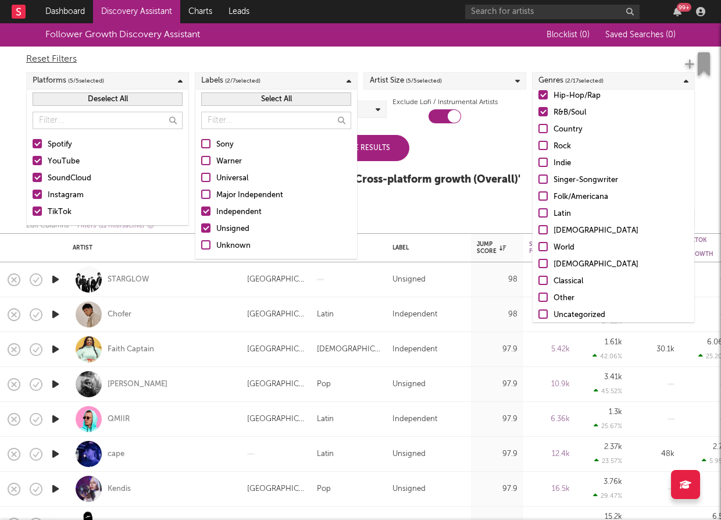
scroll to position [82, 0]
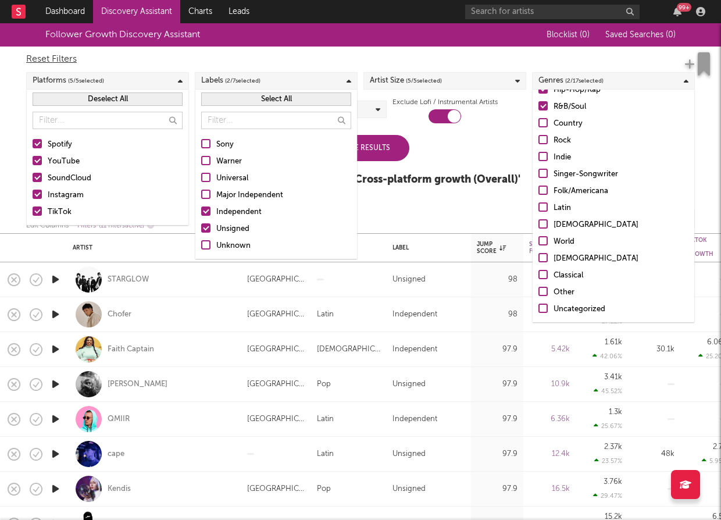
click at [547, 223] on div at bounding box center [543, 223] width 9 height 9
click at [539, 223] on input "African" at bounding box center [539, 225] width 0 height 14
click at [542, 236] on div at bounding box center [543, 240] width 9 height 9
click at [539, 236] on input "World" at bounding box center [539, 242] width 0 height 14
click at [471, 141] on div "Update Results Latest Results for Your Search ' Cross-platform growth (Overall)…" at bounding box center [361, 166] width 320 height 63
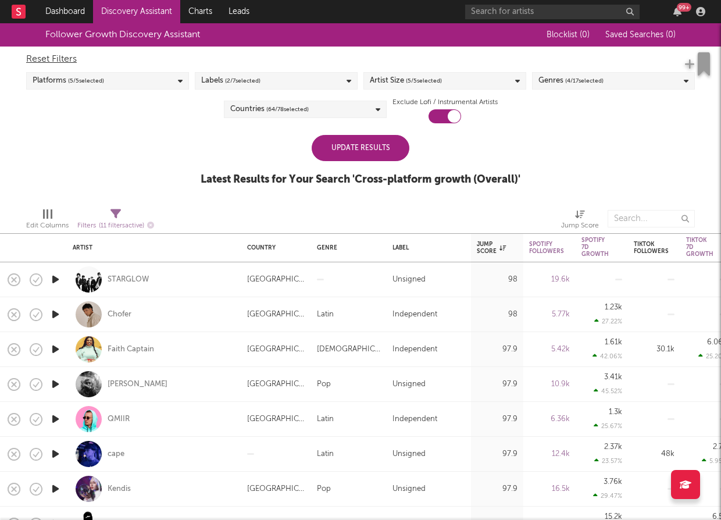
click at [394, 148] on div "Update Results" at bounding box center [361, 148] width 98 height 26
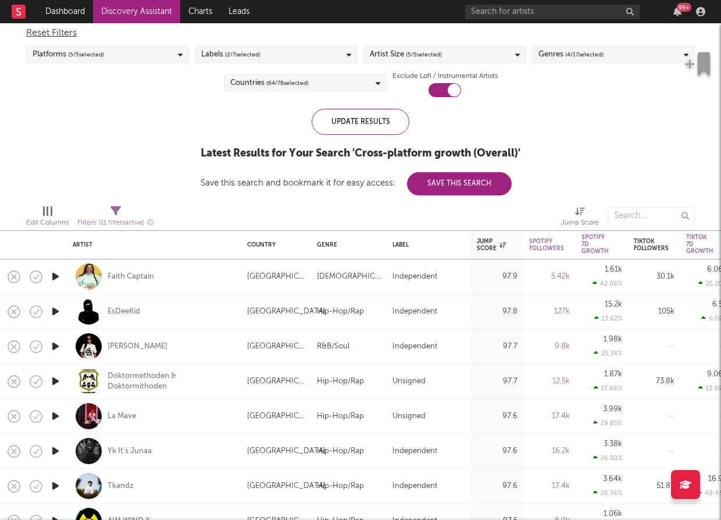
click at [322, 90] on div "Countries ( 64 / 78 selected)" at bounding box center [305, 82] width 163 height 17
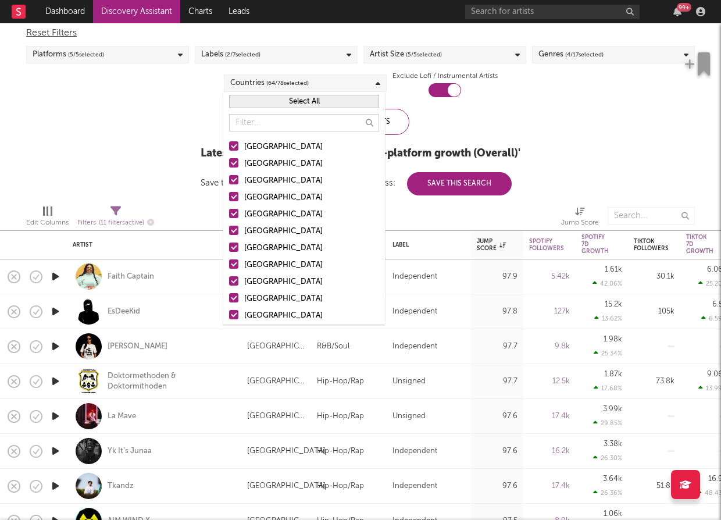
click at [330, 101] on button "Select All" at bounding box center [304, 101] width 150 height 13
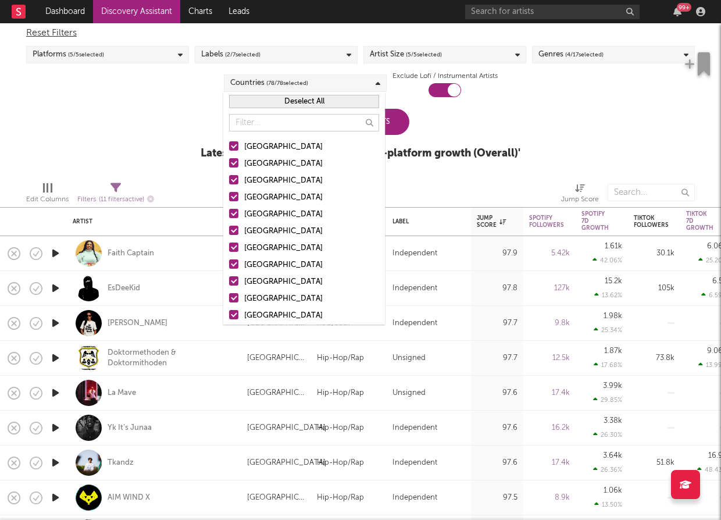
click at [330, 100] on button "Deselect All" at bounding box center [304, 101] width 150 height 13
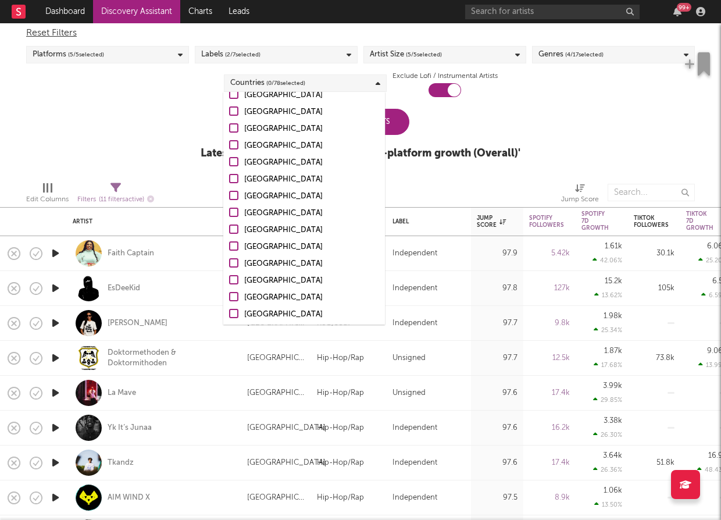
scroll to position [70, 0]
click at [231, 242] on div at bounding box center [233, 244] width 9 height 9
click at [229, 242] on input "Brazil" at bounding box center [229, 246] width 0 height 14
click at [237, 267] on label "Mexico" at bounding box center [304, 263] width 150 height 14
click at [229, 267] on input "Mexico" at bounding box center [229, 263] width 0 height 14
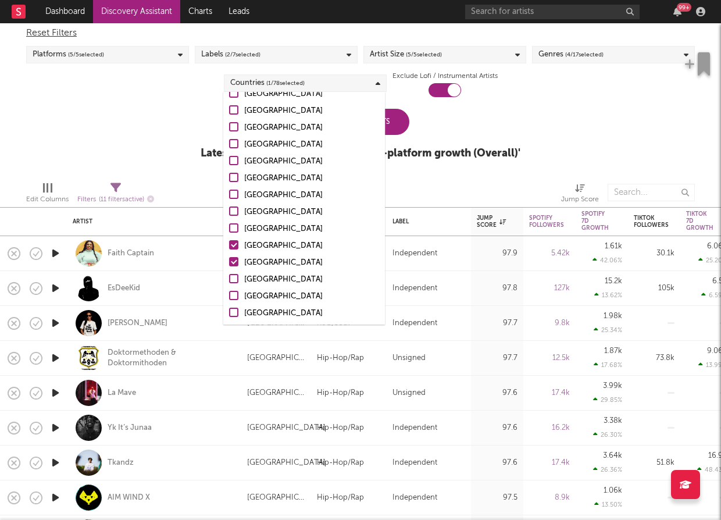
click at [235, 283] on div at bounding box center [233, 278] width 9 height 9
click at [229, 283] on input "Argentina" at bounding box center [229, 280] width 0 height 14
click at [234, 291] on div at bounding box center [233, 295] width 9 height 9
click at [229, 290] on input "Chile" at bounding box center [229, 297] width 0 height 14
click at [234, 312] on div at bounding box center [233, 312] width 9 height 9
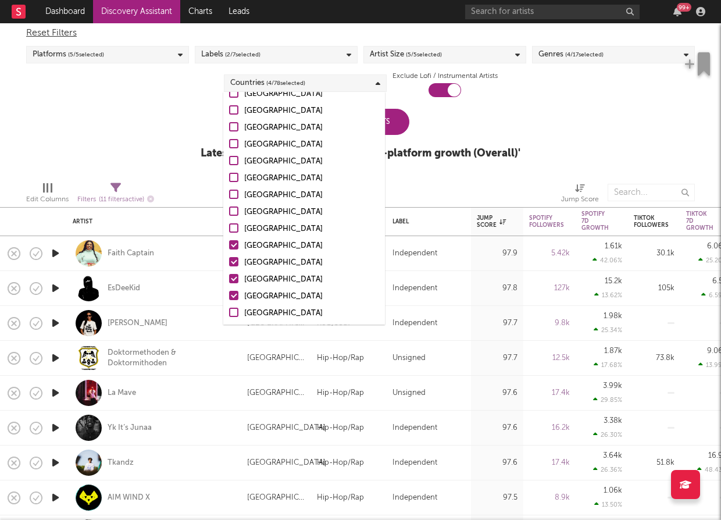
click at [229, 312] on input "Italy" at bounding box center [229, 314] width 0 height 14
click at [234, 312] on div at bounding box center [233, 312] width 9 height 9
click at [229, 312] on input "Italy" at bounding box center [229, 314] width 0 height 14
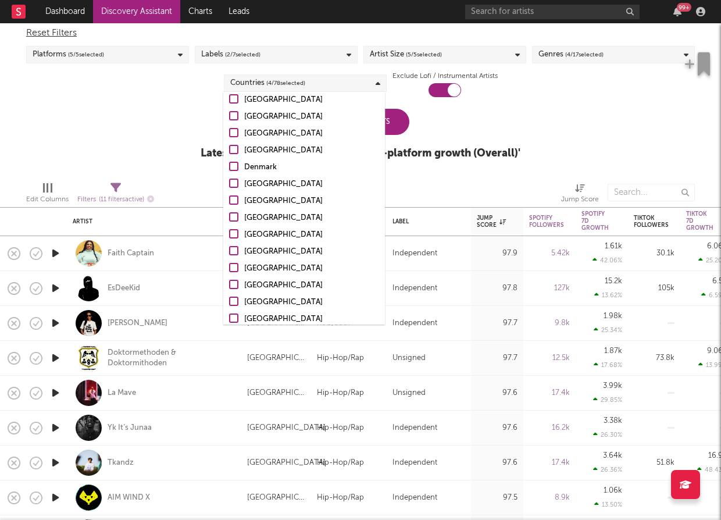
scroll to position [390, 0]
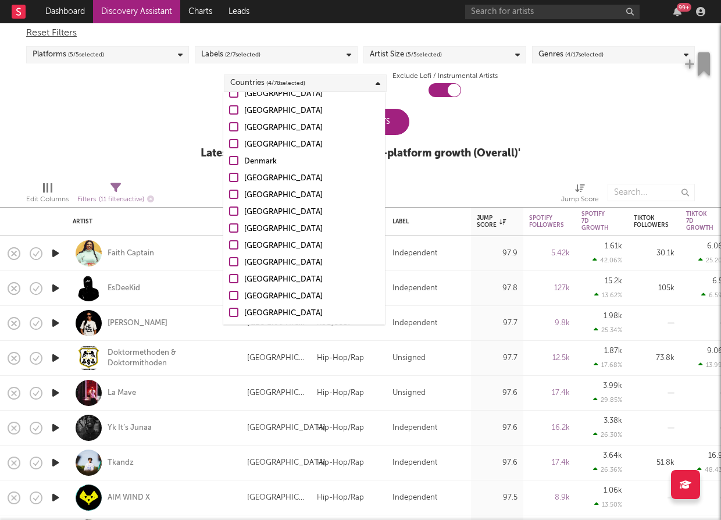
click at [235, 263] on div at bounding box center [233, 261] width 9 height 9
click at [229, 263] on input "Colombia" at bounding box center [229, 263] width 0 height 14
click at [235, 293] on div at bounding box center [233, 295] width 9 height 9
click at [229, 293] on input "[GEOGRAPHIC_DATA]" at bounding box center [229, 297] width 0 height 14
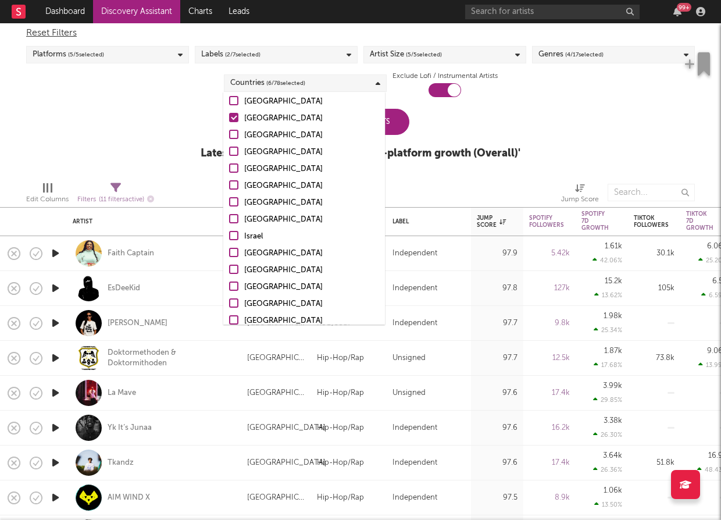
click at [237, 304] on div at bounding box center [233, 302] width 9 height 9
click at [229, 304] on input "[GEOGRAPHIC_DATA]" at bounding box center [229, 304] width 0 height 14
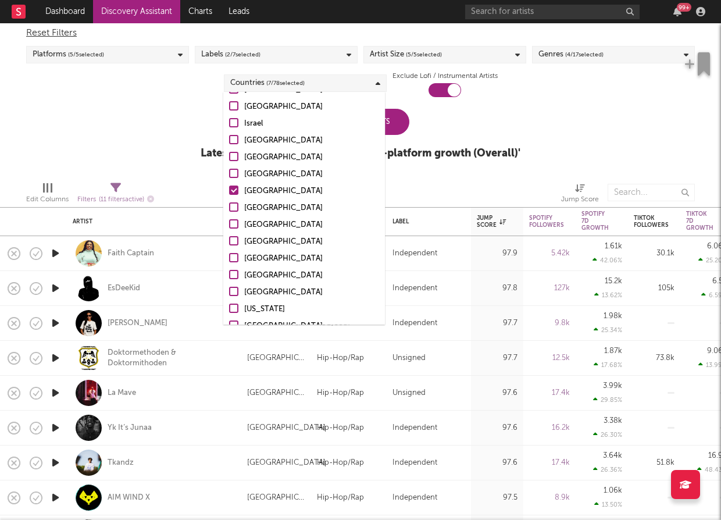
drag, startPoint x: 234, startPoint y: 254, endPoint x: 234, endPoint y: 238, distance: 15.1
click at [234, 254] on div at bounding box center [233, 257] width 9 height 9
click at [229, 254] on input "Jamaica" at bounding box center [229, 259] width 0 height 14
click at [234, 238] on div at bounding box center [233, 240] width 9 height 9
click at [229, 238] on input "Dominican Republic" at bounding box center [229, 242] width 0 height 14
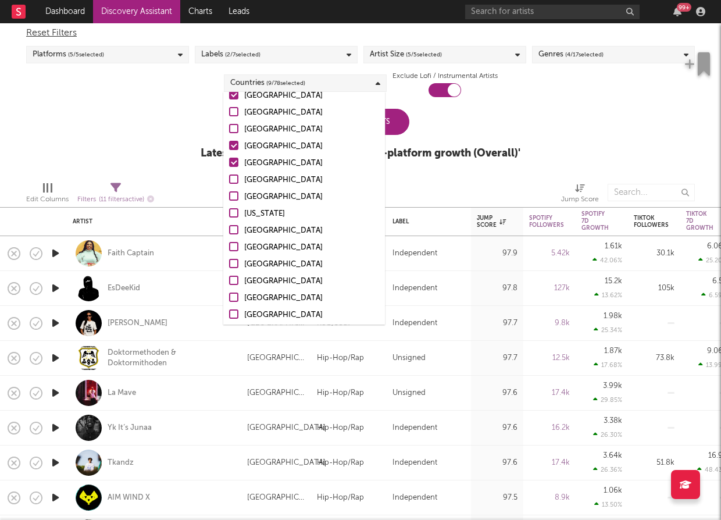
scroll to position [788, 0]
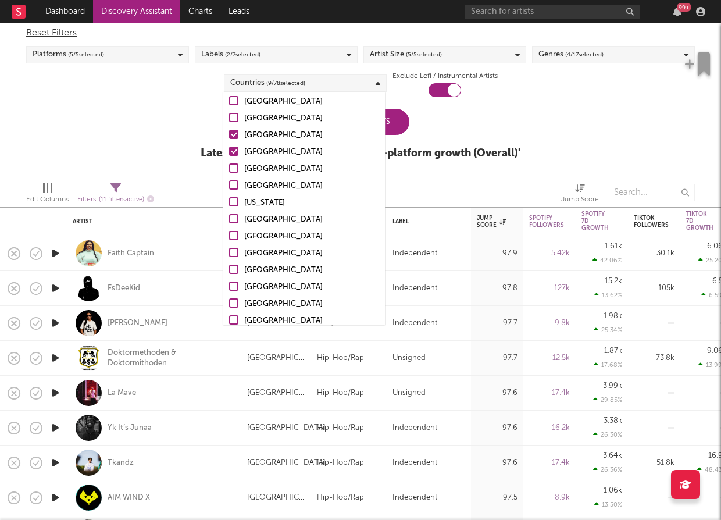
click at [236, 205] on div at bounding box center [233, 201] width 9 height 9
click at [229, 205] on input "Puerto Rico" at bounding box center [229, 203] width 0 height 14
click at [236, 270] on div at bounding box center [233, 269] width 9 height 9
click at [229, 270] on input "Ecuador" at bounding box center [229, 270] width 0 height 14
click at [236, 280] on label "Venezuela" at bounding box center [304, 287] width 150 height 14
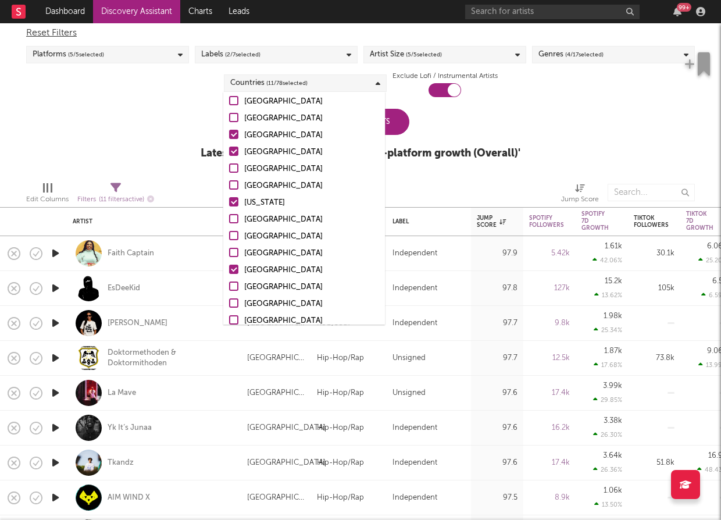
click at [229, 280] on input "Venezuela" at bounding box center [229, 287] width 0 height 14
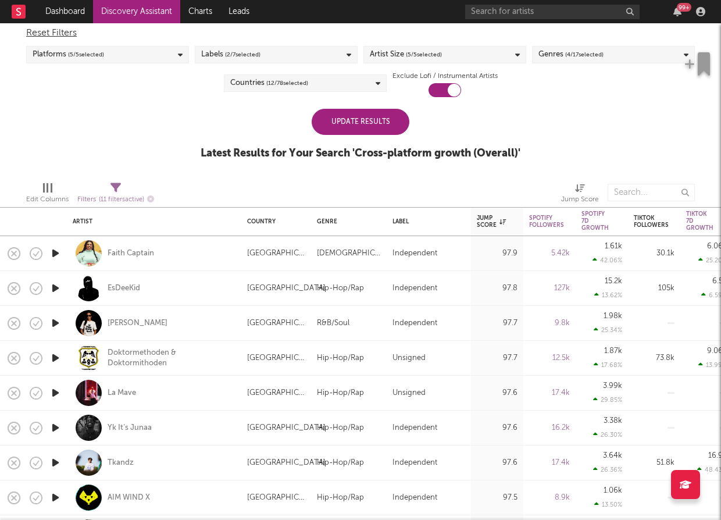
click at [467, 152] on div "Latest Results for Your Search ' Cross-platform growth (Overall) '" at bounding box center [361, 154] width 320 height 14
click at [381, 127] on div "Update Results" at bounding box center [361, 122] width 98 height 26
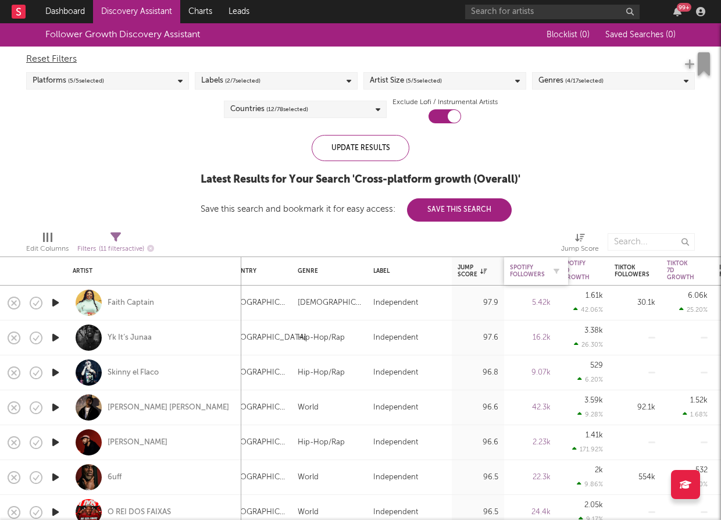
click at [528, 273] on div "Spotify Followers" at bounding box center [527, 271] width 35 height 14
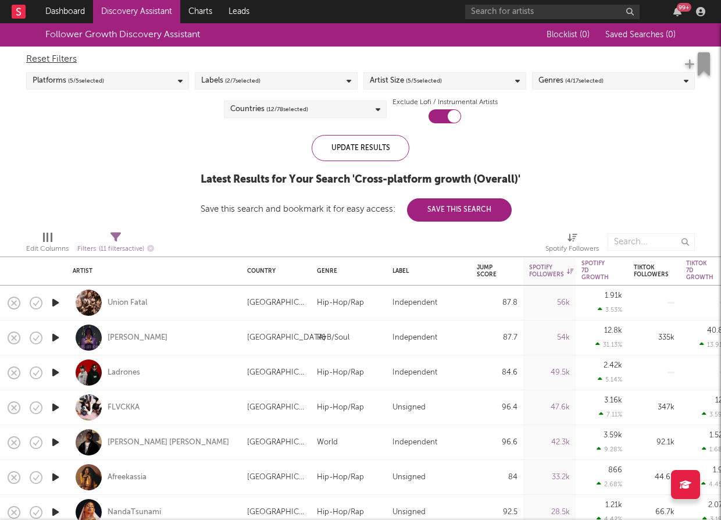
click at [377, 106] on icon at bounding box center [378, 110] width 5 height 8
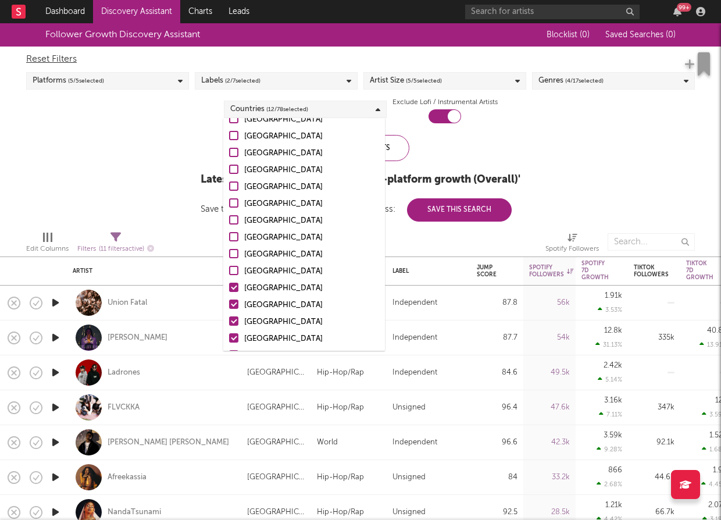
scroll to position [69, 0]
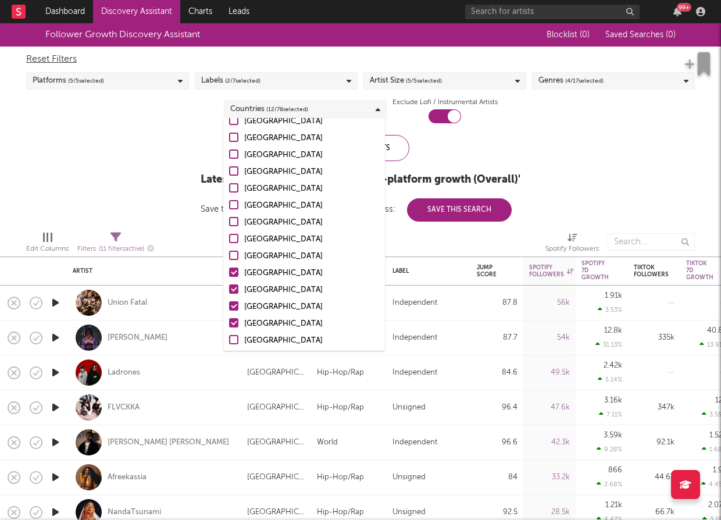
click at [238, 269] on div at bounding box center [233, 272] width 9 height 9
click at [229, 269] on input "Brazil" at bounding box center [229, 273] width 0 height 14
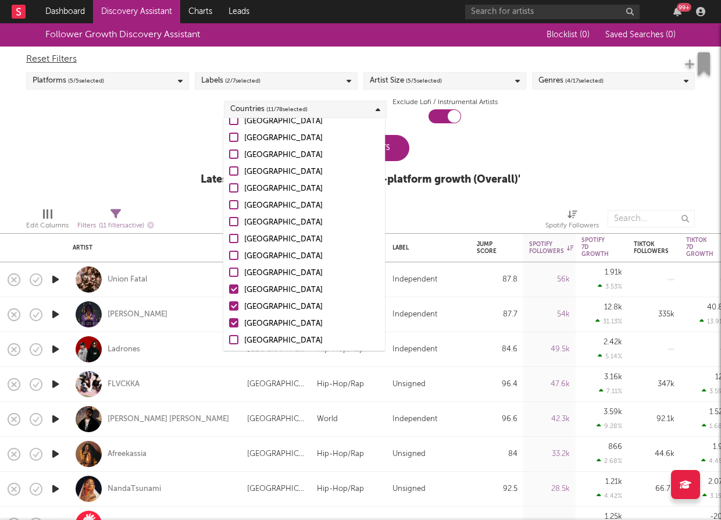
click at [236, 286] on div at bounding box center [233, 288] width 9 height 9
click at [229, 286] on input "Mexico" at bounding box center [229, 290] width 0 height 14
click at [236, 300] on label "Argentina" at bounding box center [304, 307] width 150 height 14
click at [229, 300] on input "Argentina" at bounding box center [229, 307] width 0 height 14
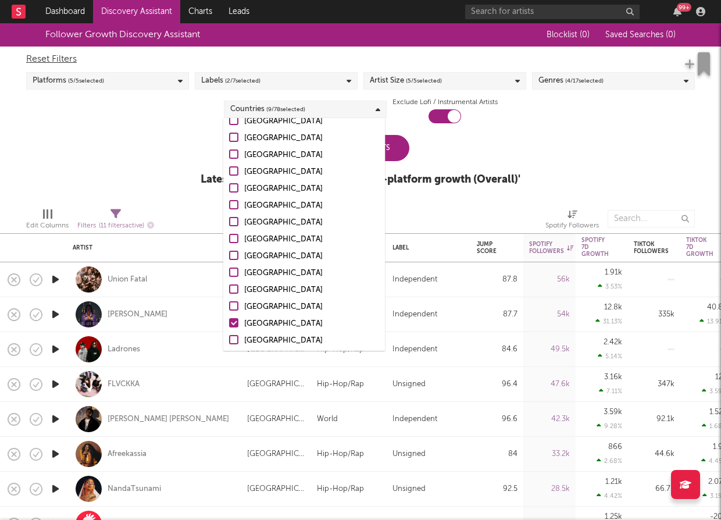
click at [236, 319] on div at bounding box center [233, 322] width 9 height 9
click at [229, 319] on input "Chile" at bounding box center [229, 324] width 0 height 14
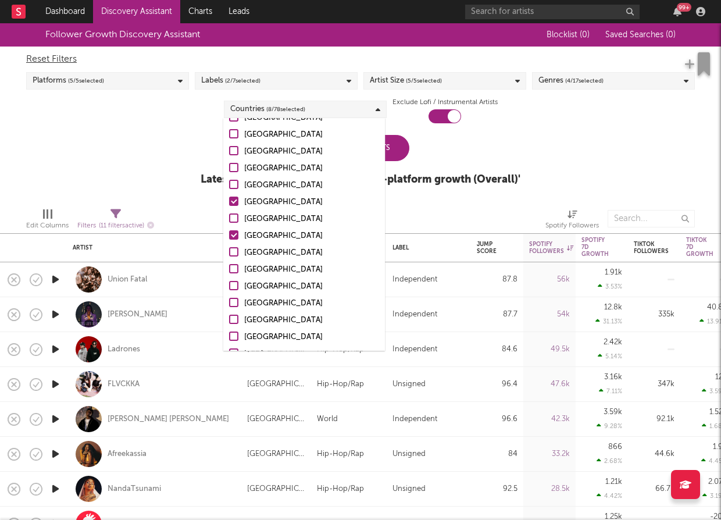
scroll to position [481, 0]
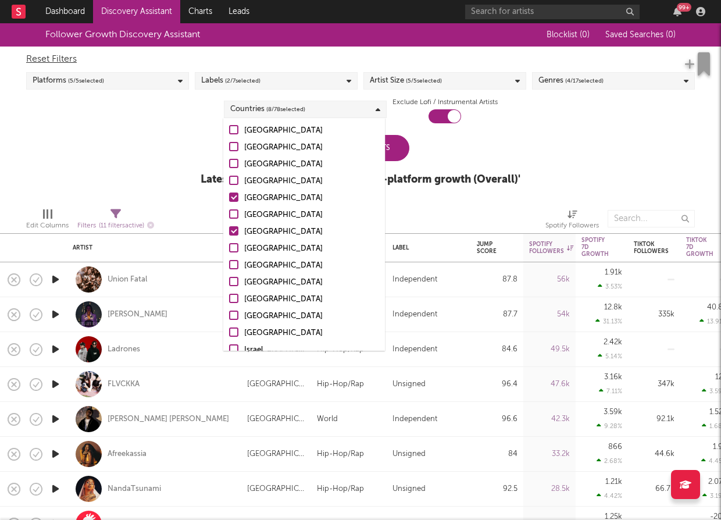
click at [234, 194] on div at bounding box center [233, 197] width 9 height 9
click at [229, 194] on input "Colombia" at bounding box center [229, 198] width 0 height 14
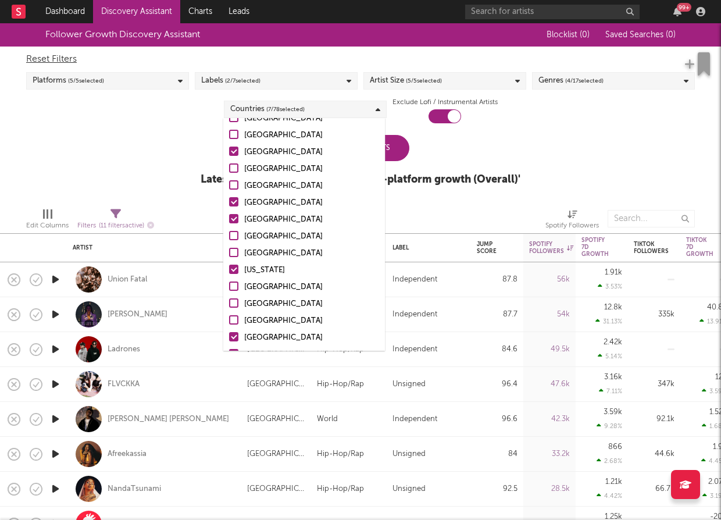
scroll to position [760, 0]
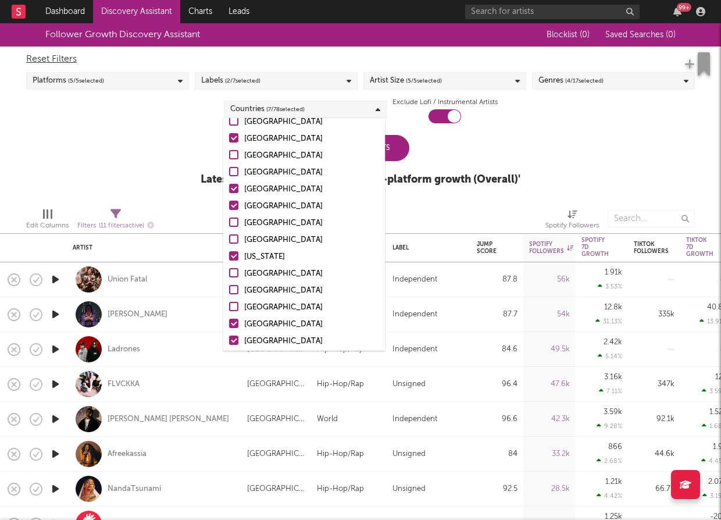
click at [234, 255] on div at bounding box center [233, 255] width 9 height 9
click at [229, 255] on input "Puerto Rico" at bounding box center [229, 257] width 0 height 14
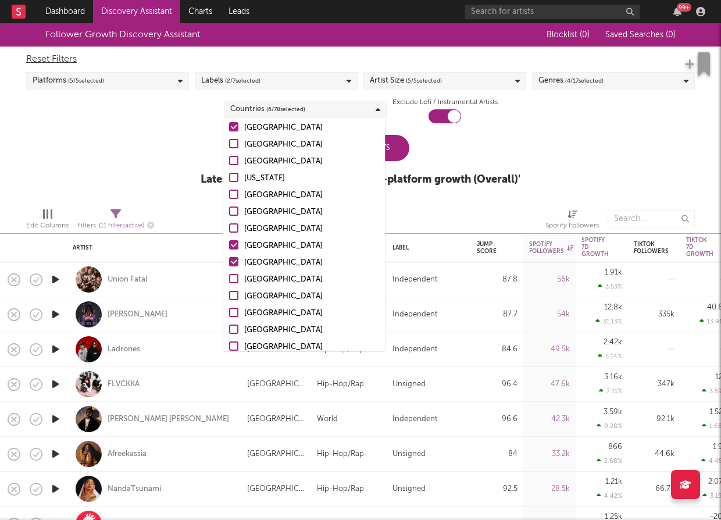
scroll to position [839, 0]
click at [237, 247] on div at bounding box center [233, 244] width 9 height 9
click at [229, 247] on input "Ecuador" at bounding box center [229, 245] width 0 height 14
click at [236, 258] on div at bounding box center [233, 260] width 9 height 9
click at [229, 258] on input "Venezuela" at bounding box center [229, 262] width 0 height 14
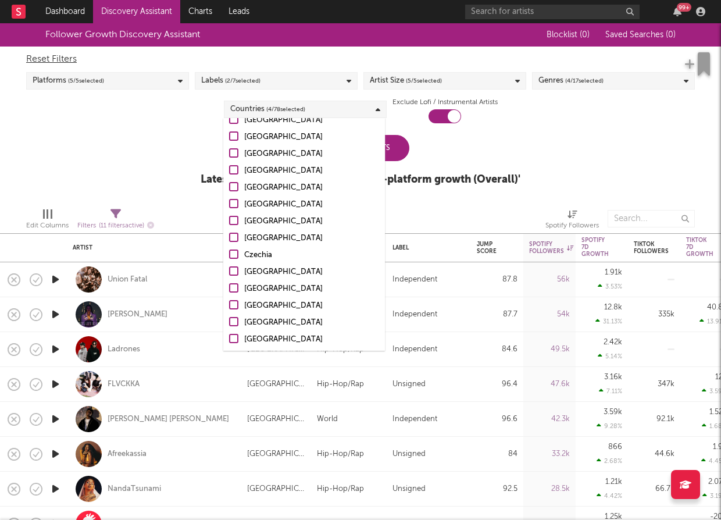
scroll to position [947, 0]
click at [237, 239] on div at bounding box center [233, 236] width 9 height 9
click at [229, 239] on input "Ghana" at bounding box center [229, 238] width 0 height 14
click at [238, 288] on div at bounding box center [233, 287] width 9 height 9
click at [229, 288] on input "[GEOGRAPHIC_DATA]" at bounding box center [229, 289] width 0 height 14
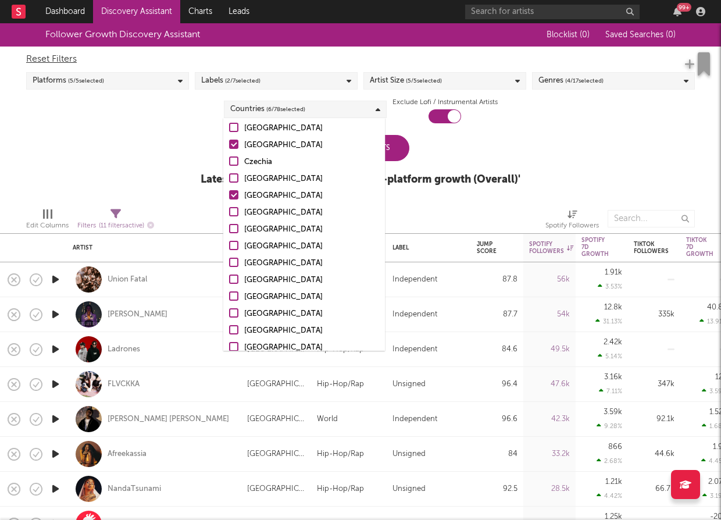
scroll to position [1053, 0]
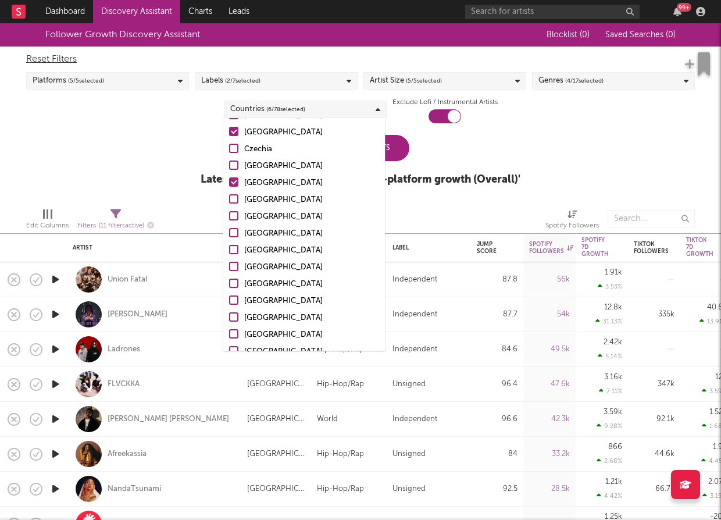
click at [237, 268] on div at bounding box center [233, 266] width 9 height 9
click at [229, 268] on input "Kuwait" at bounding box center [229, 268] width 0 height 14
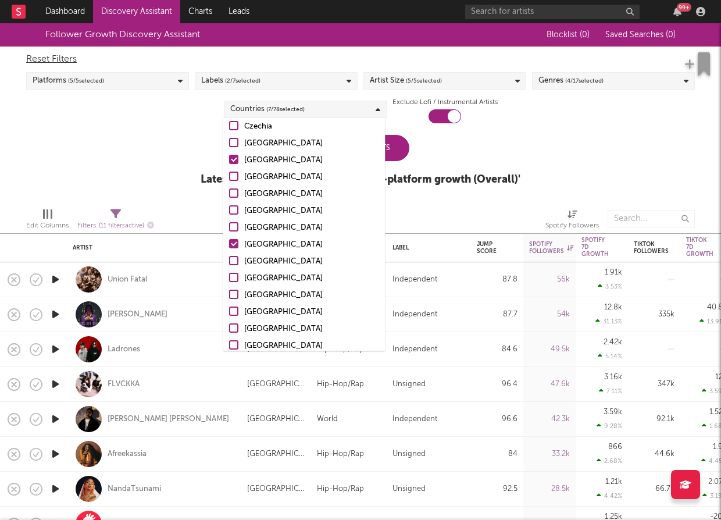
scroll to position [1076, 0]
click at [236, 295] on div at bounding box center [233, 293] width 9 height 9
click at [229, 295] on input "Tunisia" at bounding box center [229, 295] width 0 height 14
click at [236, 307] on div at bounding box center [233, 310] width 9 height 9
click at [229, 307] on input "Algeria" at bounding box center [229, 312] width 0 height 14
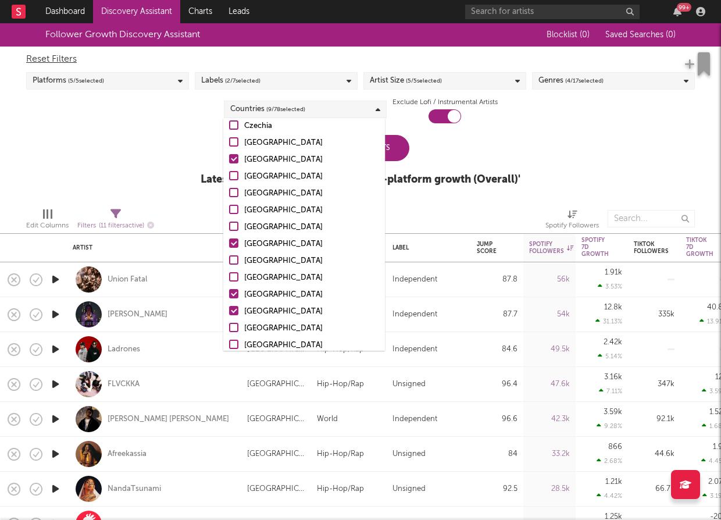
click at [235, 323] on div at bounding box center [233, 327] width 9 height 9
click at [229, 323] on input "Morocco" at bounding box center [229, 329] width 0 height 14
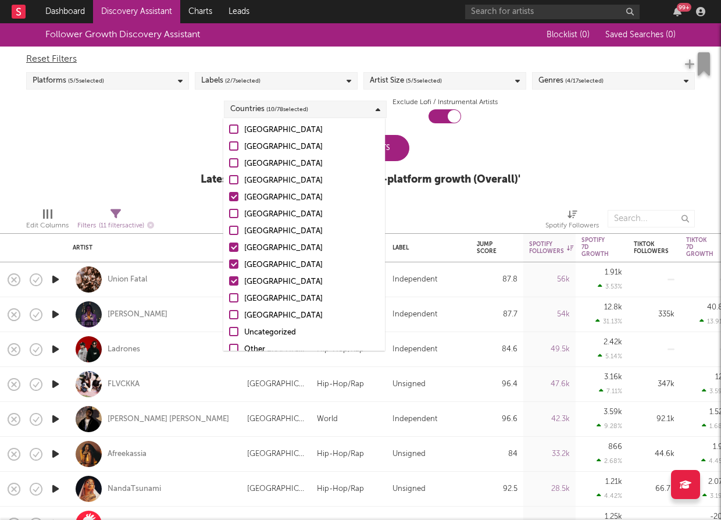
scroll to position [1134, 0]
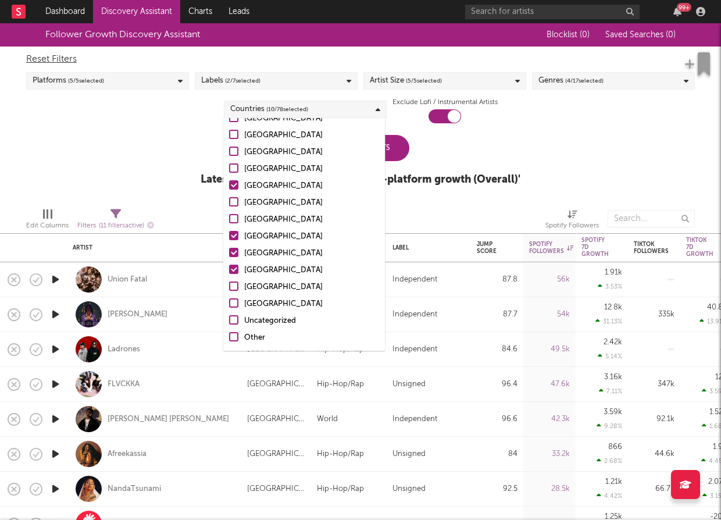
click at [239, 302] on label "Sudan" at bounding box center [304, 304] width 150 height 14
click at [229, 302] on input "Sudan" at bounding box center [229, 304] width 0 height 14
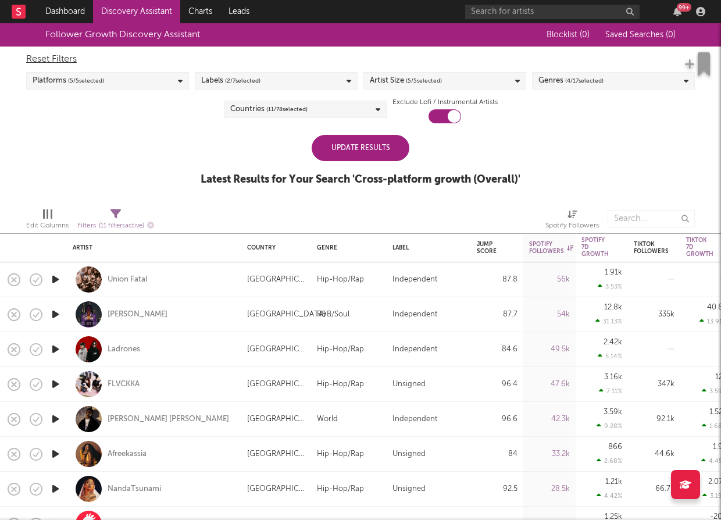
click at [437, 155] on div "Update Results Latest Results for Your Search ' Cross-platform growth (Overall)…" at bounding box center [361, 166] width 320 height 63
click at [402, 155] on div "Update Results" at bounding box center [361, 148] width 98 height 26
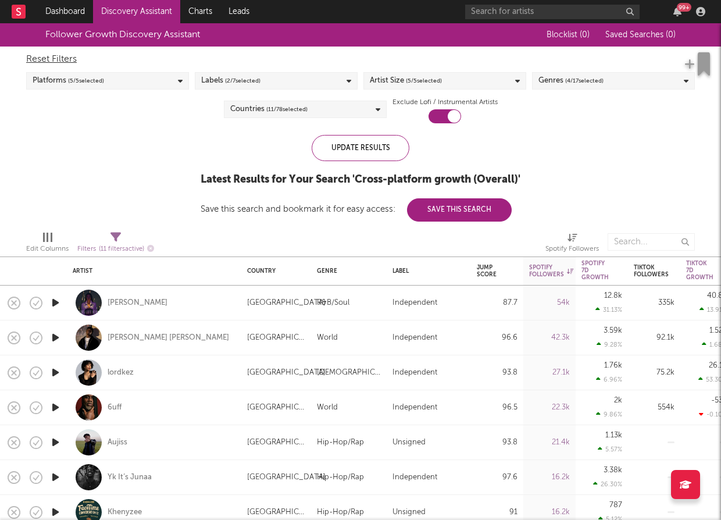
click at [597, 70] on div "Reset Filters Platforms ( 5 / 5 selected) Labels ( 2 / 7 selected) Artist Size …" at bounding box center [360, 85] width 680 height 77
click at [597, 74] on div "Genres ( 4 / 17 selected)" at bounding box center [571, 81] width 65 height 14
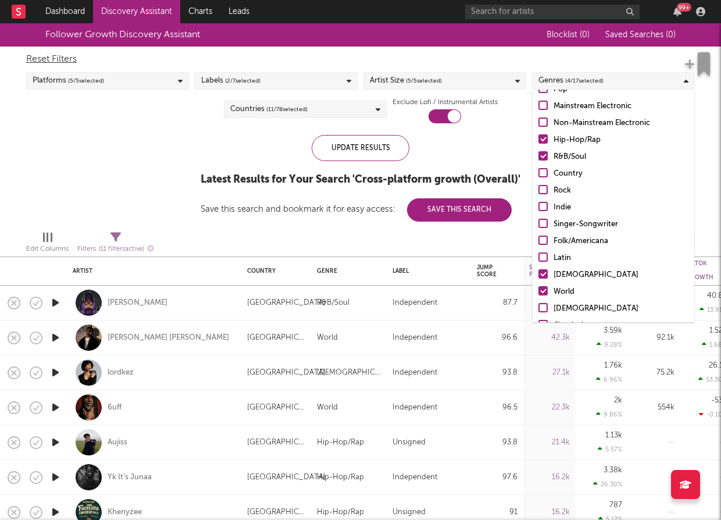
scroll to position [0, 0]
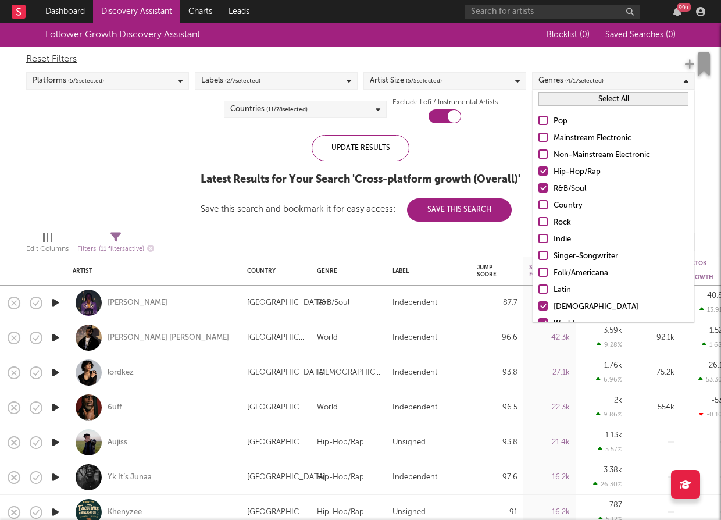
click at [544, 180] on div "Pop Mainstream Electronic Non-Mainstream Electronic Hip-Hop/Rap R&B/Soul Countr…" at bounding box center [614, 256] width 162 height 295
click at [546, 195] on label "R&B/Soul" at bounding box center [614, 189] width 150 height 14
click at [539, 195] on input "R&B/Soul" at bounding box center [539, 189] width 0 height 14
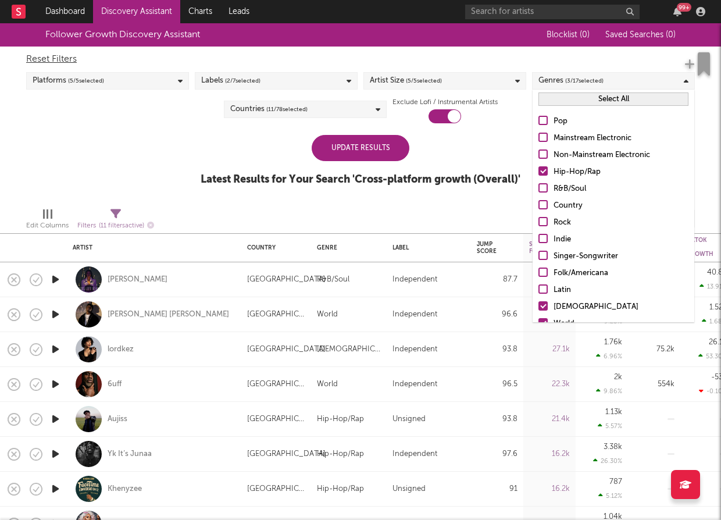
scroll to position [82, 0]
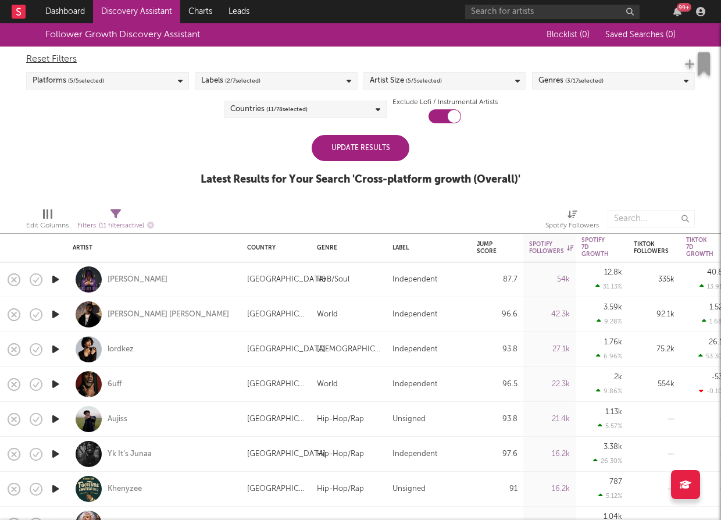
click at [394, 141] on div "Update Results" at bounding box center [361, 148] width 98 height 26
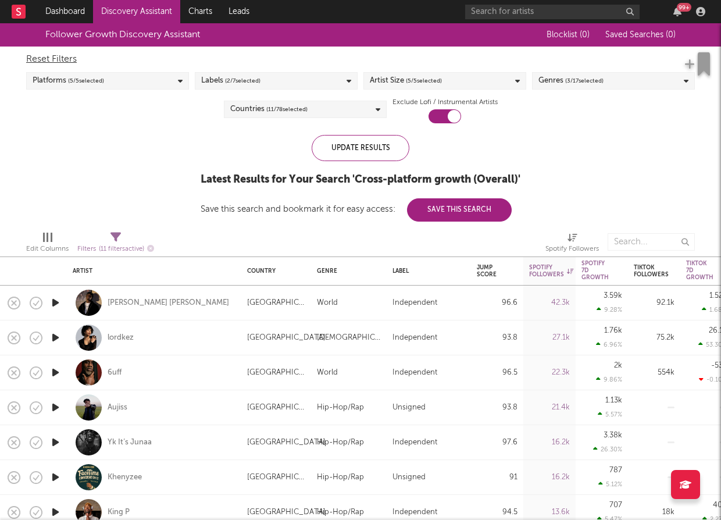
click at [351, 101] on div "Countries ( 11 / 78 selected)" at bounding box center [305, 109] width 163 height 17
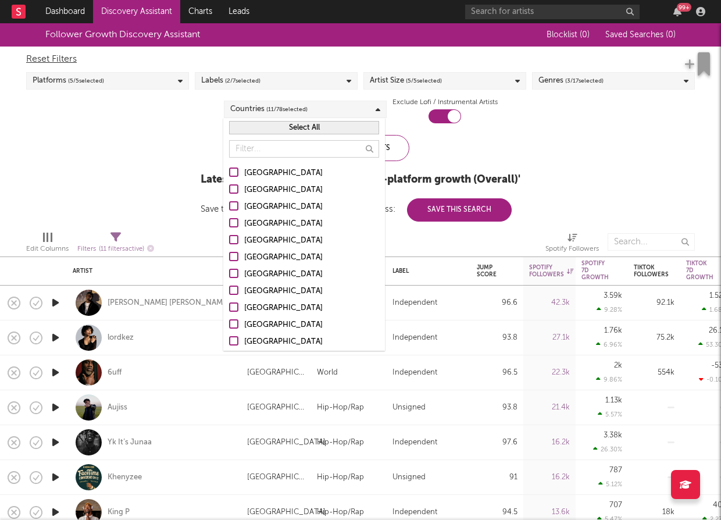
click at [305, 133] on button "Select All" at bounding box center [304, 127] width 150 height 13
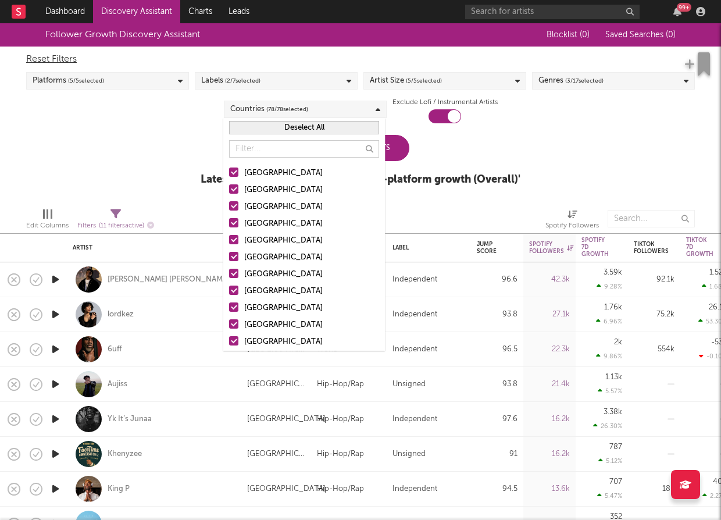
click at [305, 133] on button "Deselect All" at bounding box center [304, 127] width 150 height 13
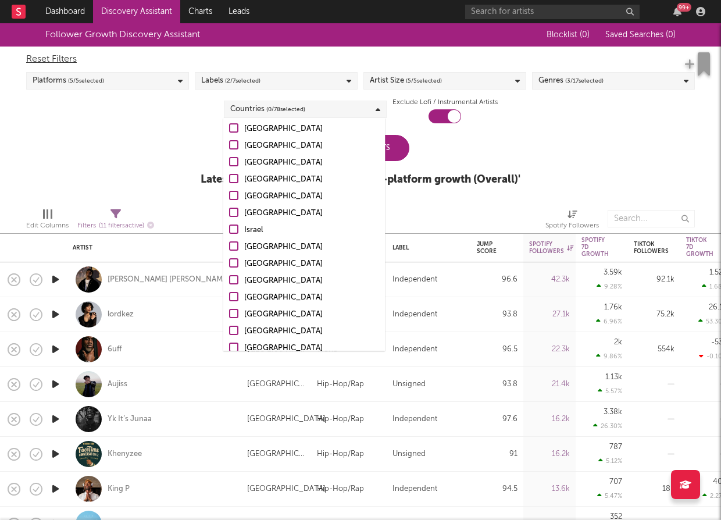
scroll to position [610, 0]
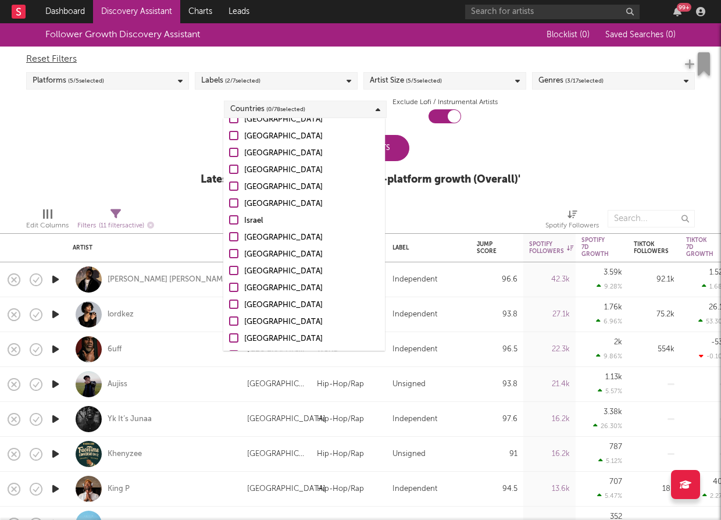
click at [234, 284] on div at bounding box center [233, 287] width 9 height 9
click at [229, 284] on input "[GEOGRAPHIC_DATA]" at bounding box center [229, 289] width 0 height 14
click at [490, 150] on div "Update Results Latest Results for Your Search ' Cross-platform growth (Overall)…" at bounding box center [361, 166] width 320 height 63
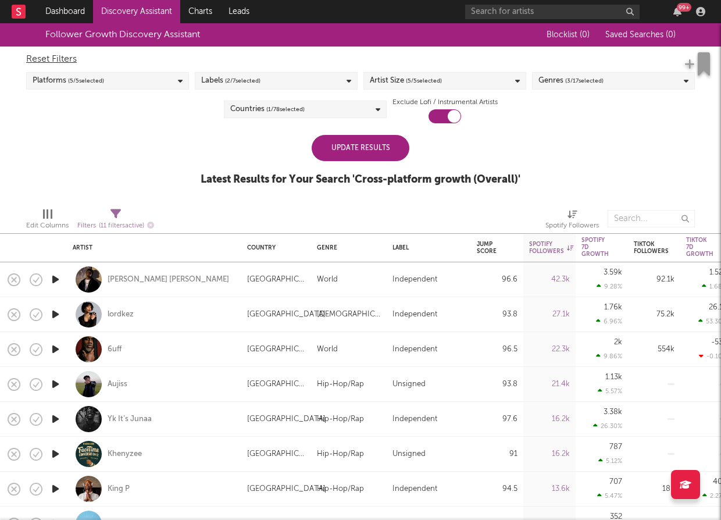
click at [393, 153] on div "Update Results" at bounding box center [361, 148] width 98 height 26
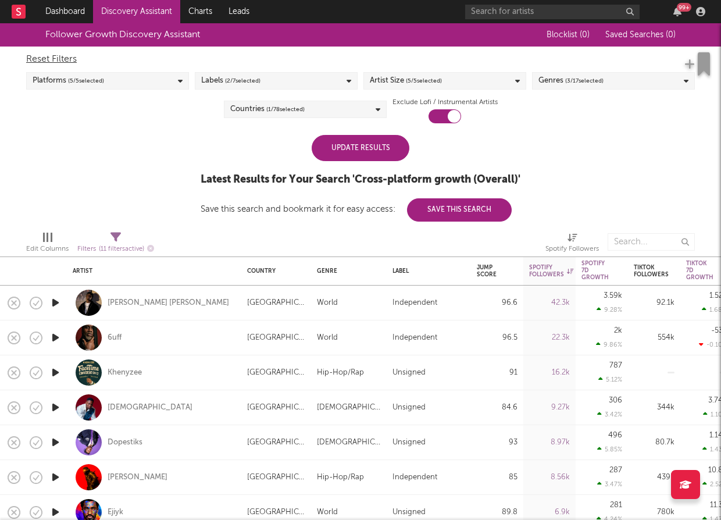
click at [393, 153] on div "Update Results" at bounding box center [361, 148] width 98 height 26
click at [384, 155] on div "Update Results" at bounding box center [361, 148] width 98 height 26
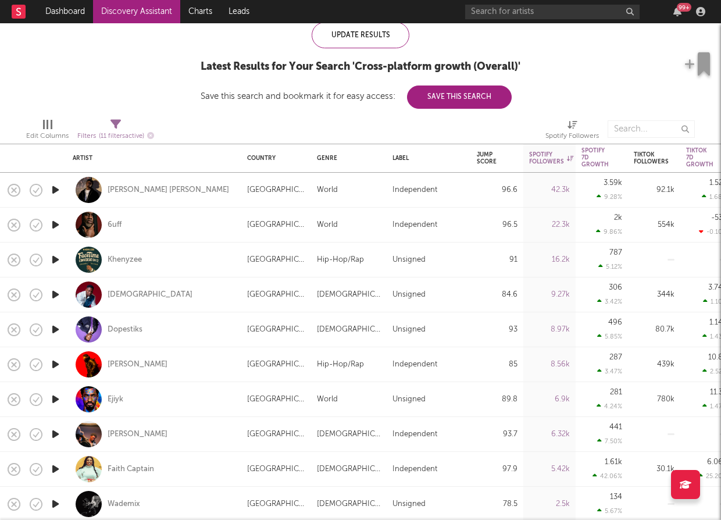
click at [141, 180] on div "Kidd Carder" at bounding box center [154, 190] width 163 height 34
select select "1w"
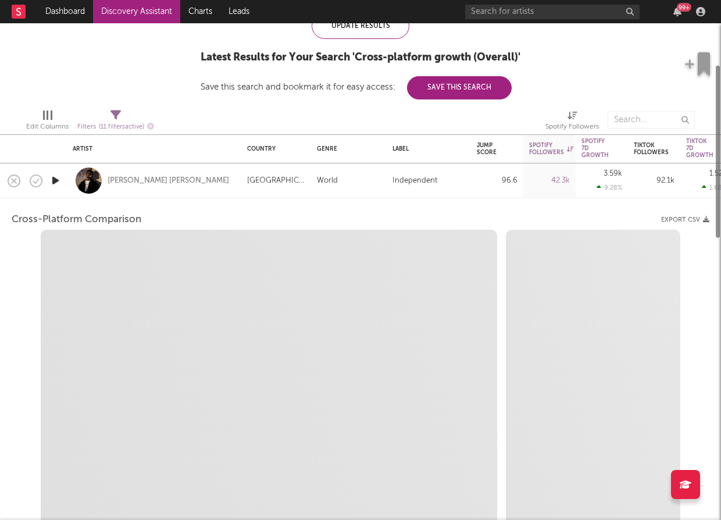
select select "6m"
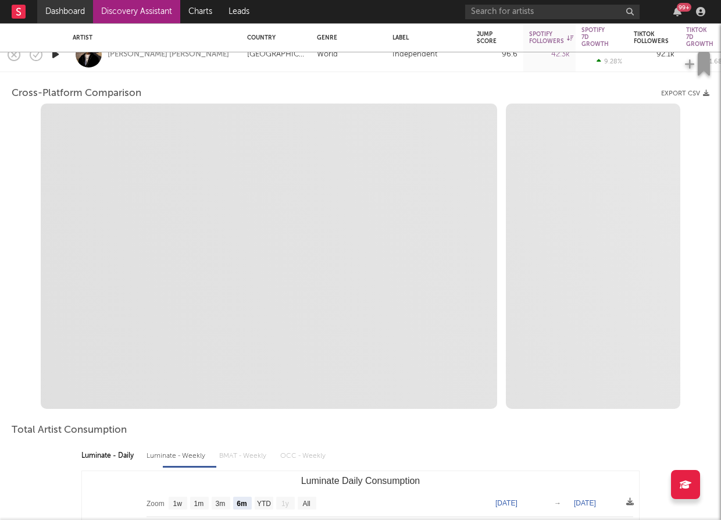
select select "1m"
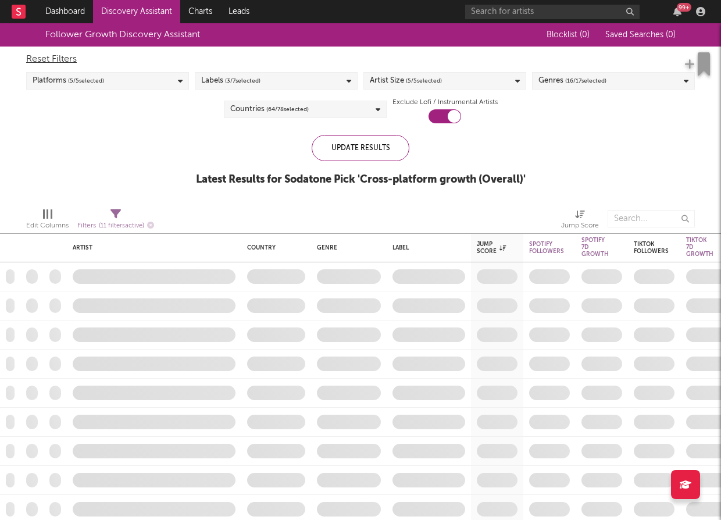
click at [125, 16] on link "Discovery Assistant" at bounding box center [136, 11] width 87 height 23
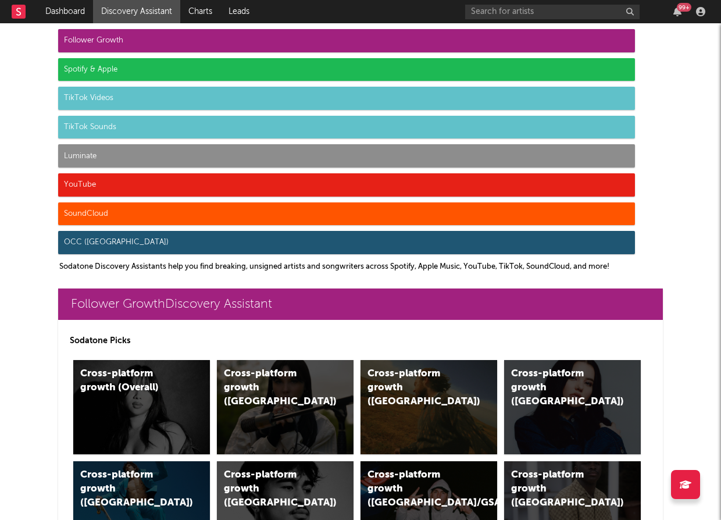
click at [132, 66] on div "Spotify & Apple" at bounding box center [346, 69] width 577 height 23
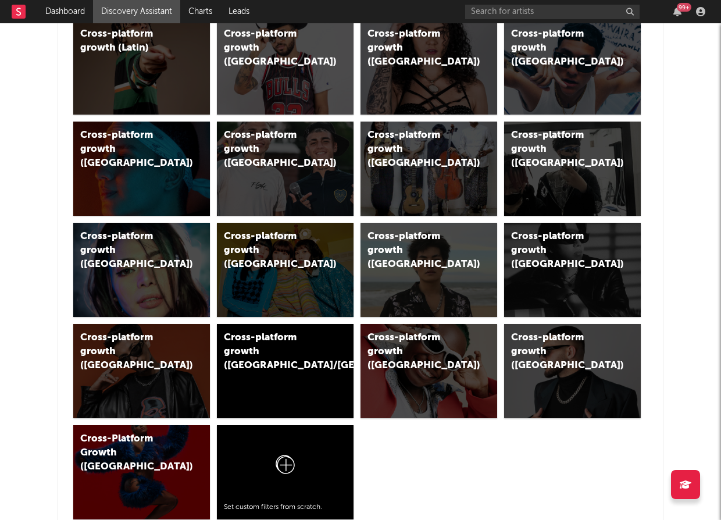
scroll to position [1406, 0]
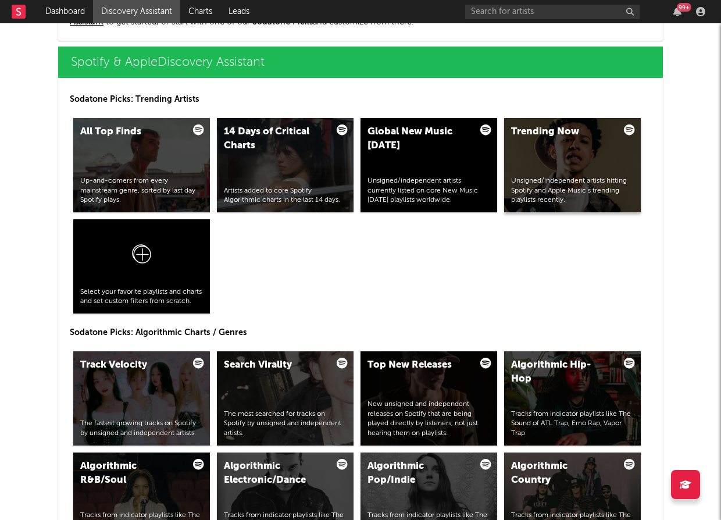
click at [546, 167] on div "Trending Now Unsigned/independent artists hitting Spotify and Apple Music’s tre…" at bounding box center [572, 165] width 137 height 94
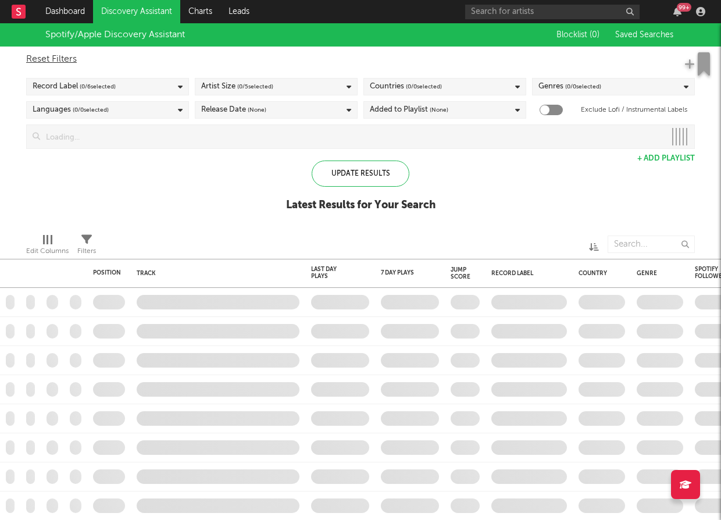
click at [142, 84] on div "Record Label ( 0 / 6 selected)" at bounding box center [107, 86] width 163 height 17
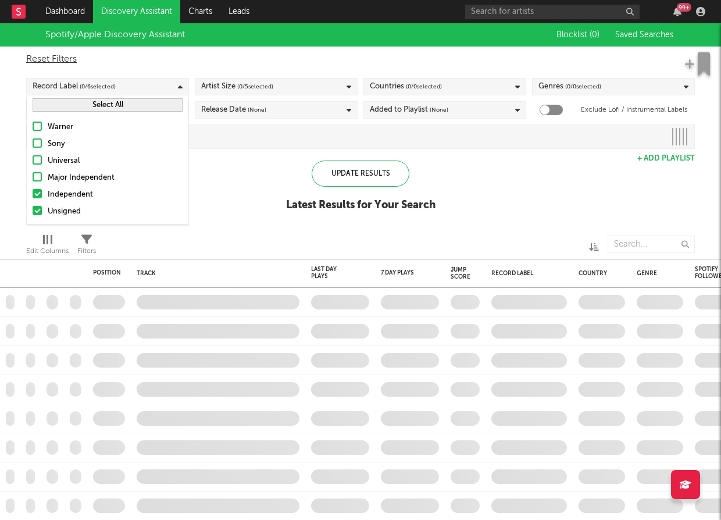
checkbox input "true"
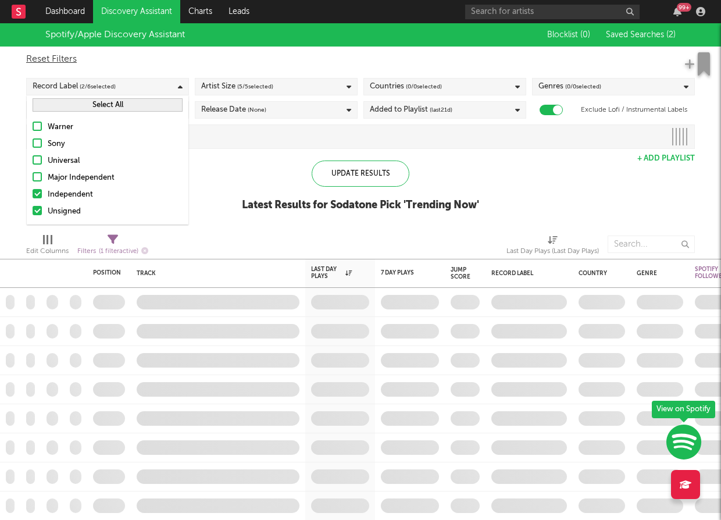
click at [243, 155] on div "Spotify/Apple Discovery Assistant Blocklist ( 0 ) Saved Searches ( 2 ) Reset Fi…" at bounding box center [360, 123] width 721 height 201
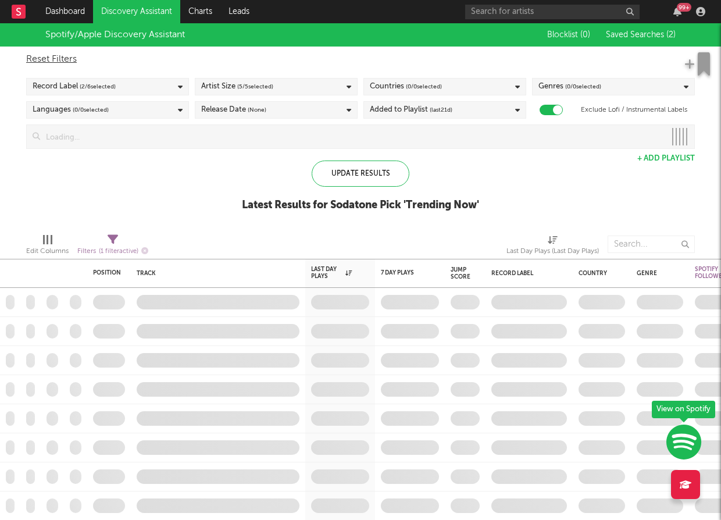
click at [425, 85] on span "( 0 / 0 selected)" at bounding box center [424, 87] width 36 height 14
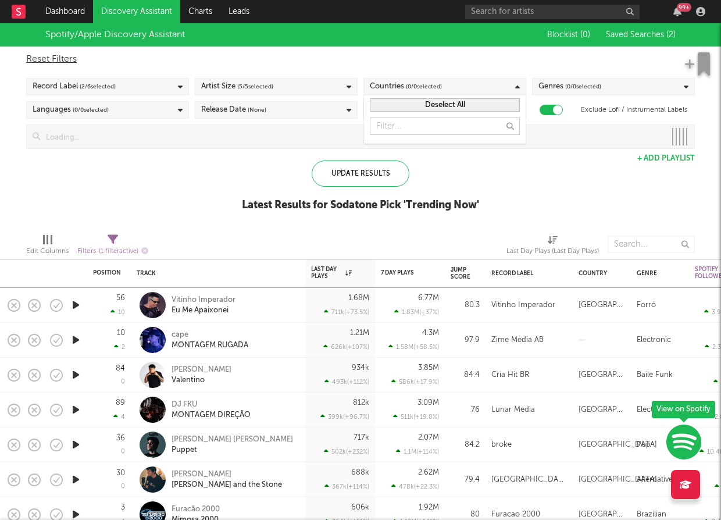
click at [451, 106] on button "Deselect All" at bounding box center [445, 104] width 150 height 13
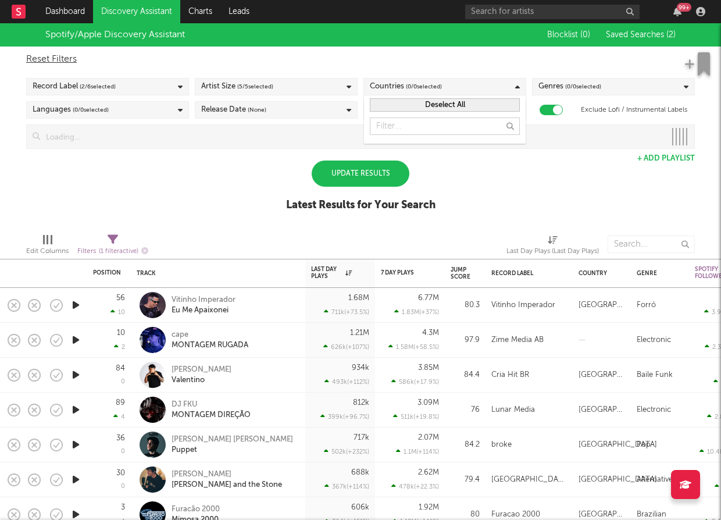
click at [451, 106] on button "Deselect All" at bounding box center [445, 104] width 150 height 13
click at [575, 95] on div "Reset Filters Record Label ( 2 / 6 selected) Artist Size ( 5 / 5 selected) Coun…" at bounding box center [360, 98] width 680 height 102
click at [575, 91] on span "( 0 / 0 selected)" at bounding box center [583, 87] width 36 height 14
click at [596, 84] on span "( 0 / 0 selected)" at bounding box center [583, 87] width 36 height 14
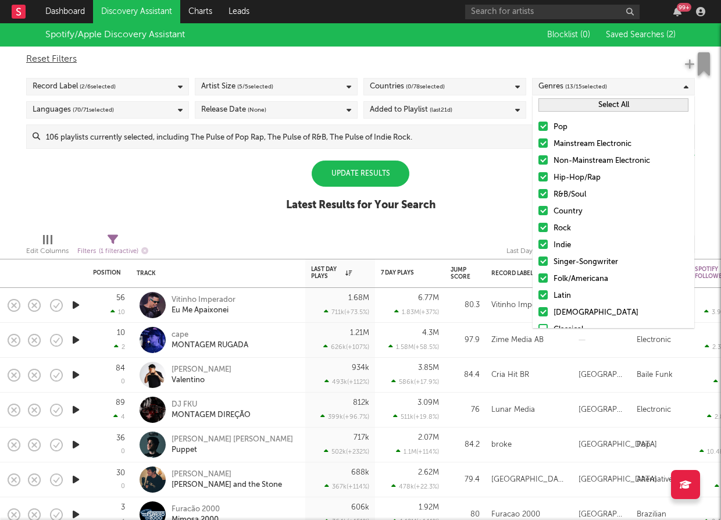
click at [591, 108] on button "Select All" at bounding box center [614, 104] width 150 height 13
click at [591, 106] on button "Deselect All" at bounding box center [614, 104] width 150 height 13
click at [548, 176] on label "Hip-Hop/Rap" at bounding box center [614, 178] width 150 height 14
click at [539, 176] on input "Hip-Hop/Rap" at bounding box center [539, 178] width 0 height 14
click at [546, 196] on div at bounding box center [543, 193] width 9 height 9
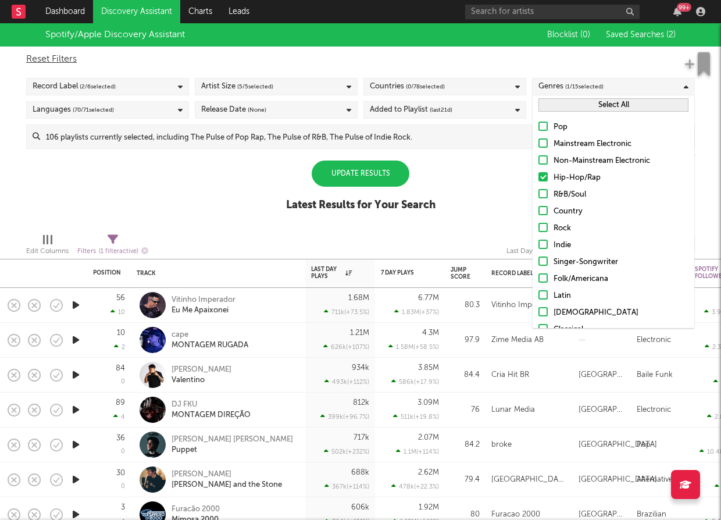
click at [539, 196] on input "R&B/Soul" at bounding box center [539, 195] width 0 height 14
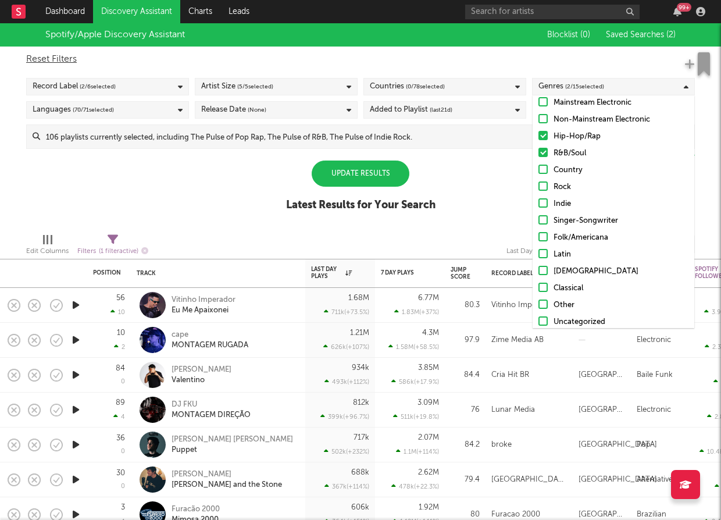
scroll to position [48, 0]
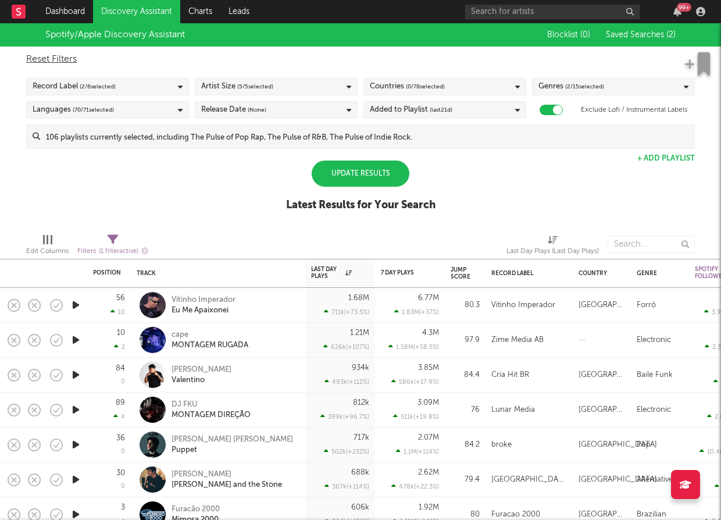
click at [508, 183] on div "Spotify/Apple Discovery Assistant Blocklist ( 0 ) Saved Searches ( 2 ) Reset Fi…" at bounding box center [360, 123] width 721 height 201
click at [476, 112] on div "Added to Playlist (last 21 d)" at bounding box center [445, 109] width 163 height 17
click at [243, 175] on div "Spotify/Apple Discovery Assistant Blocklist ( 0 ) Saved Searches ( 2 ) Reset Fi…" at bounding box center [360, 123] width 721 height 201
click at [404, 88] on div "Countries ( 0 / 78 selected)" at bounding box center [407, 87] width 75 height 14
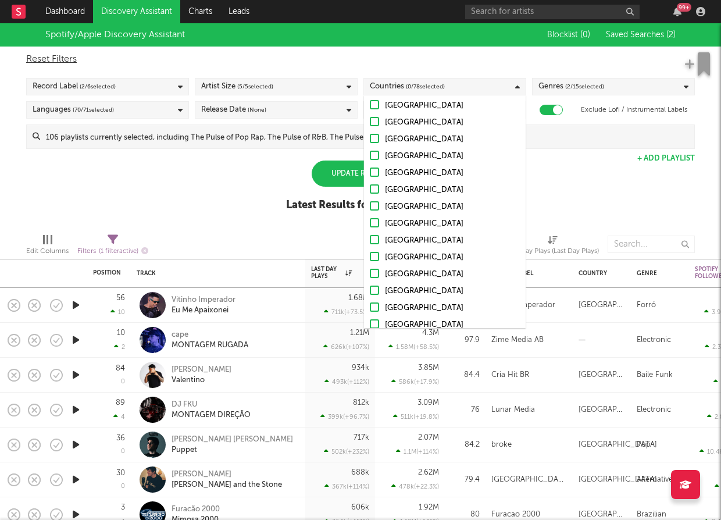
scroll to position [72, 0]
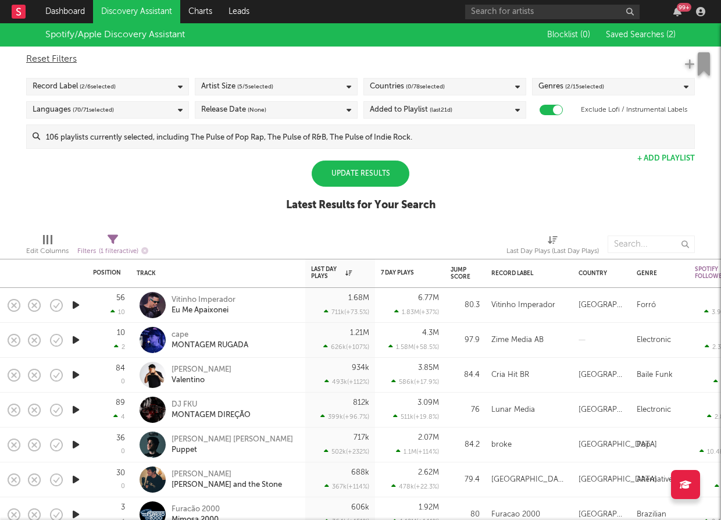
click at [345, 176] on div "Update Results" at bounding box center [361, 174] width 98 height 26
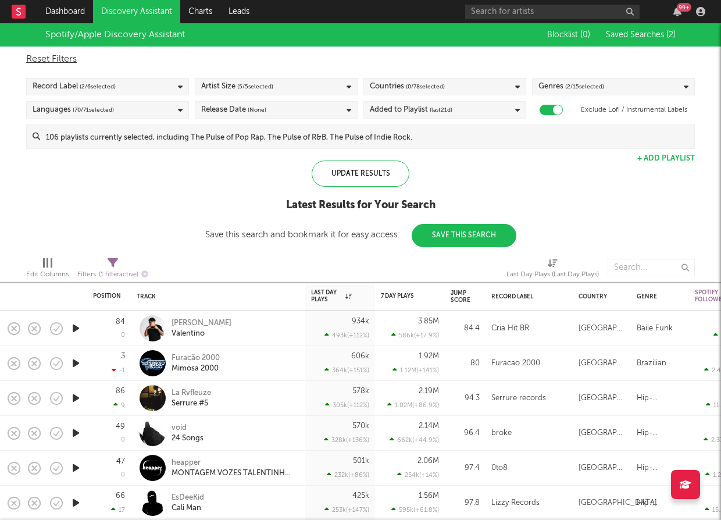
click at [117, 264] on icon at bounding box center [113, 263] width 10 height 10
select select "max"
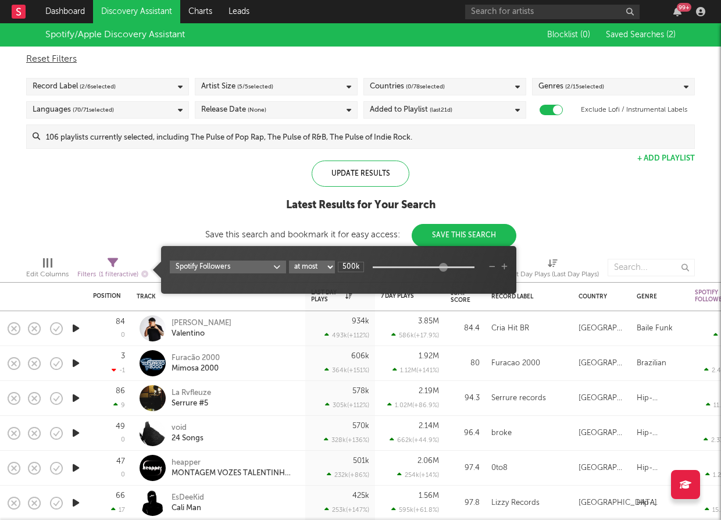
click at [227, 199] on div "Latest Results for Your Search" at bounding box center [360, 205] width 311 height 14
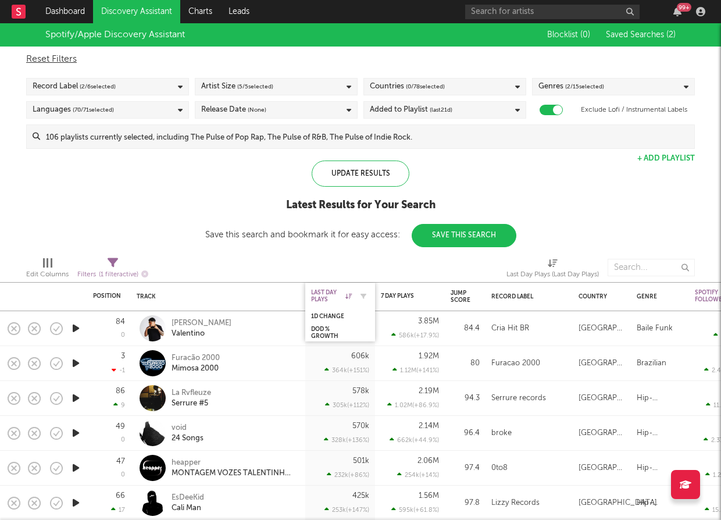
click at [341, 289] on div "Last Day Plays" at bounding box center [331, 296] width 41 height 14
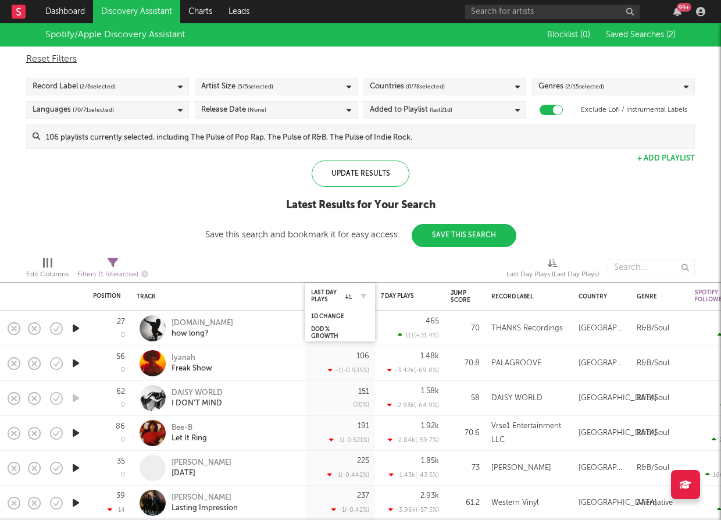
click at [323, 287] on div "Last Day Plays" at bounding box center [340, 295] width 58 height 23
click at [326, 294] on div "Last Day Plays" at bounding box center [331, 296] width 41 height 14
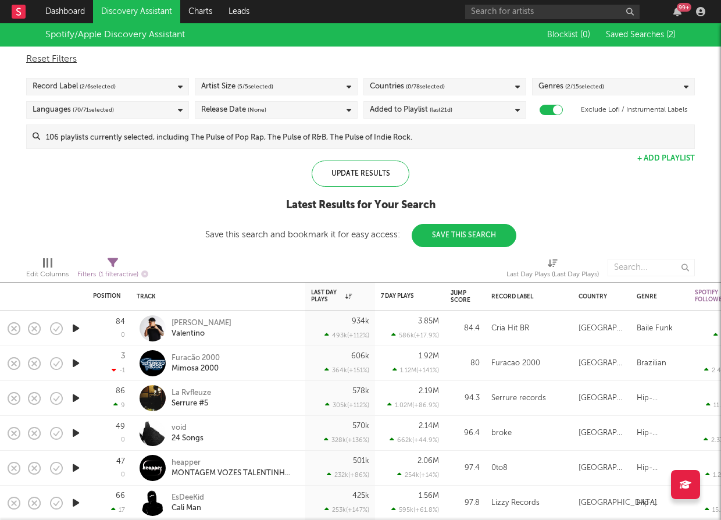
click at [393, 85] on div "Countries ( 0 / 78 selected)" at bounding box center [407, 87] width 75 height 14
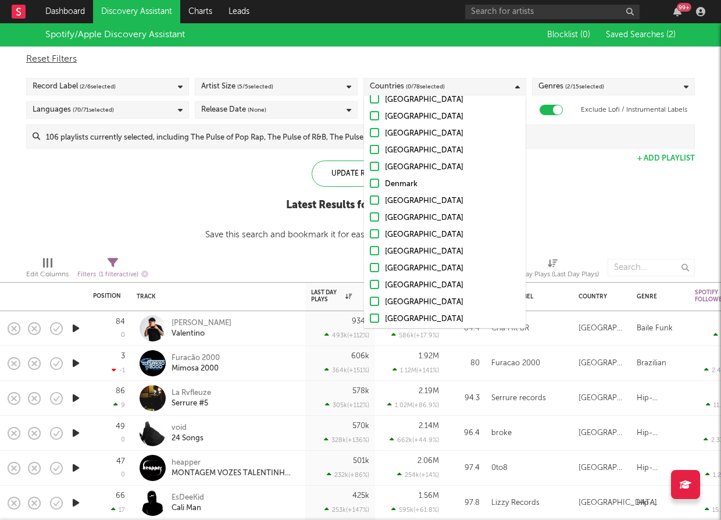
scroll to position [431, 0]
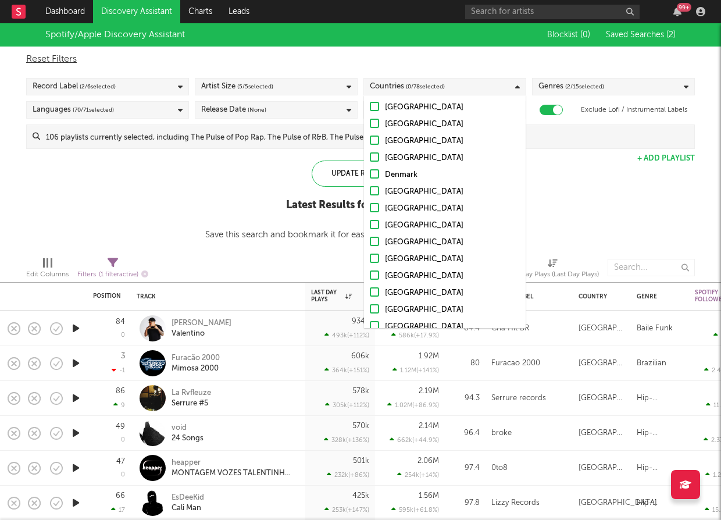
click at [374, 255] on div at bounding box center [374, 258] width 9 height 9
click at [370, 255] on input "South Africa" at bounding box center [370, 259] width 0 height 14
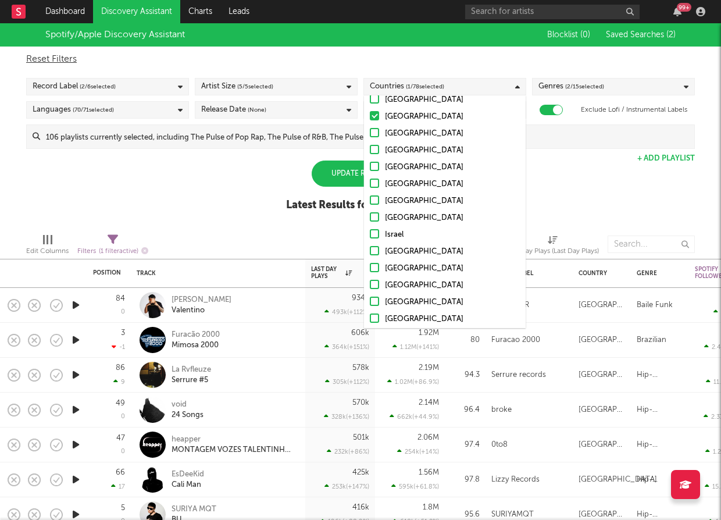
scroll to position [595, 0]
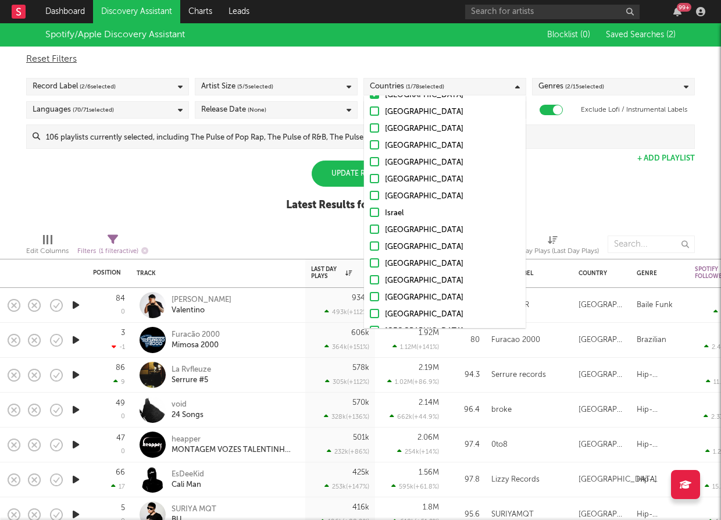
click at [376, 273] on div "United States Australia Canada United Kingdom Ireland Germany Belgium France Ne…" at bounding box center [445, 205] width 162 height 1324
click at [376, 277] on div at bounding box center [374, 279] width 9 height 9
click at [370, 277] on input "[GEOGRAPHIC_DATA]" at bounding box center [370, 281] width 0 height 14
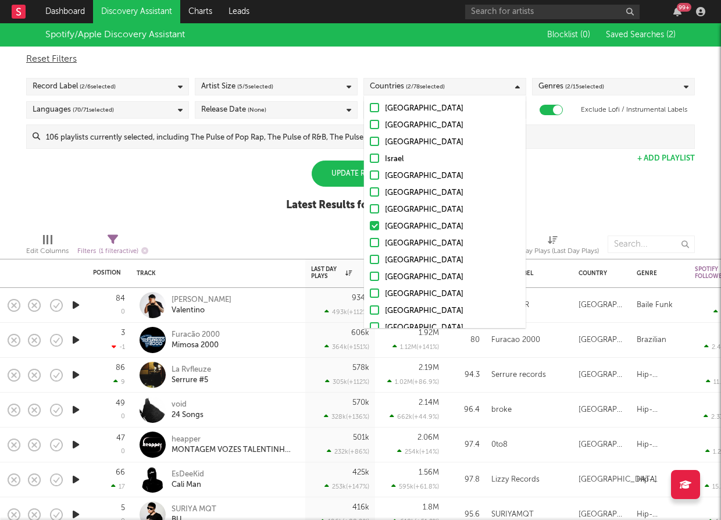
scroll to position [660, 0]
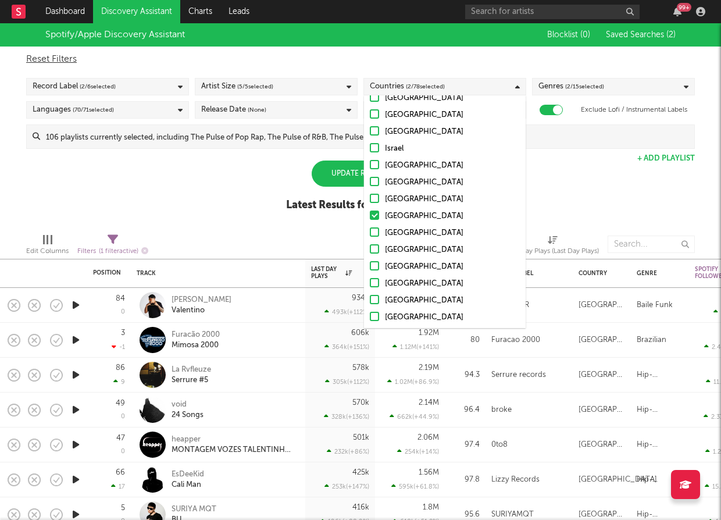
click at [379, 263] on div at bounding box center [374, 265] width 9 height 9
click at [370, 263] on input "Dominican Republic" at bounding box center [370, 267] width 0 height 14
click at [378, 282] on div at bounding box center [374, 282] width 9 height 9
click at [370, 282] on input "Jamaica" at bounding box center [370, 284] width 0 height 14
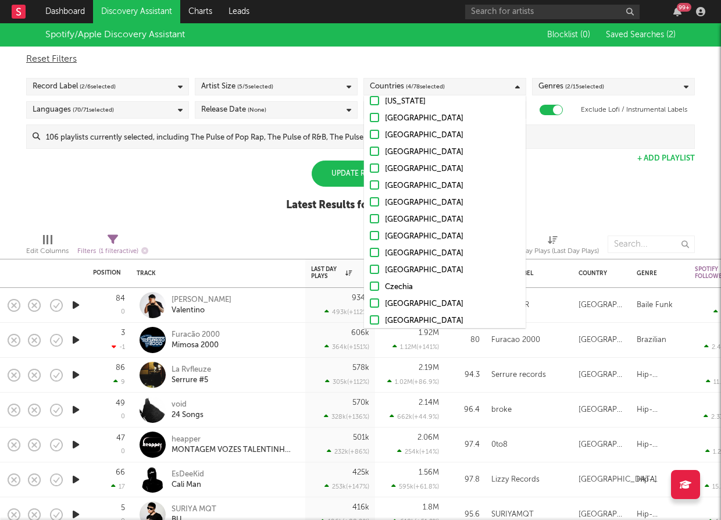
scroll to position [901, 0]
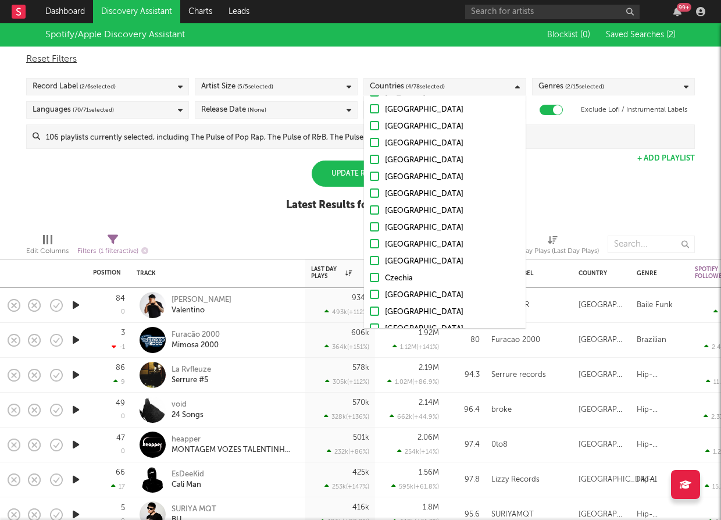
click at [377, 276] on div at bounding box center [374, 277] width 9 height 9
click at [370, 276] on input "Czechia" at bounding box center [370, 279] width 0 height 14
click at [374, 259] on div at bounding box center [374, 260] width 9 height 9
click at [370, 259] on input "Ghana" at bounding box center [370, 262] width 0 height 14
click at [374, 272] on label "Czechia" at bounding box center [445, 279] width 150 height 14
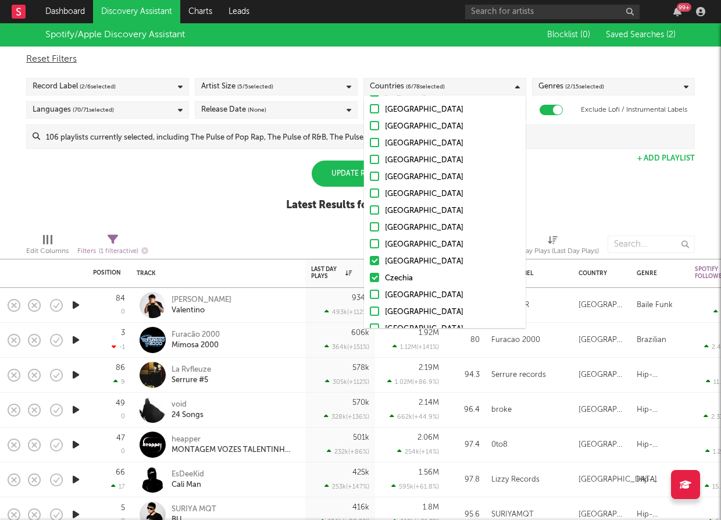
click at [370, 272] on input "Czechia" at bounding box center [370, 279] width 0 height 14
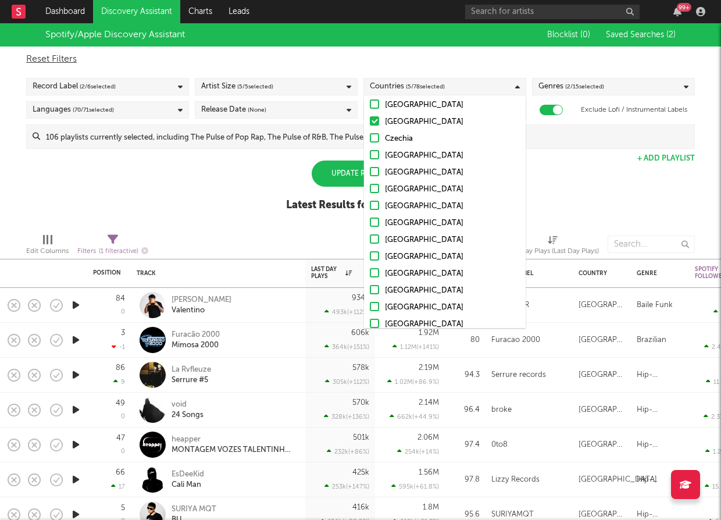
click at [376, 256] on div at bounding box center [374, 255] width 9 height 9
click at [370, 256] on input "Kuwait" at bounding box center [370, 257] width 0 height 14
click at [346, 186] on div "Update Results" at bounding box center [361, 174] width 98 height 26
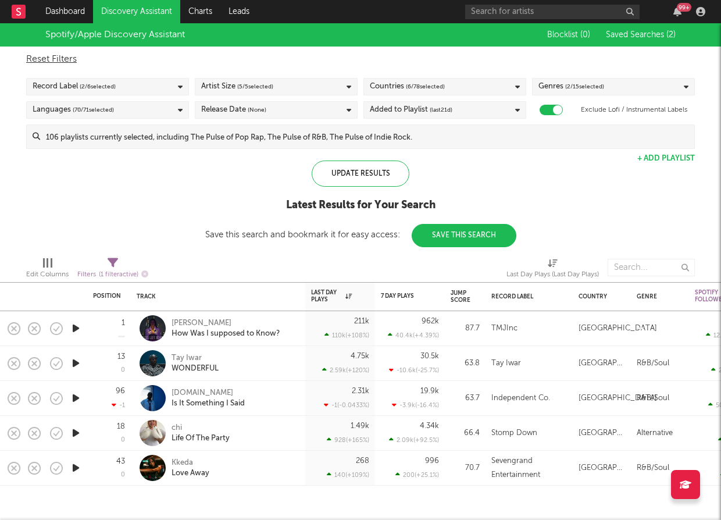
click at [139, 10] on link "Discovery Assistant" at bounding box center [136, 11] width 87 height 23
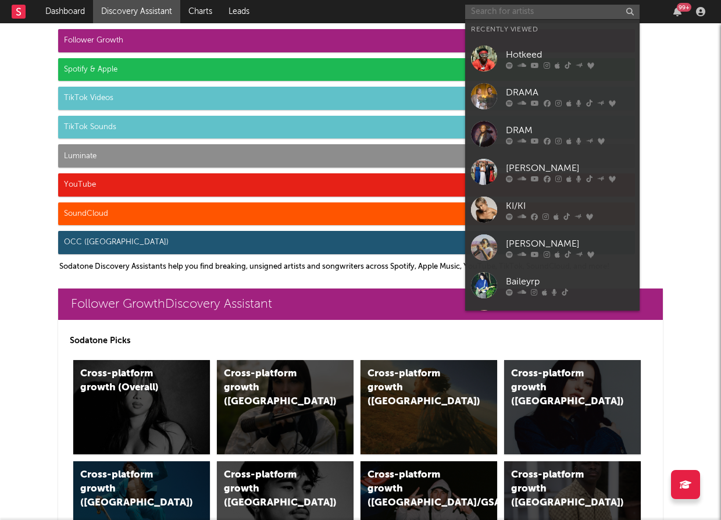
click at [554, 12] on input "text" at bounding box center [552, 12] width 174 height 15
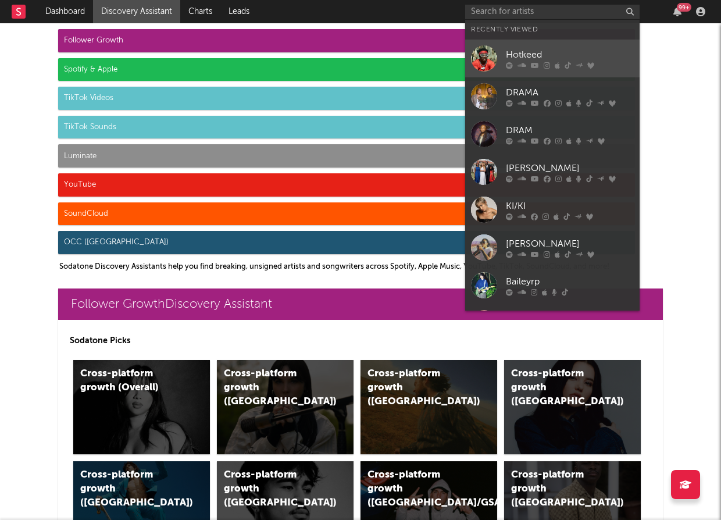
click at [554, 48] on div "Hotkeed" at bounding box center [570, 55] width 128 height 14
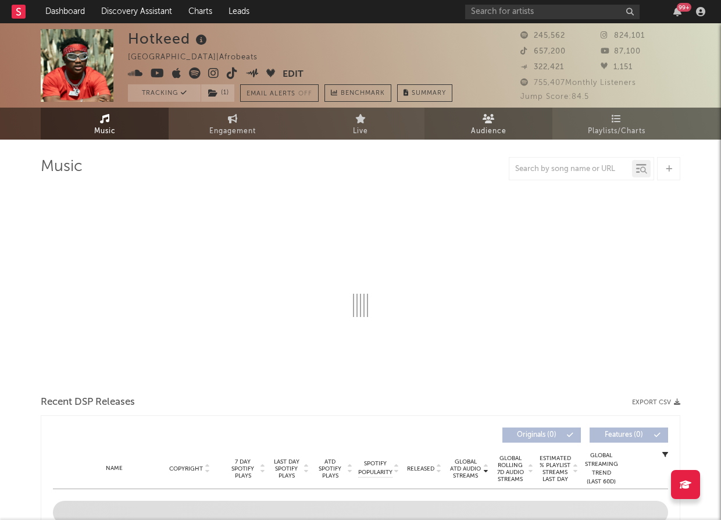
select select "6m"
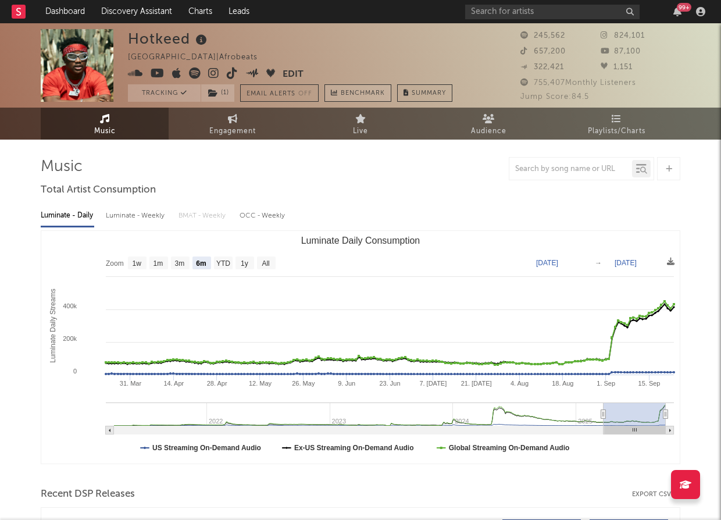
click at [372, 87] on span "Benchmark" at bounding box center [363, 94] width 44 height 14
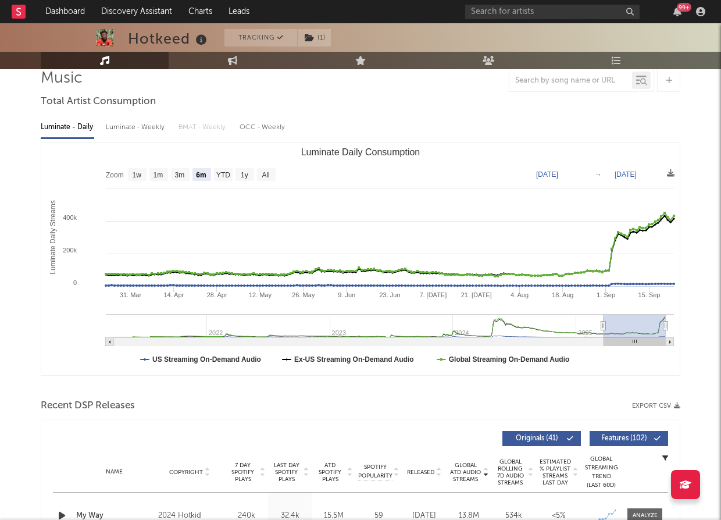
scroll to position [62, 0]
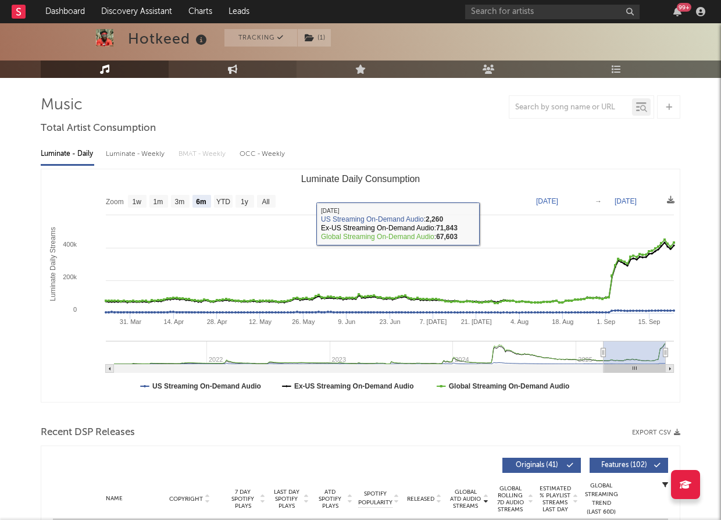
click at [230, 68] on icon at bounding box center [233, 69] width 10 height 9
select select "1w"
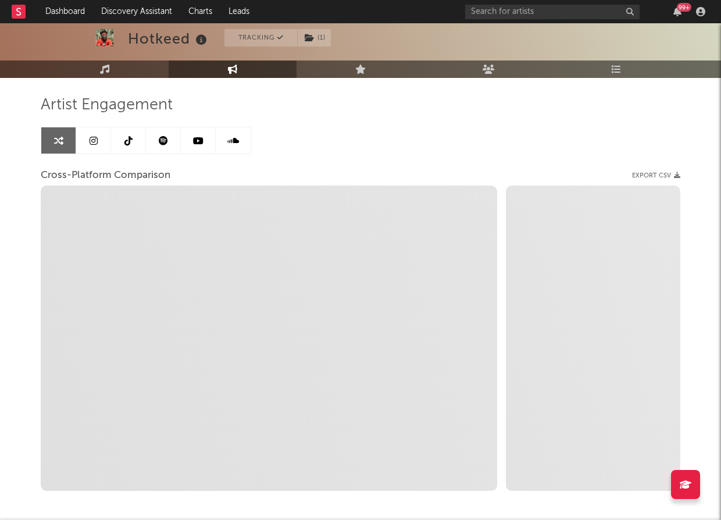
click at [129, 142] on icon at bounding box center [128, 140] width 8 height 9
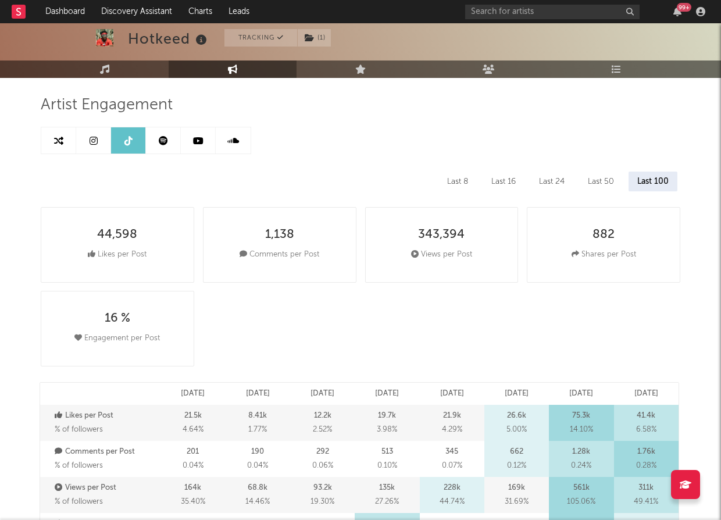
select select "6m"
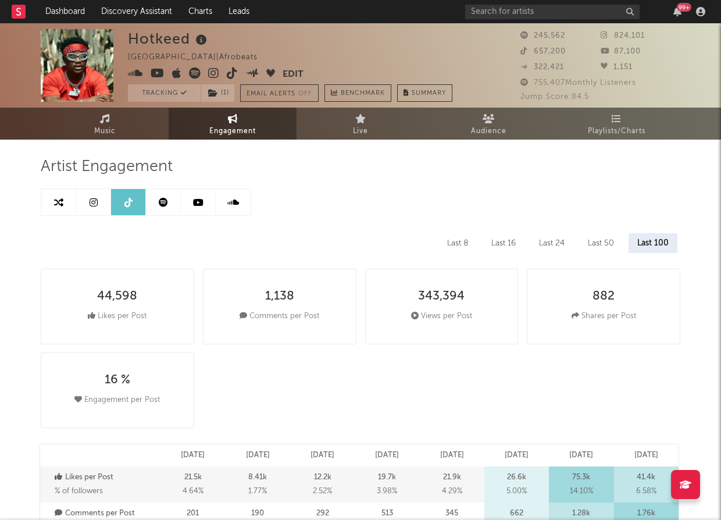
click at [166, 202] on icon at bounding box center [163, 202] width 9 height 9
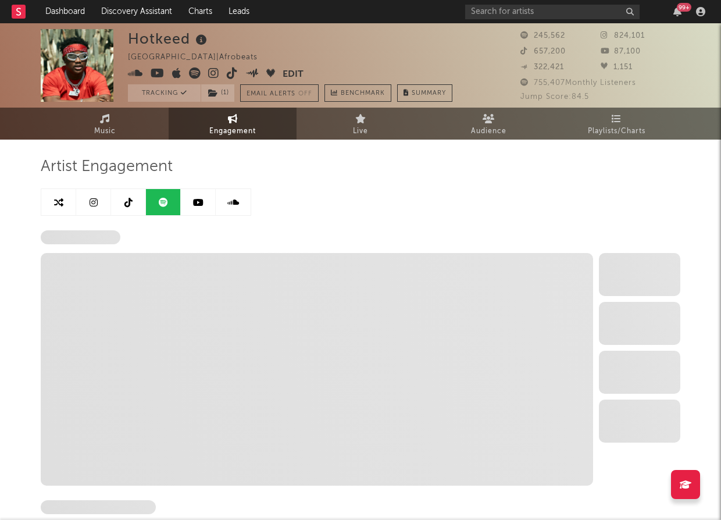
select select "6m"
select select "1w"
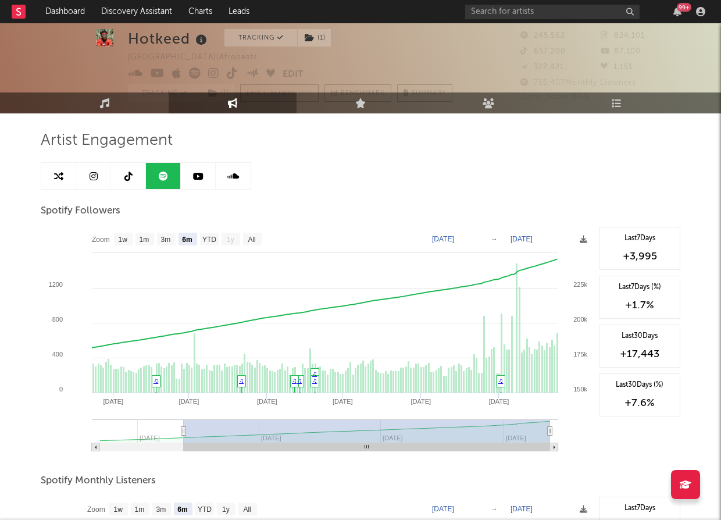
scroll to position [3, 0]
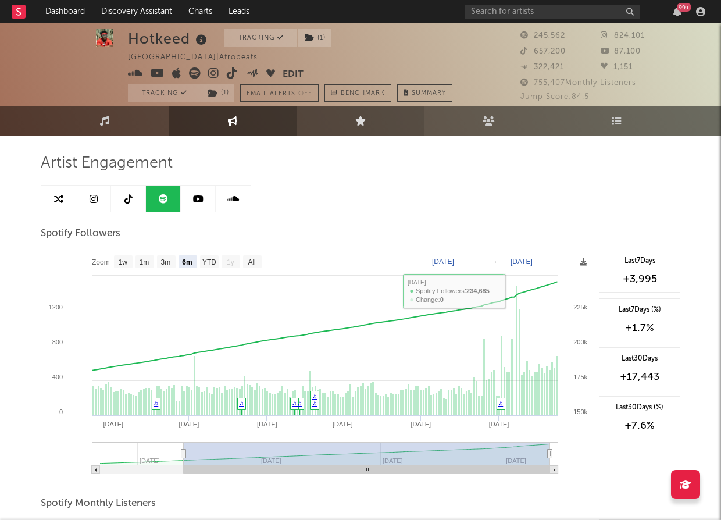
click at [362, 123] on icon at bounding box center [360, 121] width 11 height 10
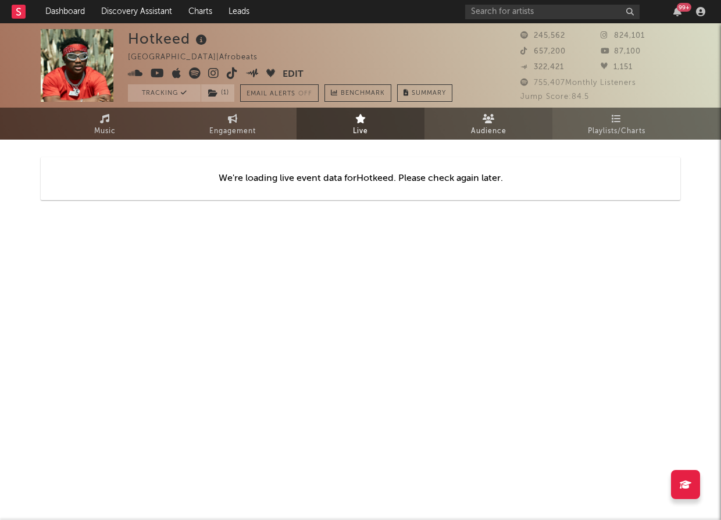
click at [476, 131] on span "Audience" at bounding box center [488, 131] width 35 height 14
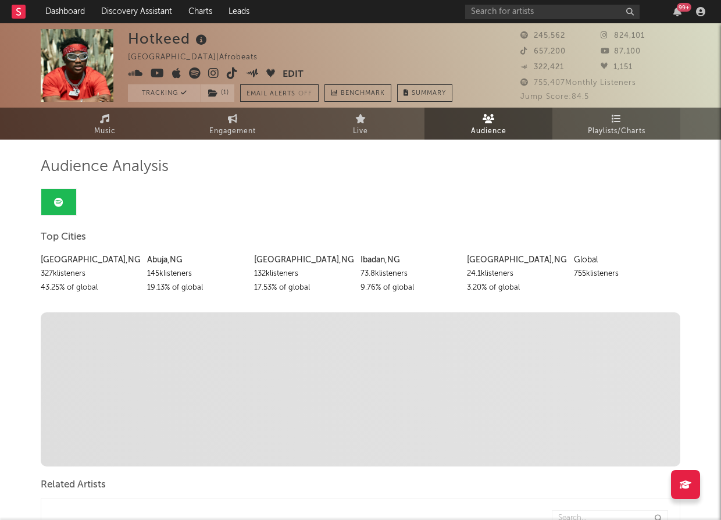
click at [628, 120] on link "Playlists/Charts" at bounding box center [617, 124] width 128 height 32
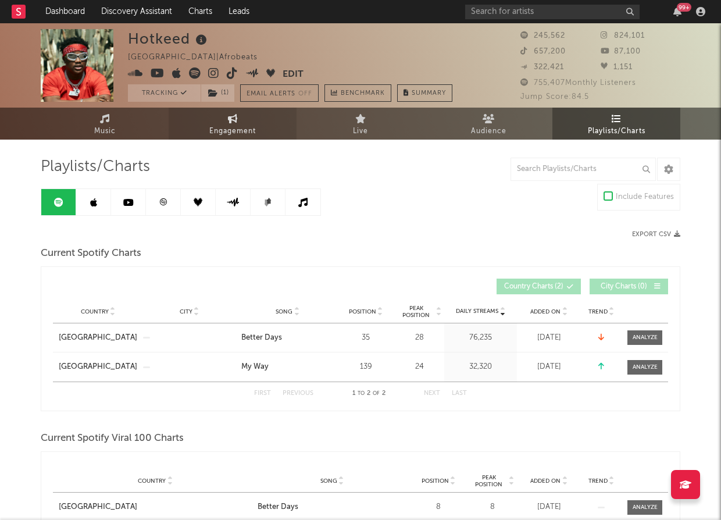
click at [222, 138] on link "Engagement" at bounding box center [233, 124] width 128 height 32
select select "1w"
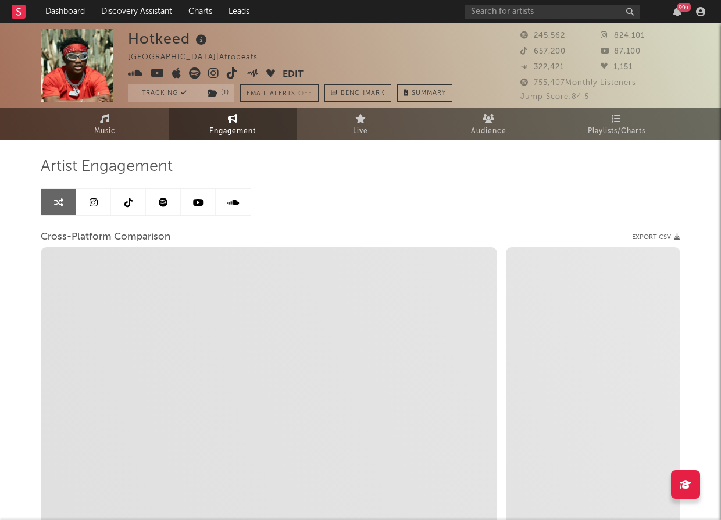
click at [131, 206] on icon at bounding box center [128, 202] width 8 height 9
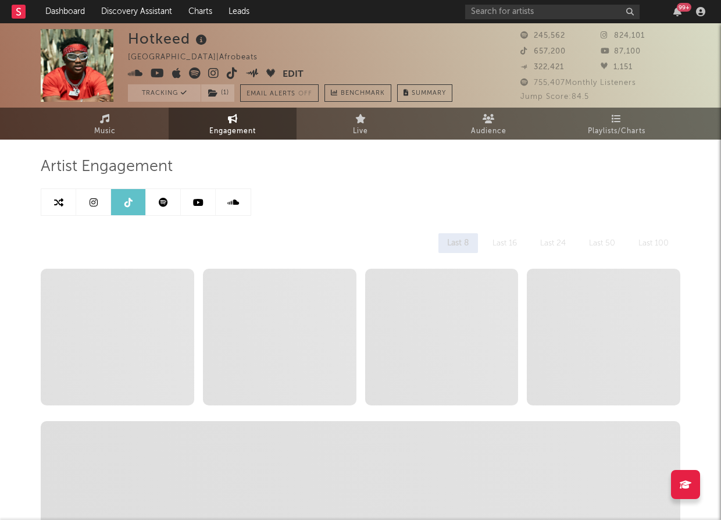
select select "6m"
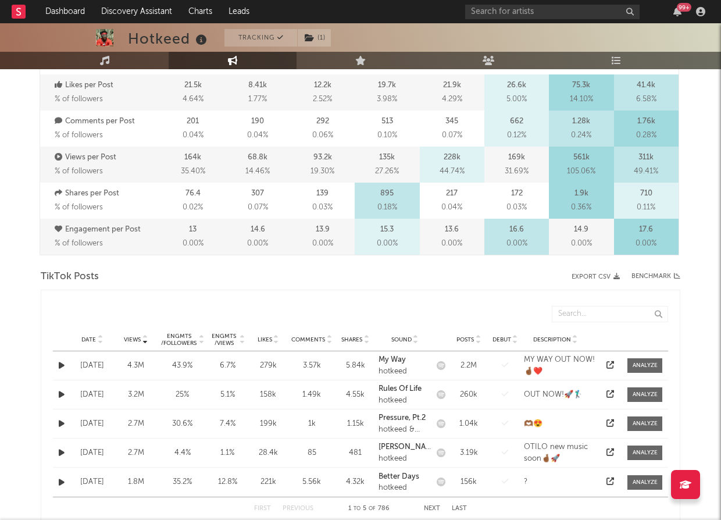
scroll to position [393, 0]
click at [88, 343] on div "Date Views Engmts / Followers Engmts / Views Likes Comments Shares Sound Posts …" at bounding box center [360, 338] width 615 height 23
click at [90, 339] on span "Date" at bounding box center [88, 338] width 15 height 7
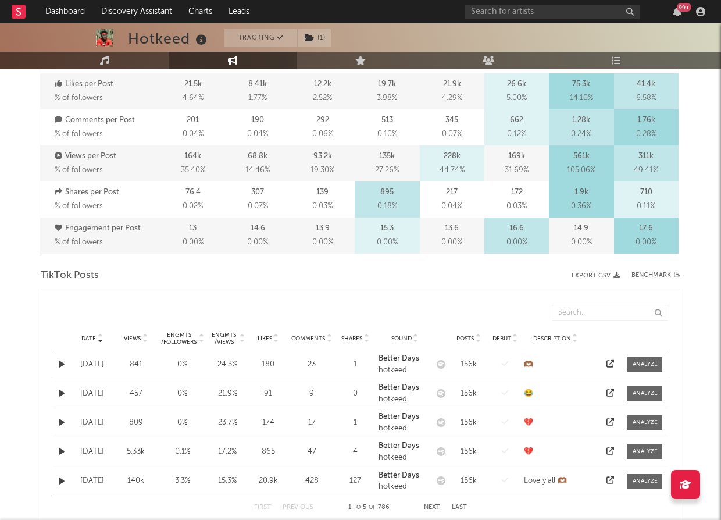
click at [90, 339] on span "Date" at bounding box center [88, 338] width 15 height 7
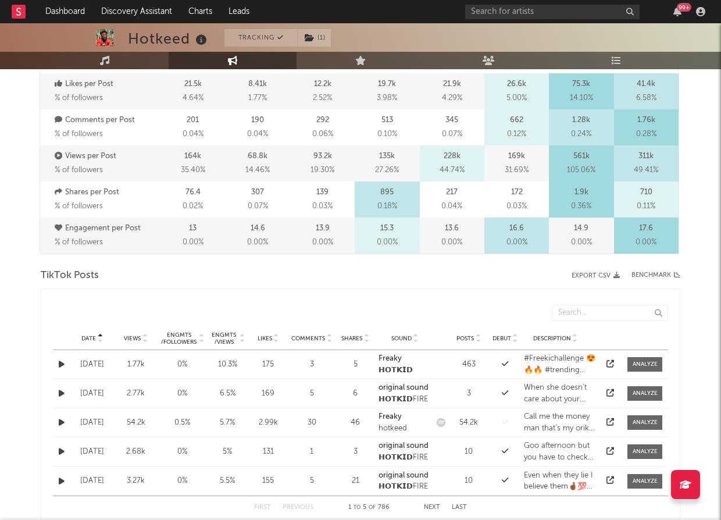
scroll to position [372, 0]
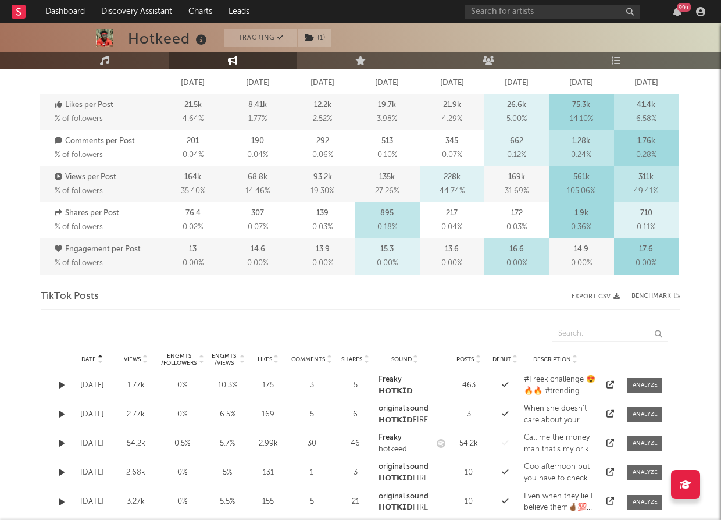
click at [138, 360] on span "Views" at bounding box center [132, 359] width 17 height 7
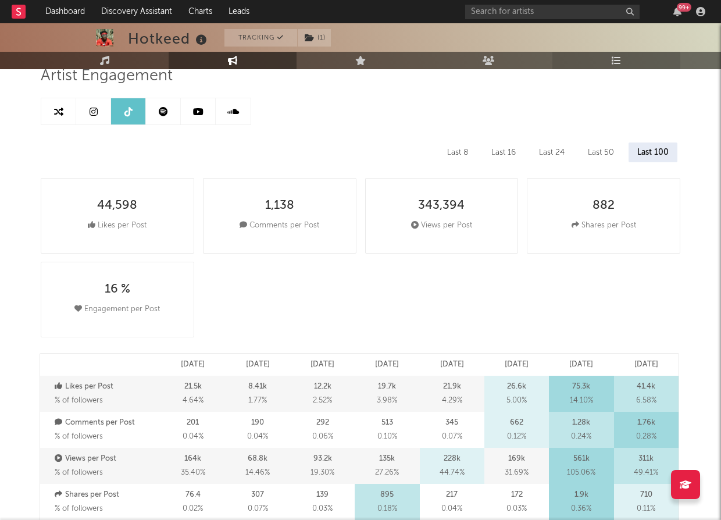
scroll to position [45, 0]
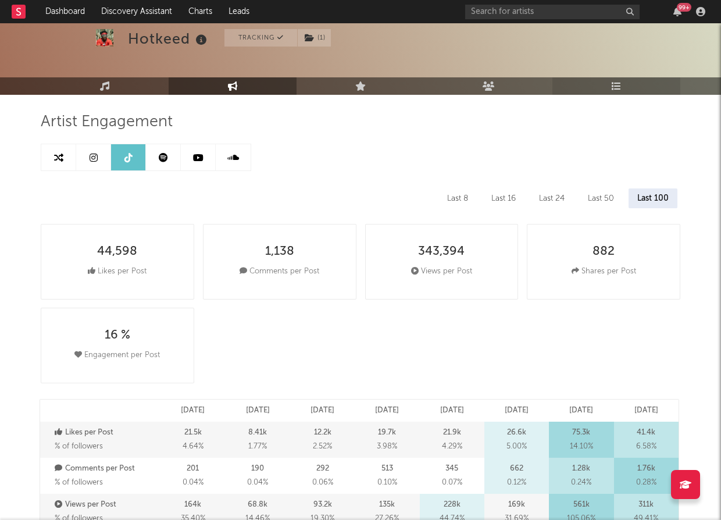
click at [612, 81] on icon at bounding box center [617, 85] width 10 height 9
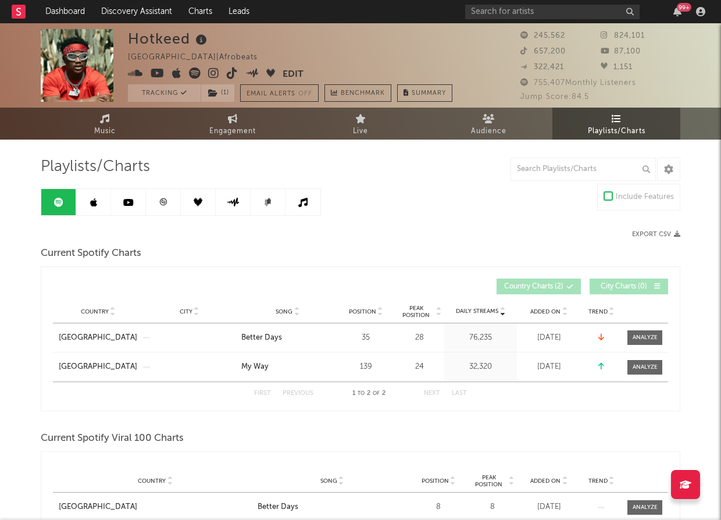
scroll to position [2, 0]
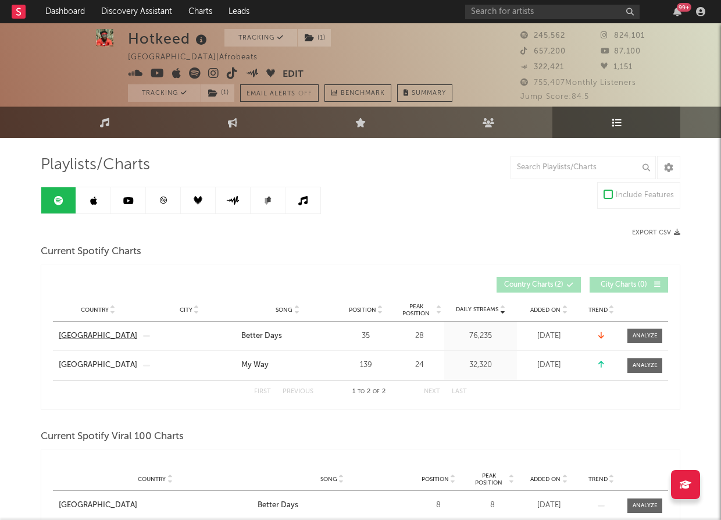
click at [90, 332] on div "[GEOGRAPHIC_DATA]" at bounding box center [98, 336] width 79 height 12
click at [100, 253] on span "Current Spotify Charts" at bounding box center [91, 252] width 101 height 14
click at [254, 338] on div "Better Days" at bounding box center [261, 336] width 41 height 12
click at [77, 331] on div "[GEOGRAPHIC_DATA]" at bounding box center [98, 336] width 79 height 12
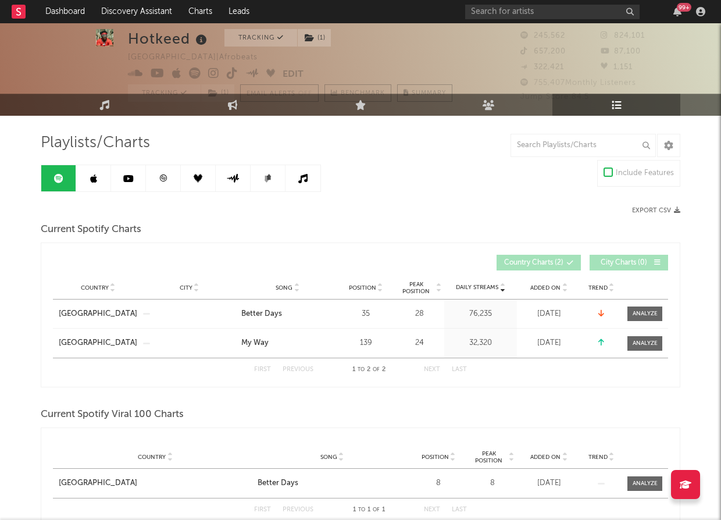
scroll to position [25, 0]
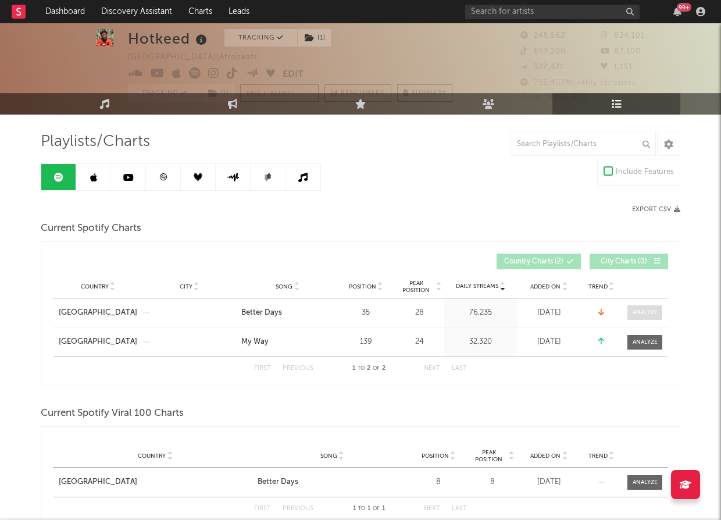
click at [640, 314] on div at bounding box center [645, 312] width 25 height 9
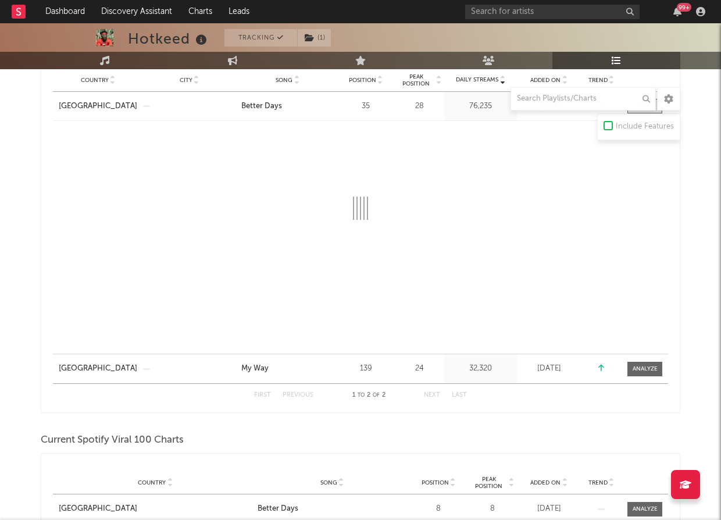
scroll to position [232, 0]
select select "1w"
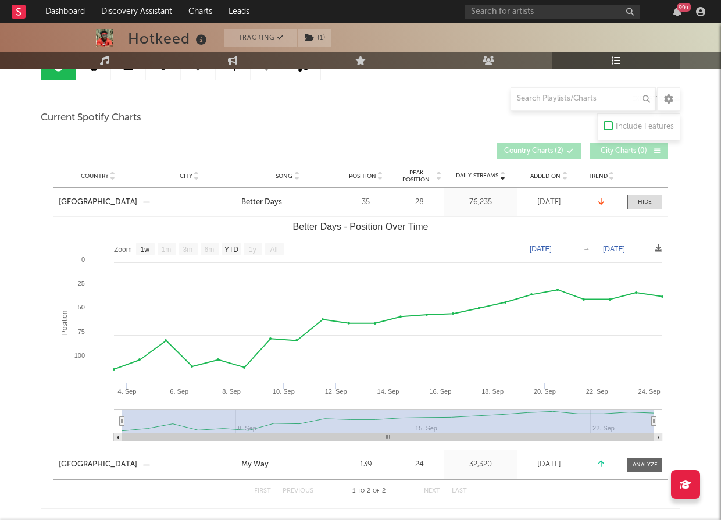
scroll to position [54, 0]
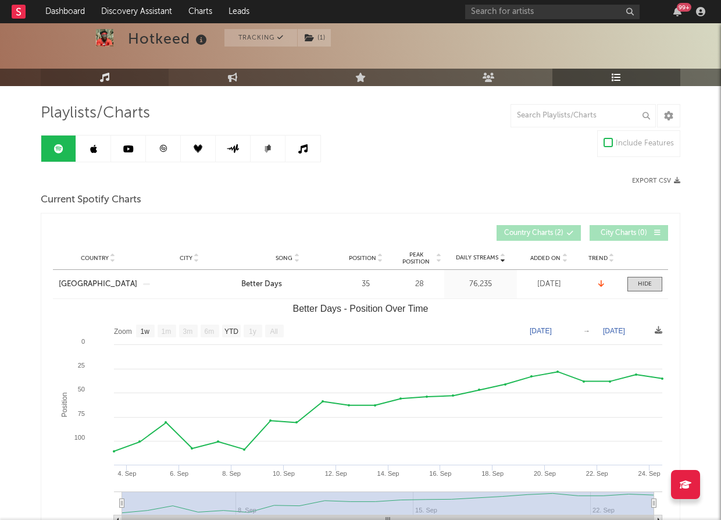
click at [100, 80] on icon at bounding box center [105, 77] width 10 height 9
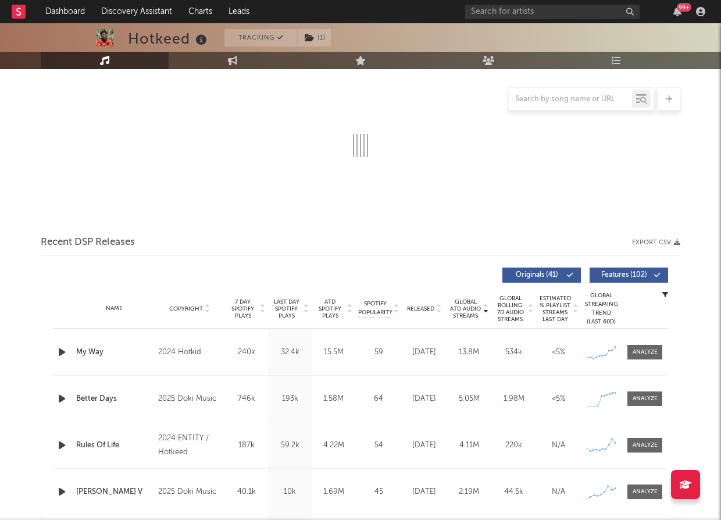
scroll to position [162, 0]
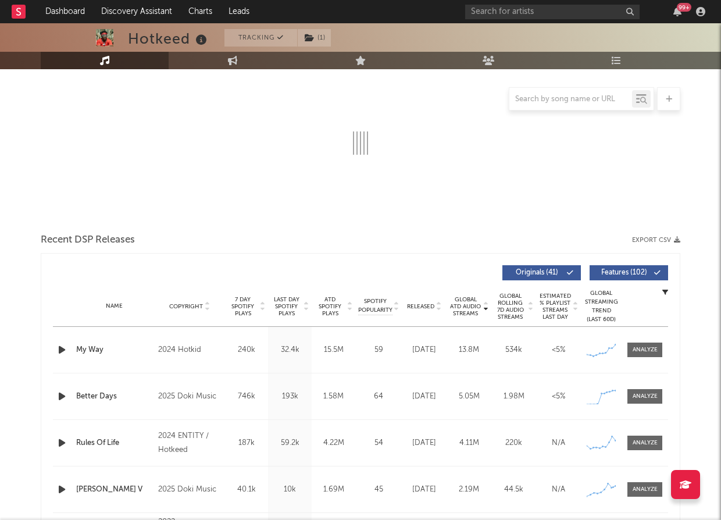
select select "6m"
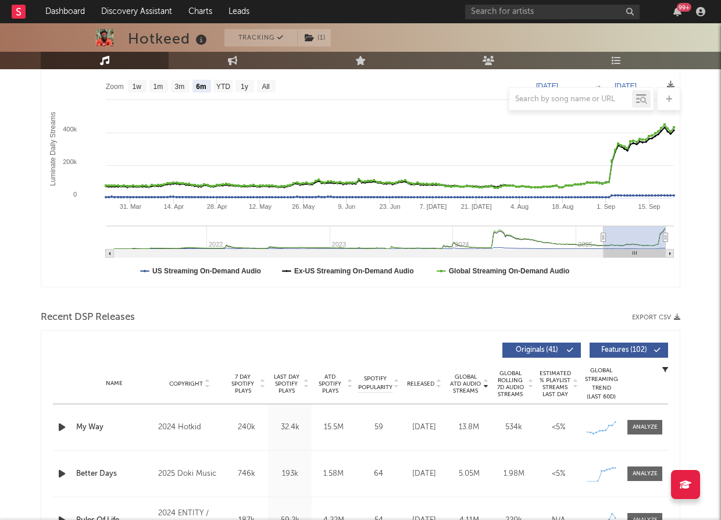
scroll to position [180, 0]
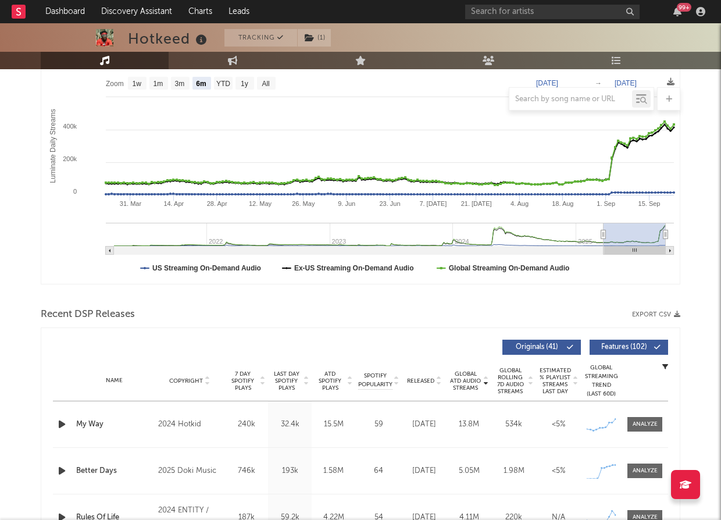
click at [423, 378] on span "Released" at bounding box center [420, 380] width 27 height 7
click at [526, 346] on span "Originals ( 41 )" at bounding box center [537, 347] width 54 height 7
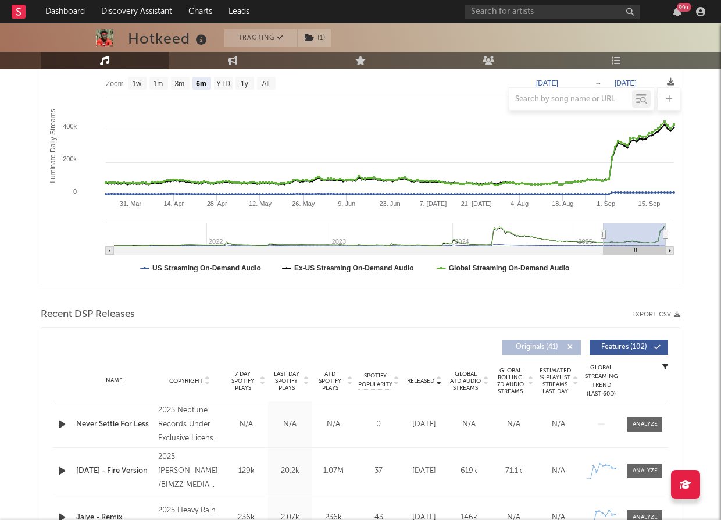
click at [563, 345] on button "Originals ( 41 )" at bounding box center [542, 347] width 79 height 15
click at [612, 343] on button "Features ( 102 )" at bounding box center [629, 347] width 79 height 15
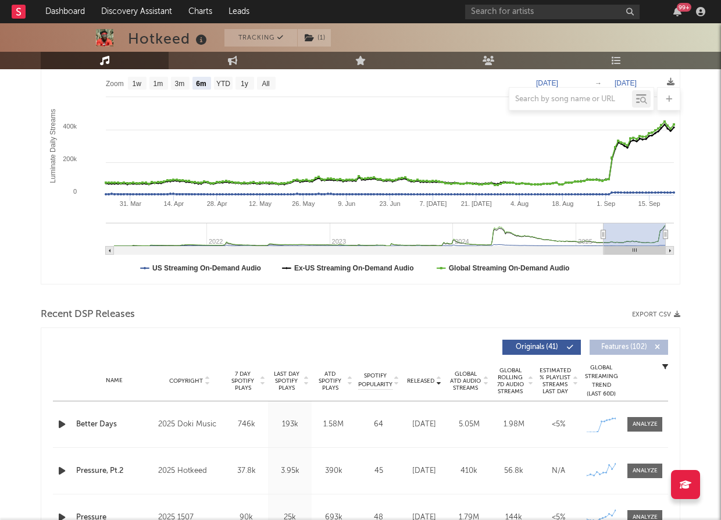
scroll to position [184, 0]
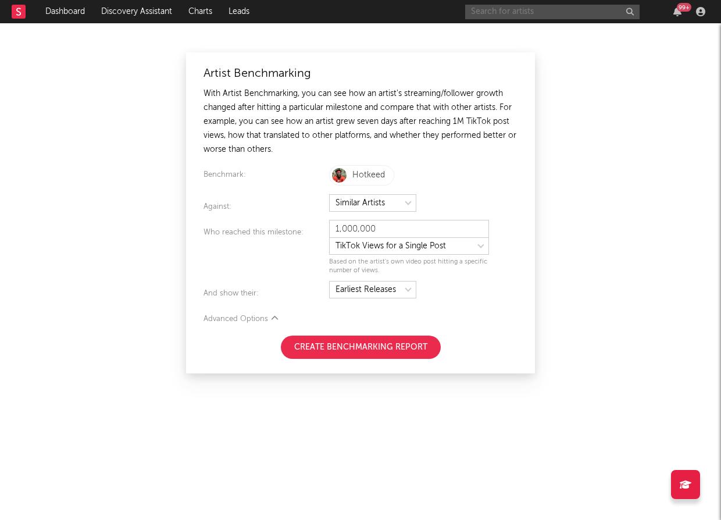
click at [498, 15] on input "text" at bounding box center [552, 12] width 174 height 15
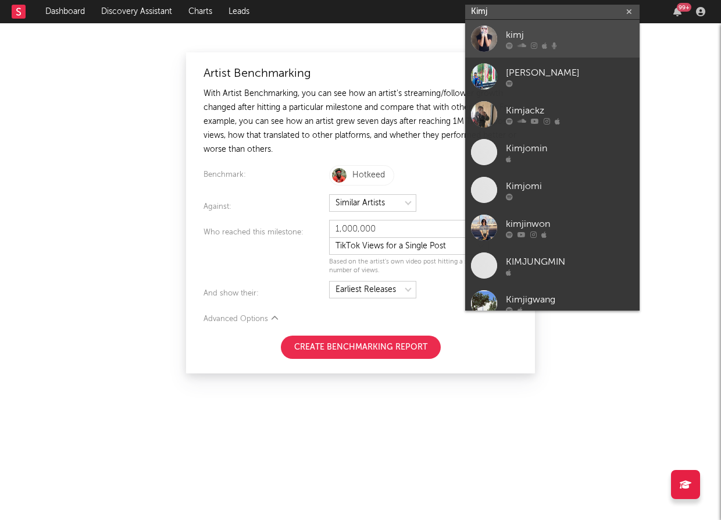
type input "Kimj"
click at [530, 39] on div "kimj" at bounding box center [570, 35] width 128 height 14
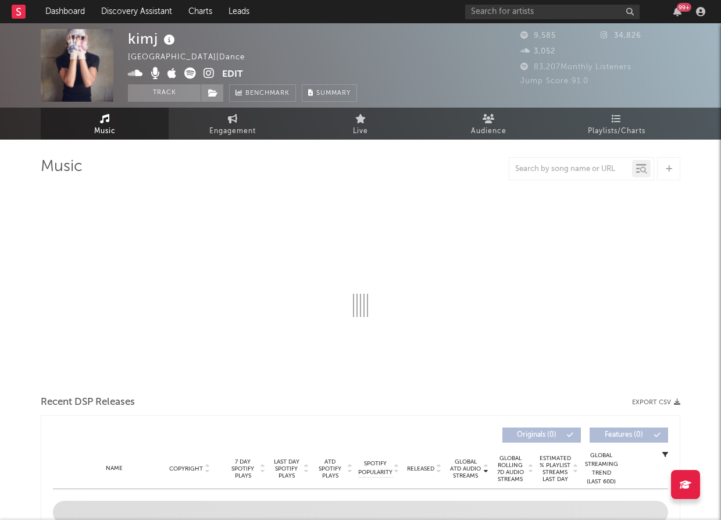
select select "1w"
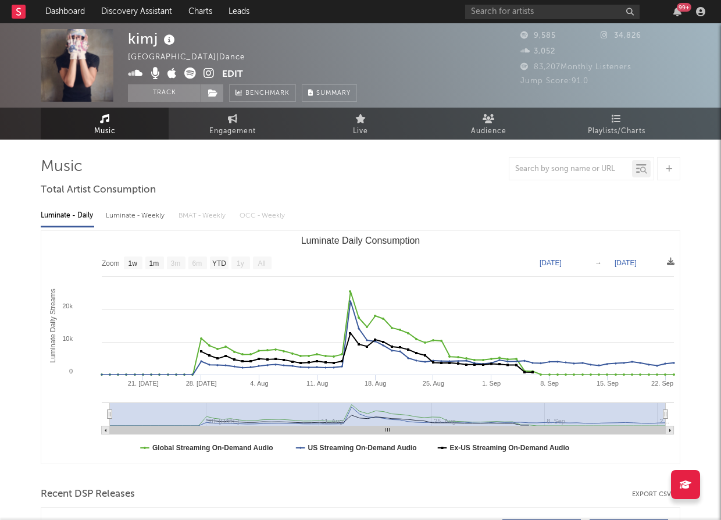
click at [215, 67] on span at bounding box center [175, 74] width 94 height 15
click at [208, 71] on icon at bounding box center [209, 73] width 11 height 12
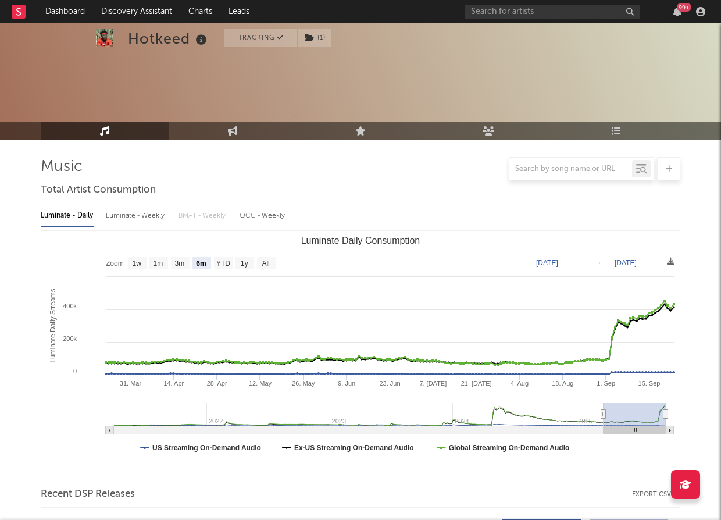
select select "6m"
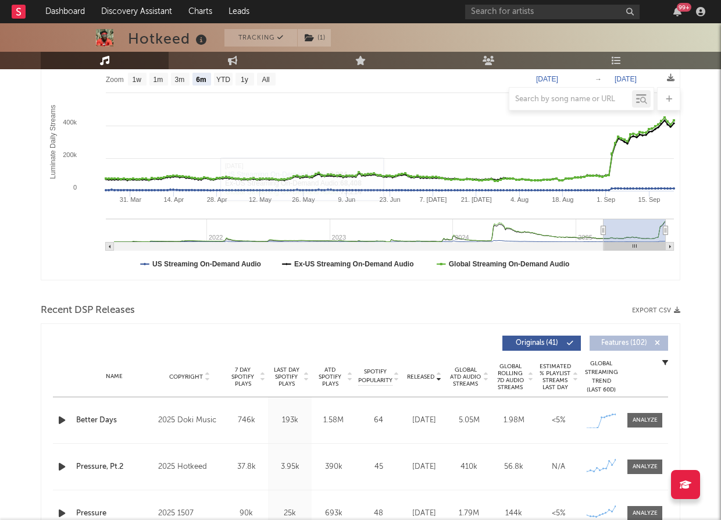
scroll to position [283, 0]
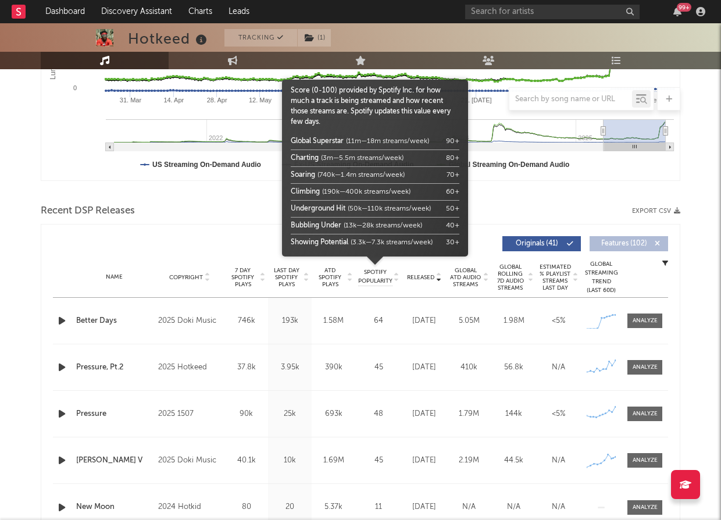
click at [375, 281] on span "Spotify Popularity" at bounding box center [375, 276] width 34 height 17
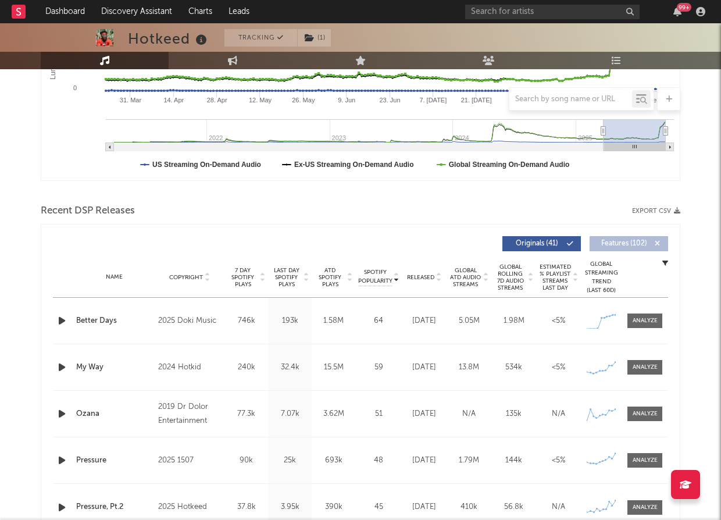
click at [326, 280] on span "ATD Spotify Plays" at bounding box center [330, 277] width 31 height 21
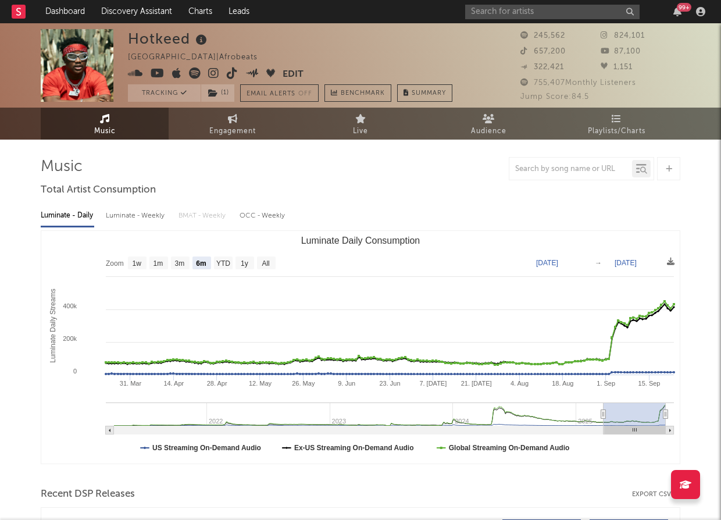
select select "6m"
click at [215, 73] on icon at bounding box center [213, 73] width 11 height 12
click at [229, 72] on icon at bounding box center [232, 73] width 11 height 12
